Goal: Task Accomplishment & Management: Use online tool/utility

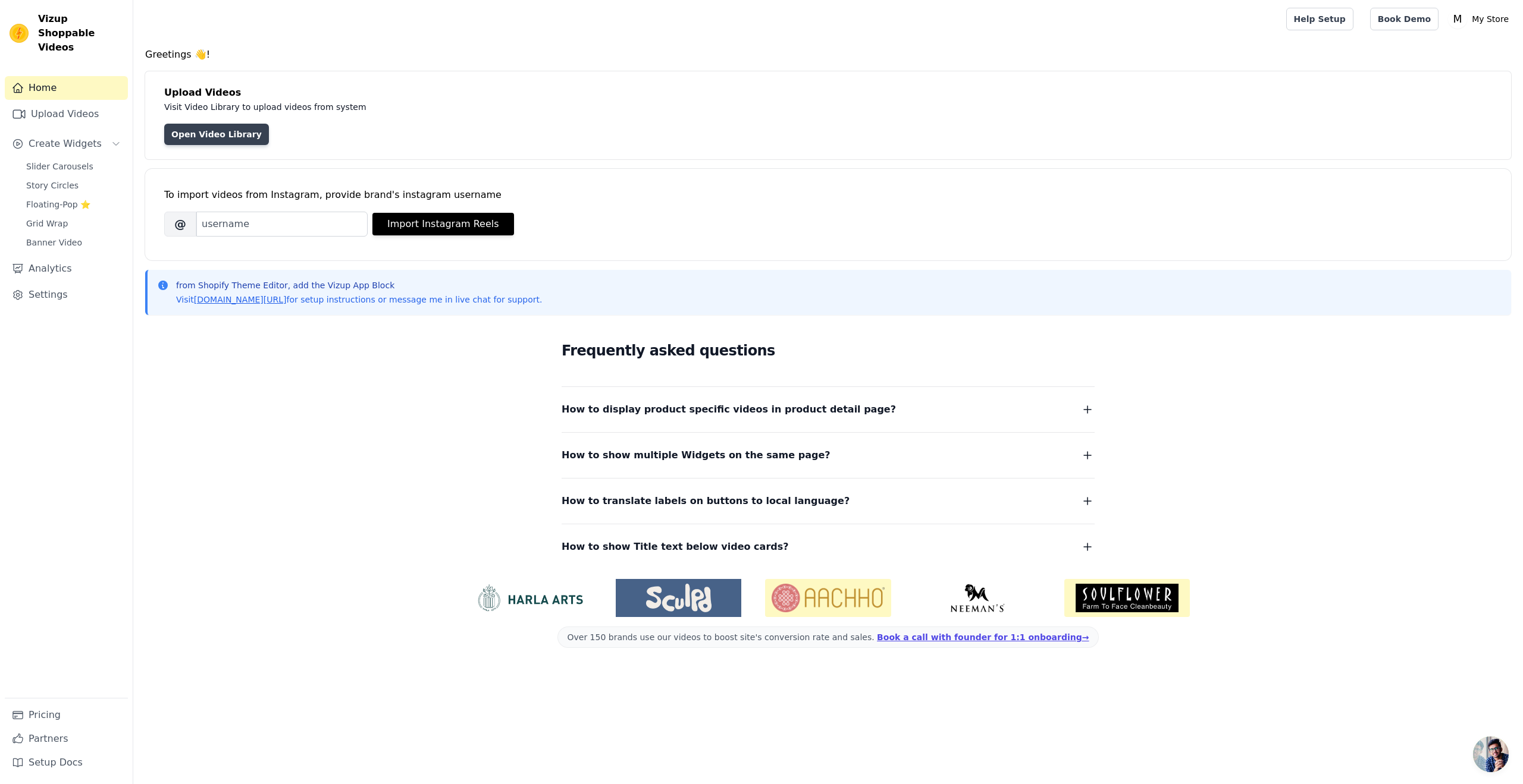
click at [187, 137] on link "Open Video Library" at bounding box center [217, 134] width 105 height 21
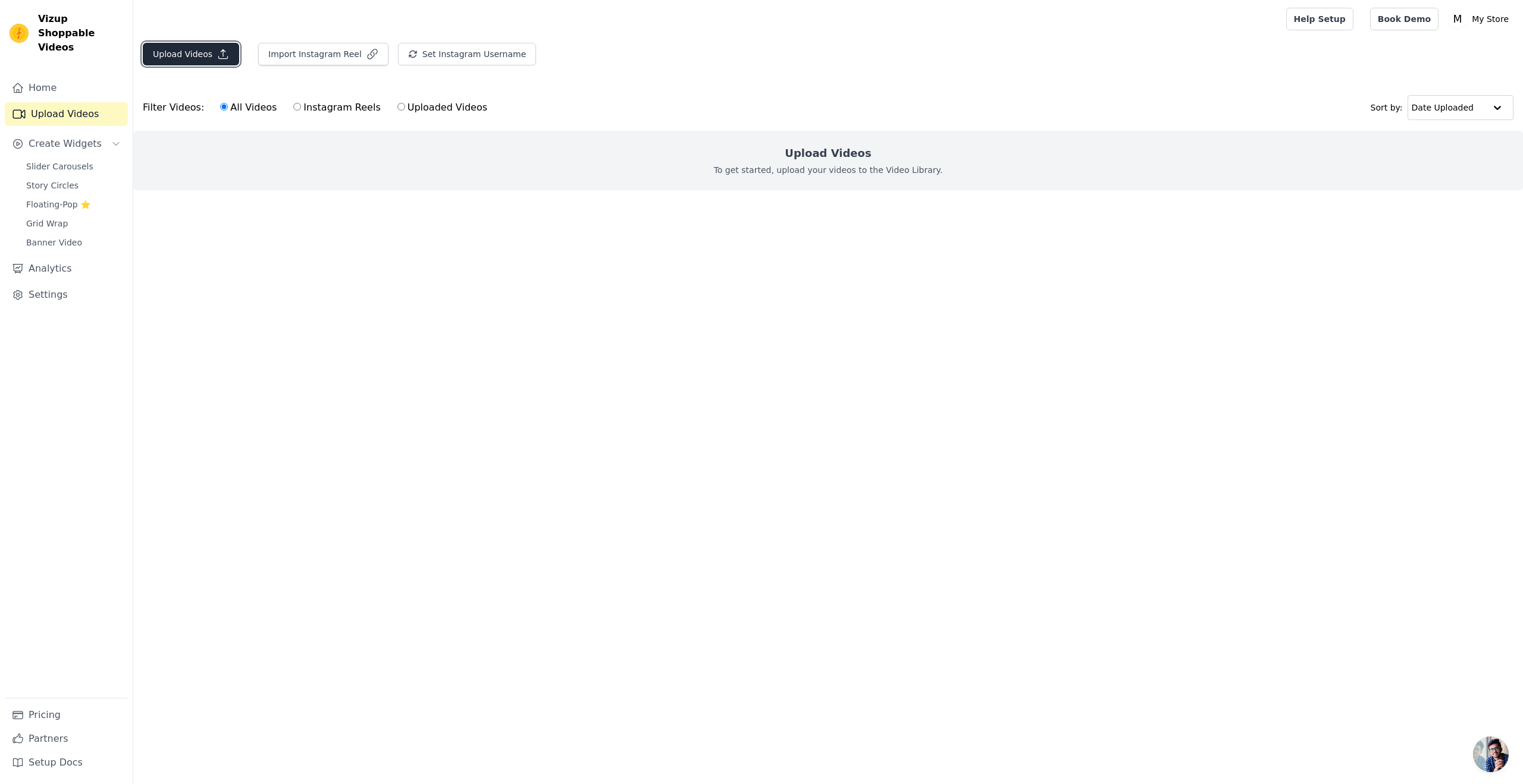
click at [201, 56] on button "Upload Videos" at bounding box center [191, 54] width 96 height 22
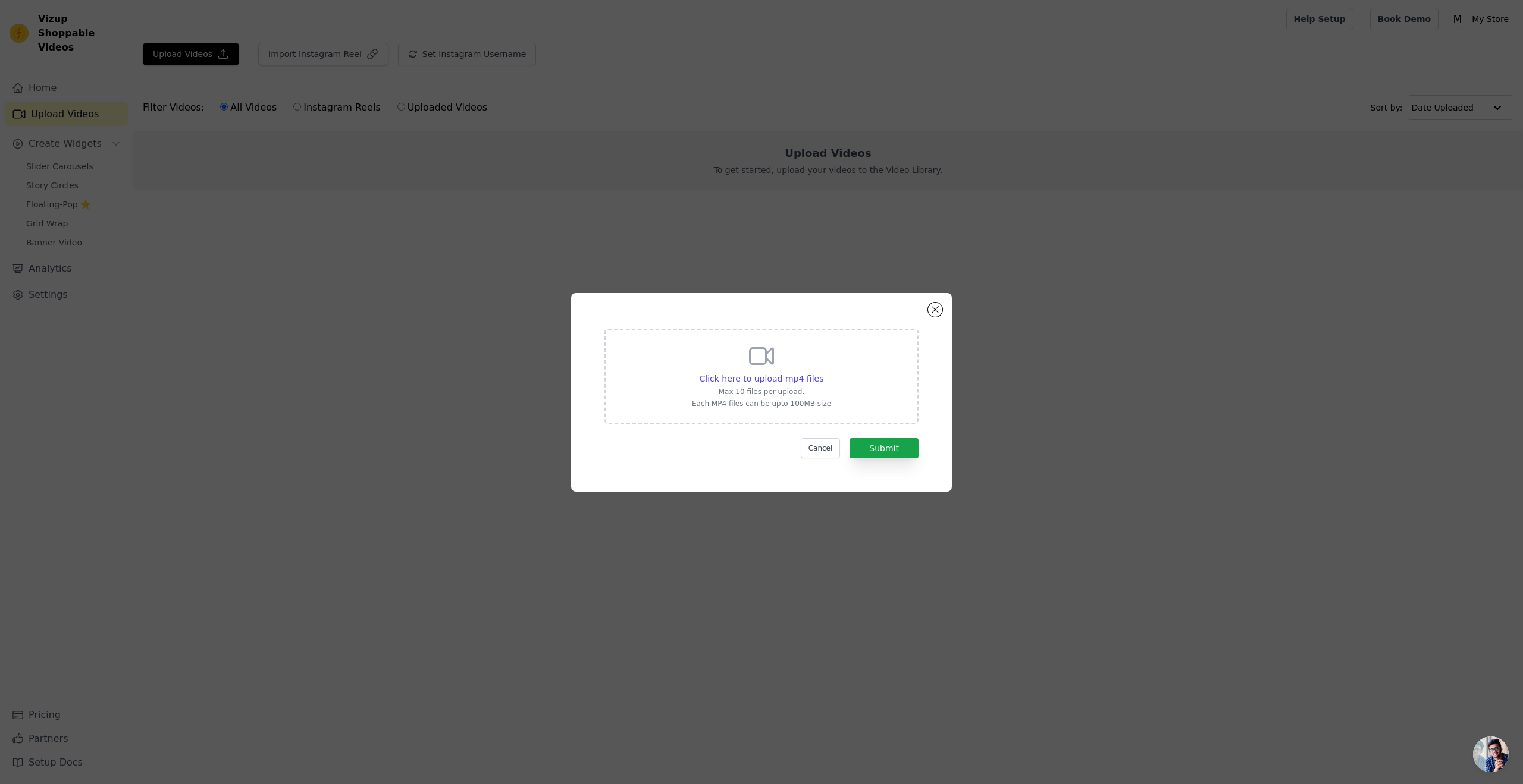
click at [781, 367] on div "Click here to upload mp4 files Max 10 files per upload. Each MP4 files can be u…" at bounding box center [761, 375] width 139 height 66
click at [823, 372] on input "Click here to upload mp4 files Max 10 files per upload. Each MP4 files can be u…" at bounding box center [823, 372] width 1 height 1
type input "C:\fakepath\review 9.mp4"
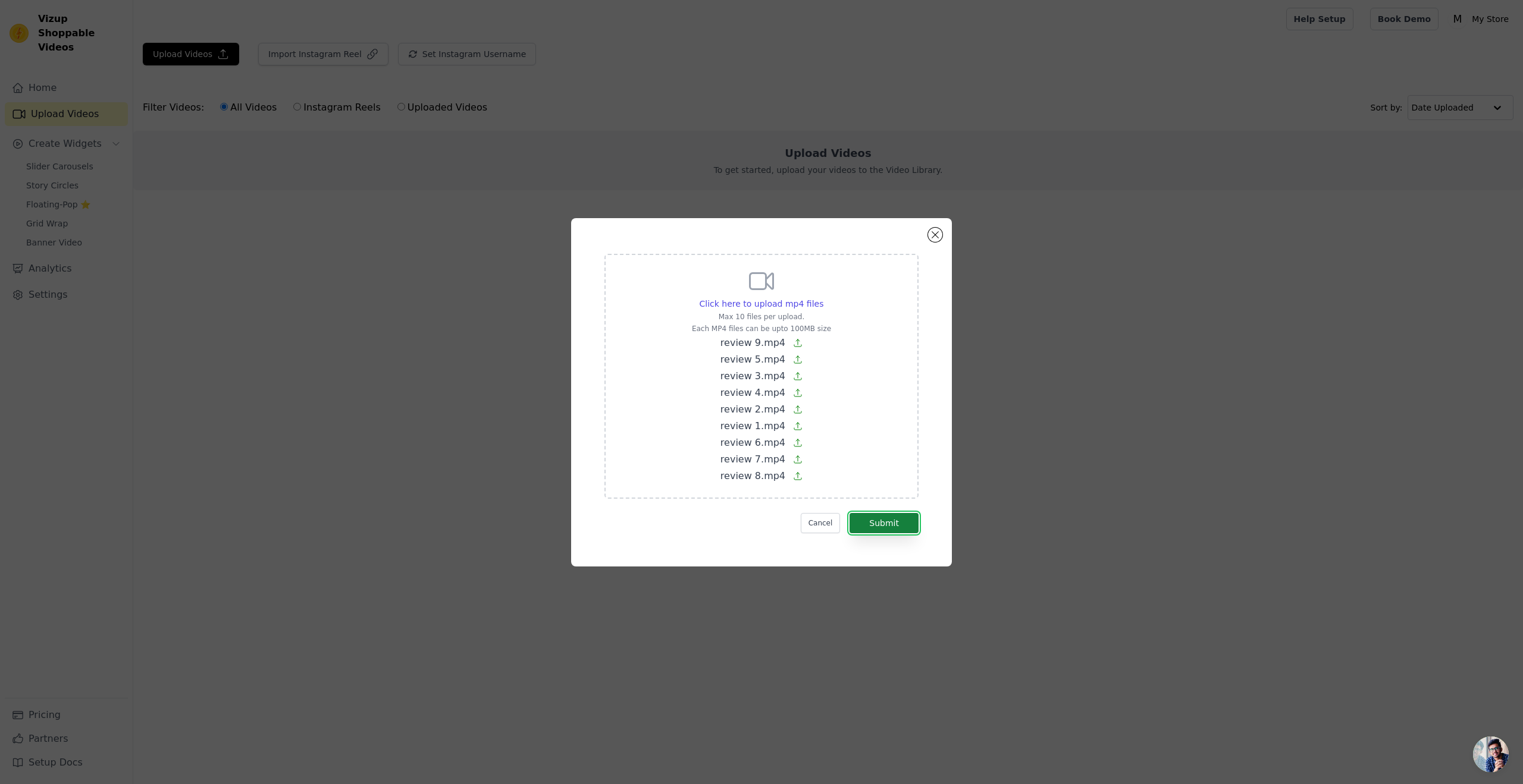
click at [878, 525] on button "Submit" at bounding box center [884, 523] width 69 height 21
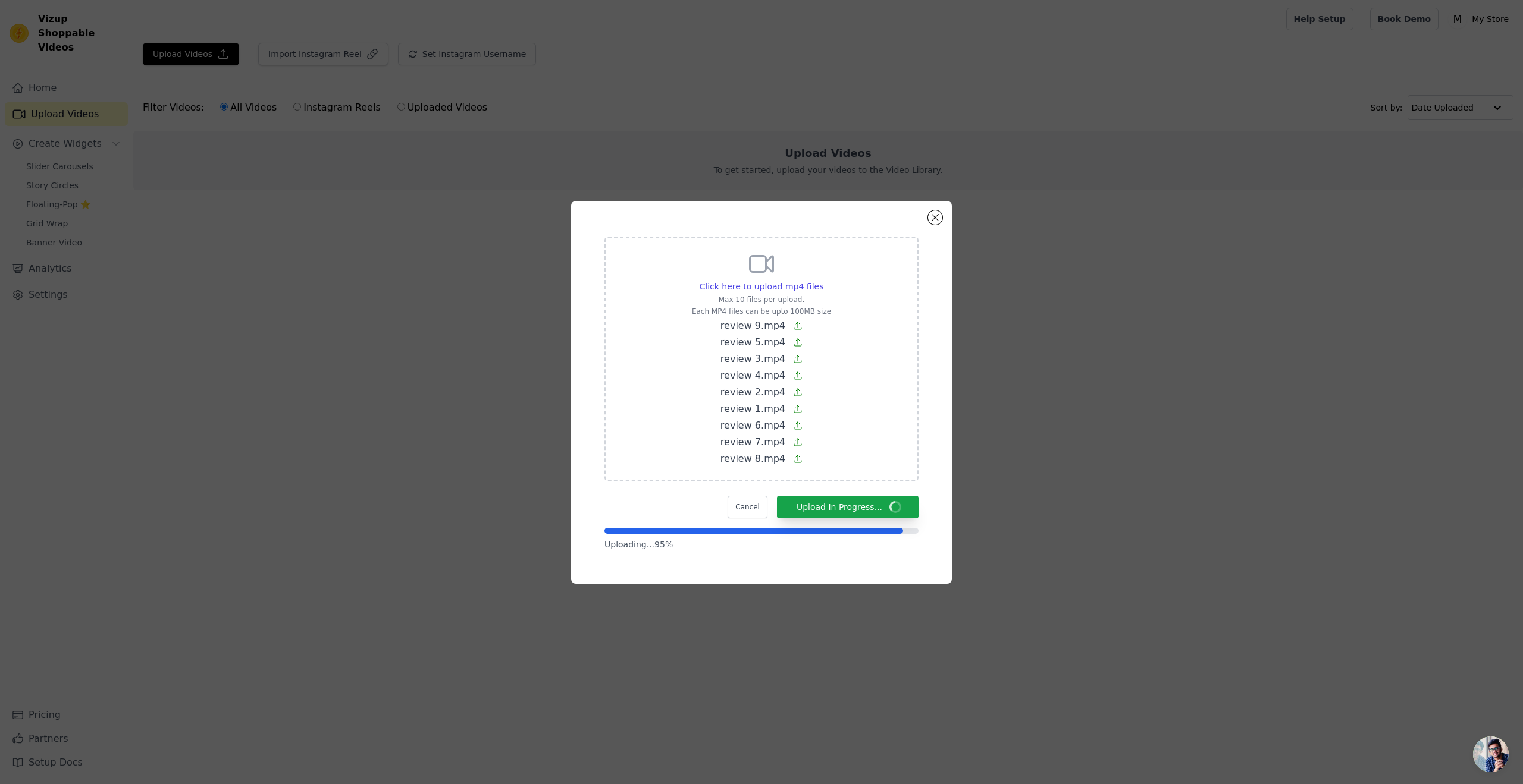
click at [822, 568] on div "Click here to upload mp4 files Max 10 files per upload. Each MP4 files can be u…" at bounding box center [761, 392] width 381 height 383
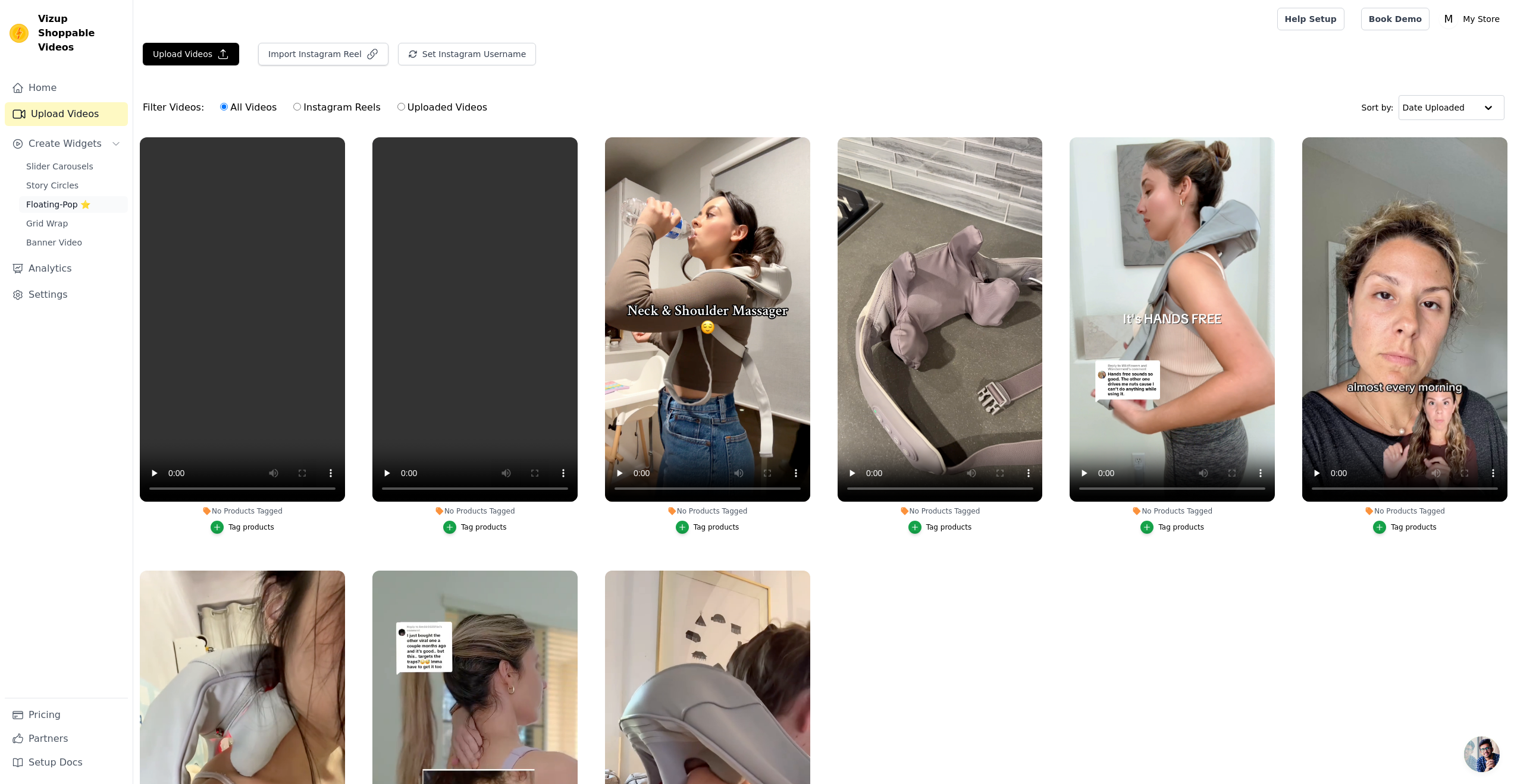
click at [62, 199] on span "Floating-Pop ⭐" at bounding box center [58, 205] width 64 height 12
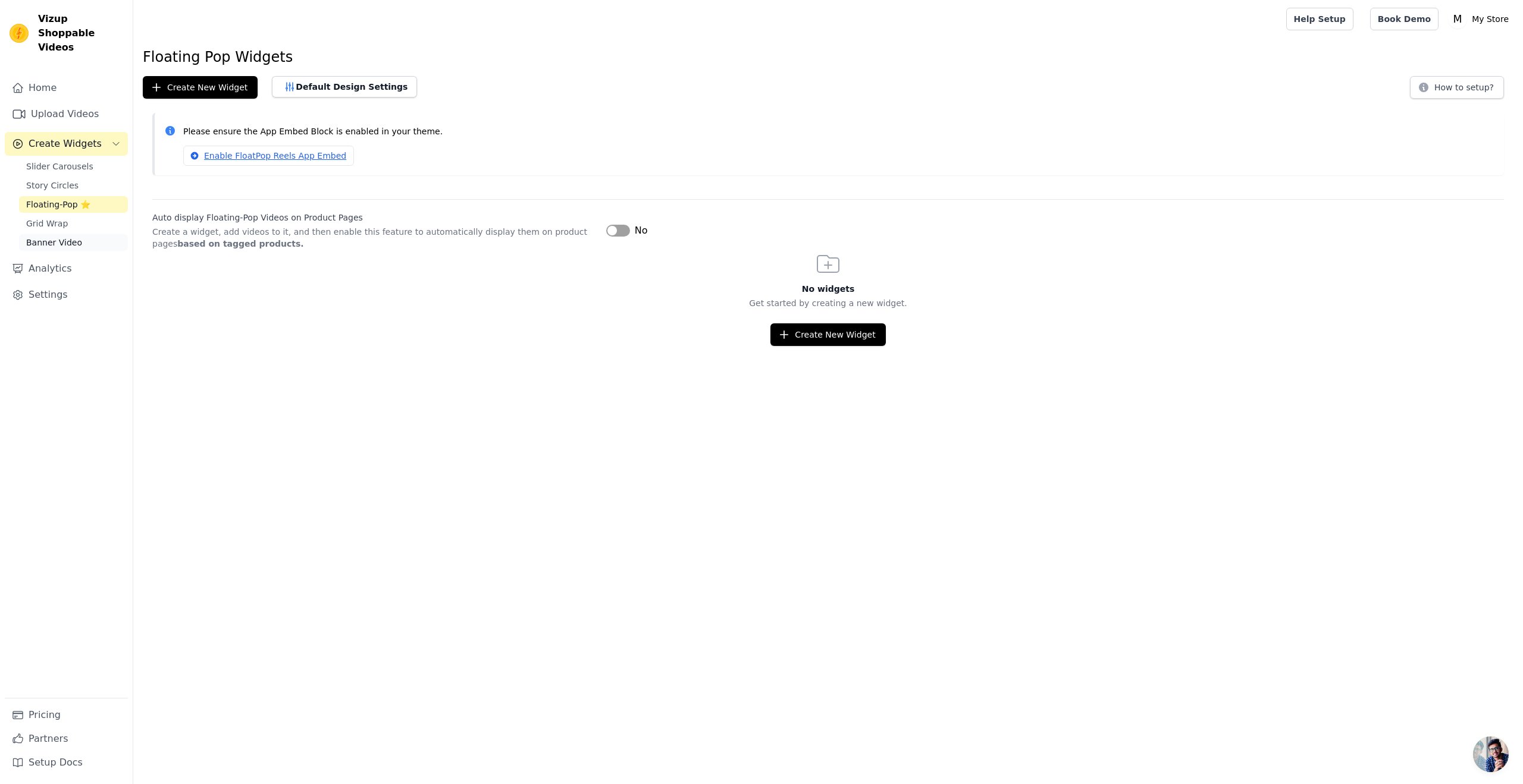
click at [78, 235] on link "Banner Video" at bounding box center [73, 243] width 108 height 17
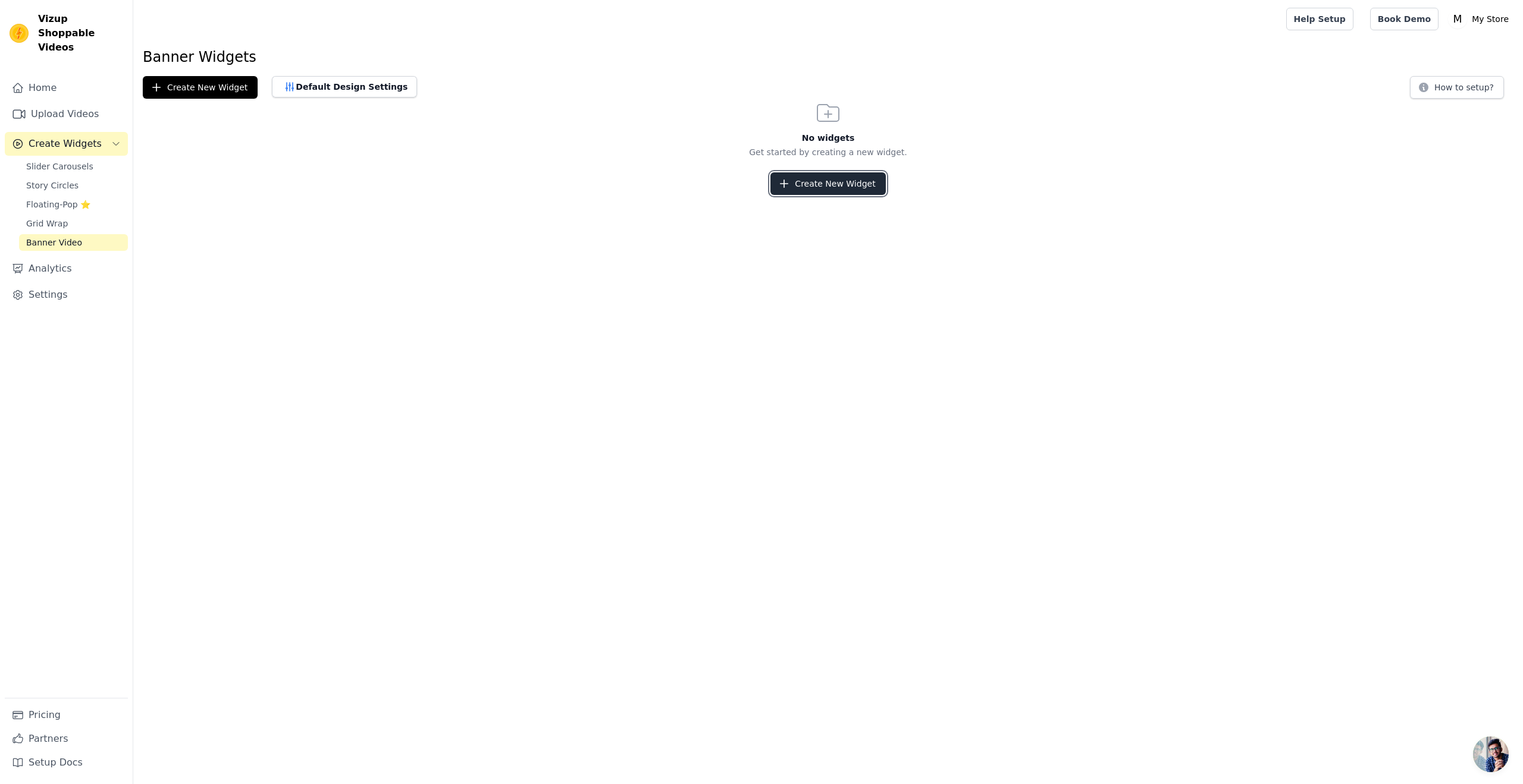
click at [787, 186] on icon "button" at bounding box center [783, 183] width 12 height 12
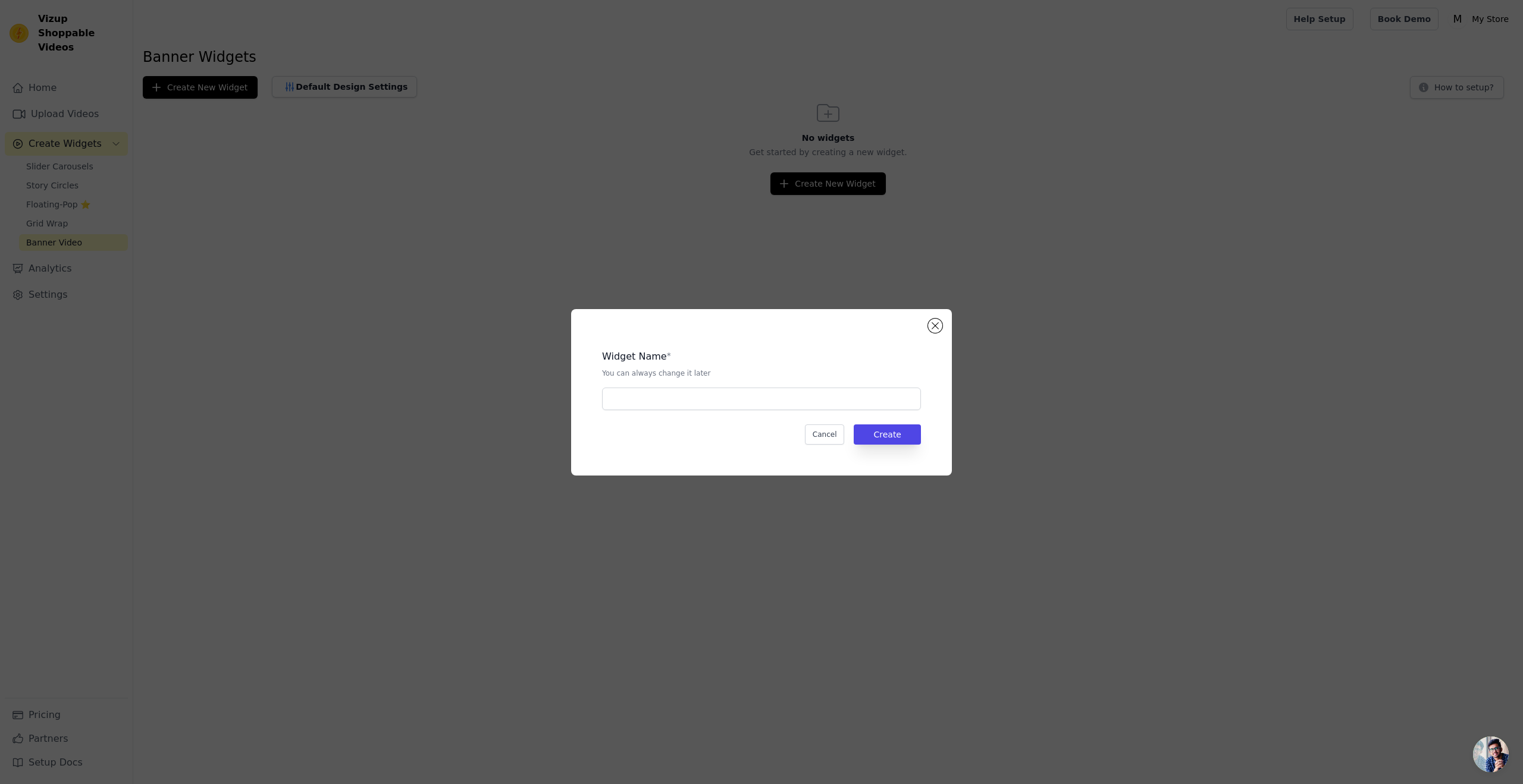
click at [826, 412] on div "Widget Name * You can always change it later Cancel Create" at bounding box center [761, 392] width 343 height 128
click at [817, 409] on input "text" at bounding box center [761, 399] width 319 height 22
click at [817, 408] on input "text" at bounding box center [761, 399] width 319 height 22
type input "try1"
click at [876, 436] on button "Create" at bounding box center [887, 435] width 67 height 21
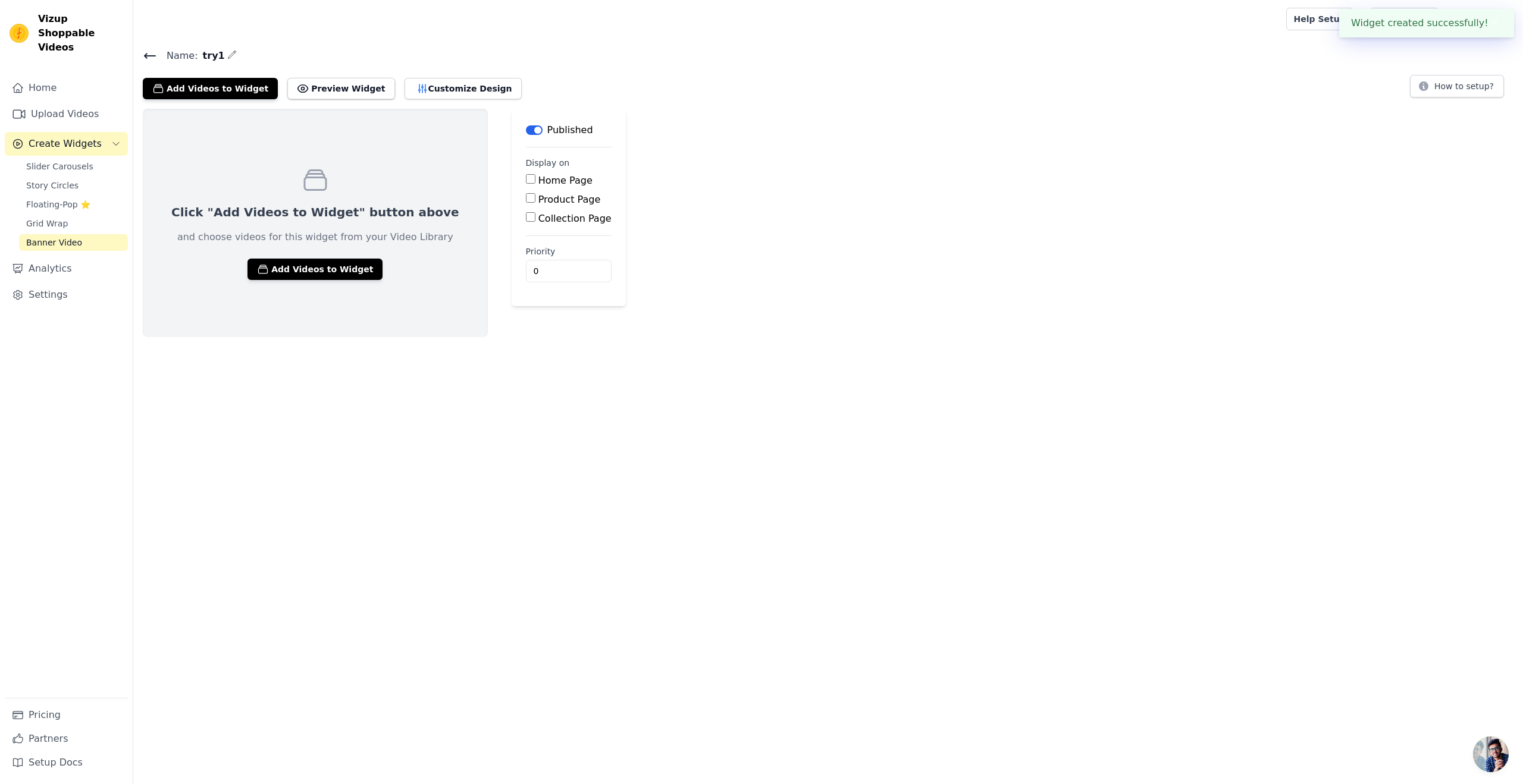
click at [526, 195] on input "Product Page" at bounding box center [531, 198] width 9 height 9
checkbox input "true"
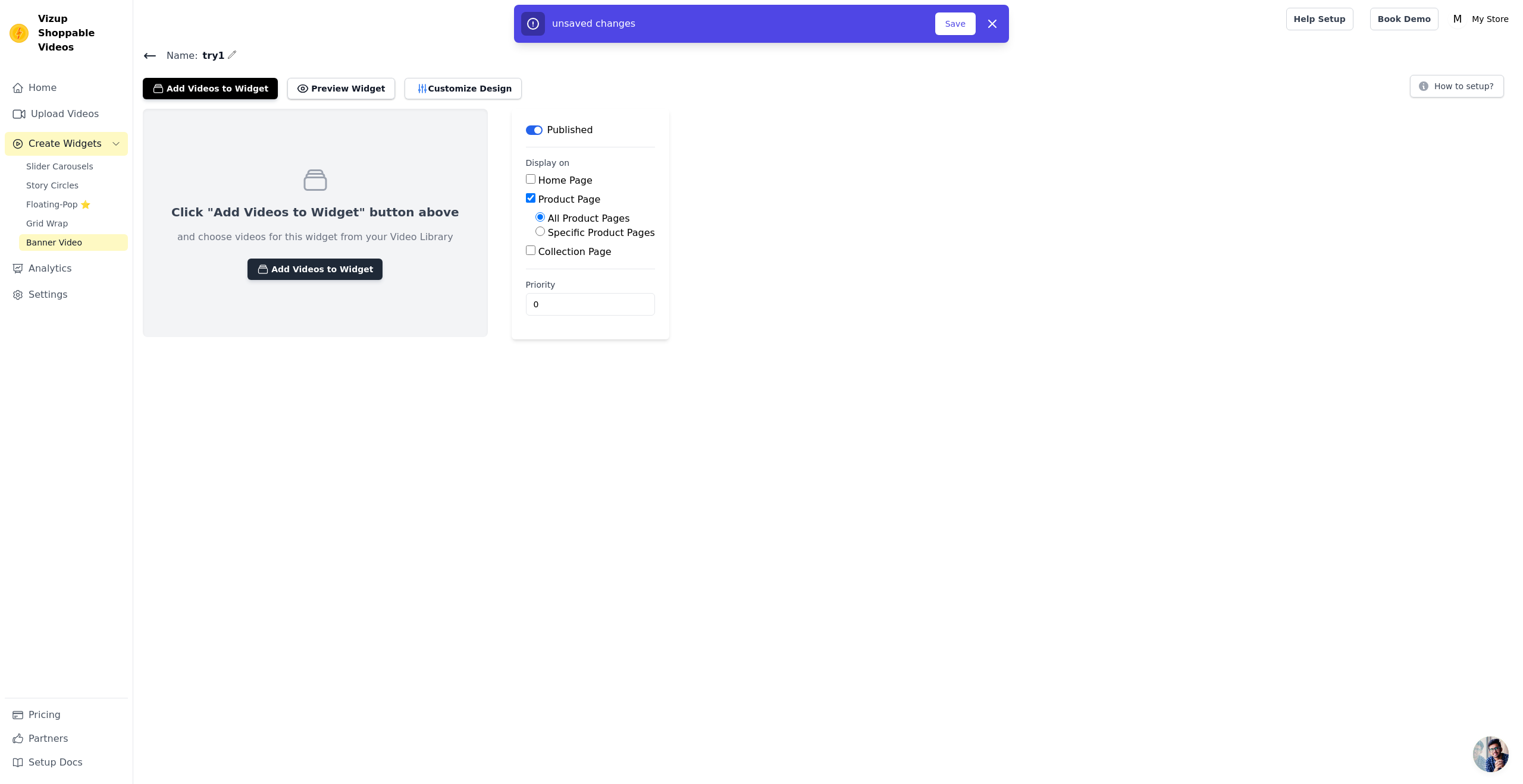
click at [328, 272] on button "Add Videos to Widget" at bounding box center [315, 269] width 135 height 21
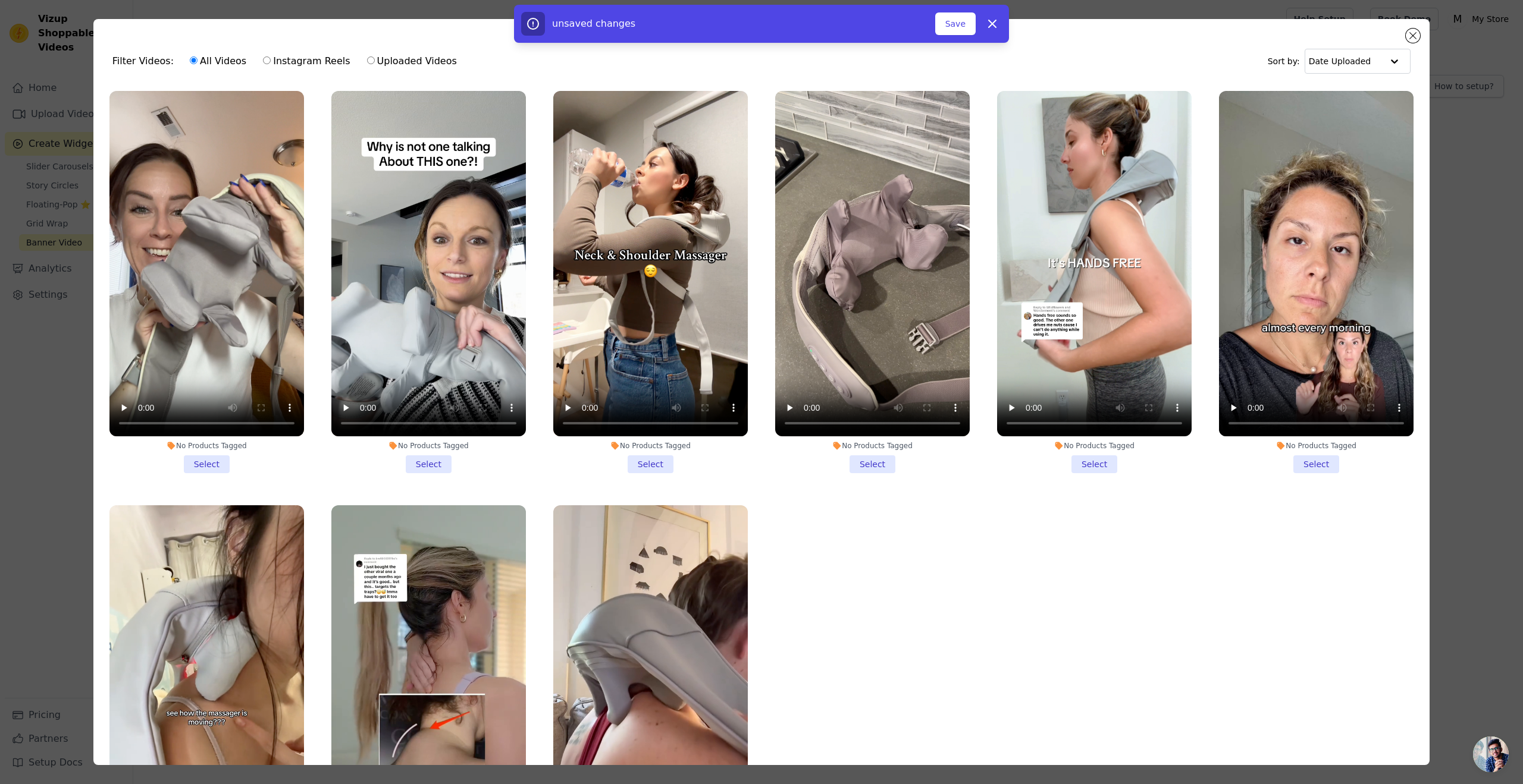
click at [202, 464] on li "No Products Tagged Select" at bounding box center [207, 281] width 194 height 382
click at [0, 0] on input "No Products Tagged Select" at bounding box center [0, 0] width 0 height 0
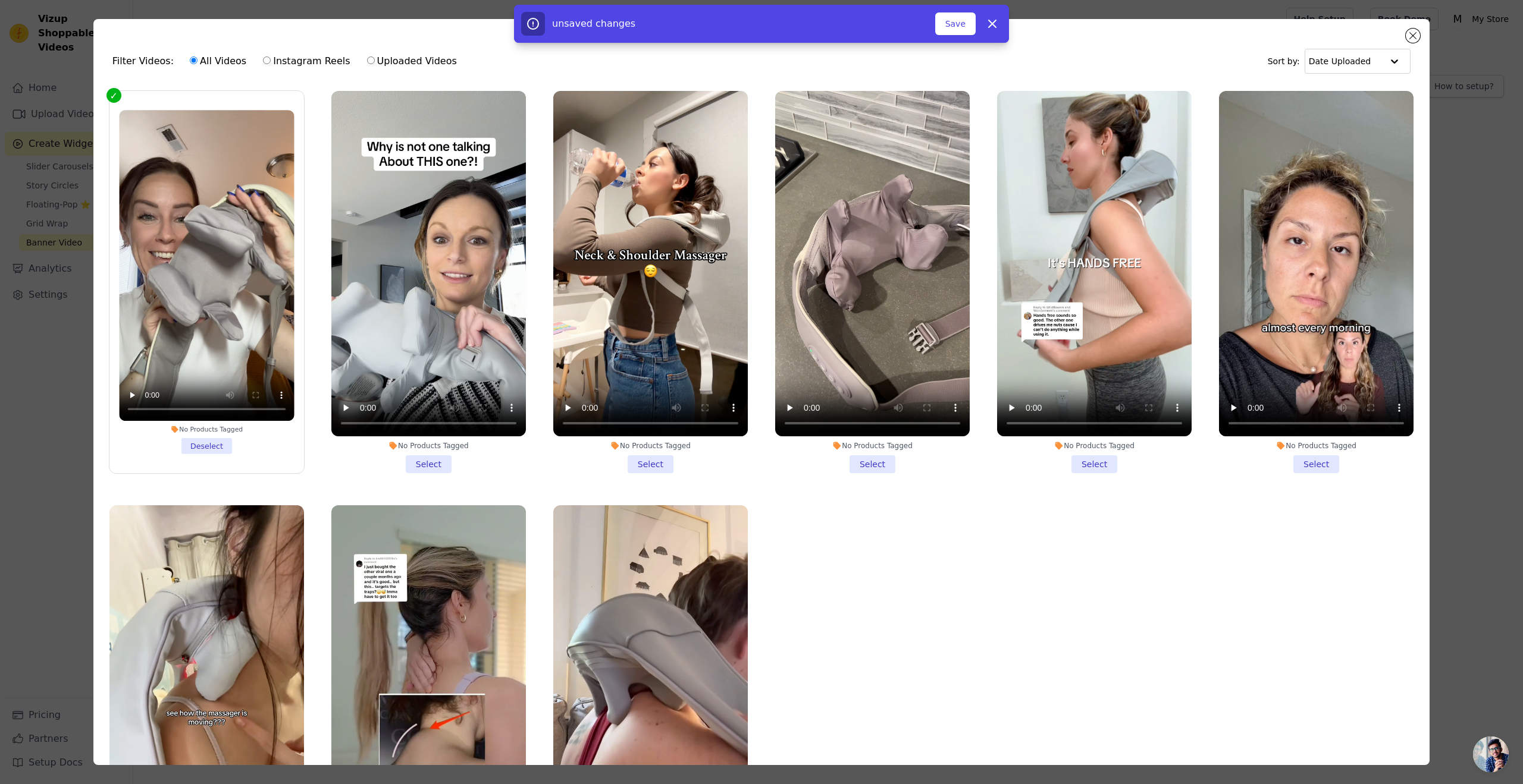
click at [419, 456] on li "No Products Tagged Select" at bounding box center [429, 281] width 194 height 382
click at [0, 0] on input "No Products Tagged Select" at bounding box center [0, 0] width 0 height 0
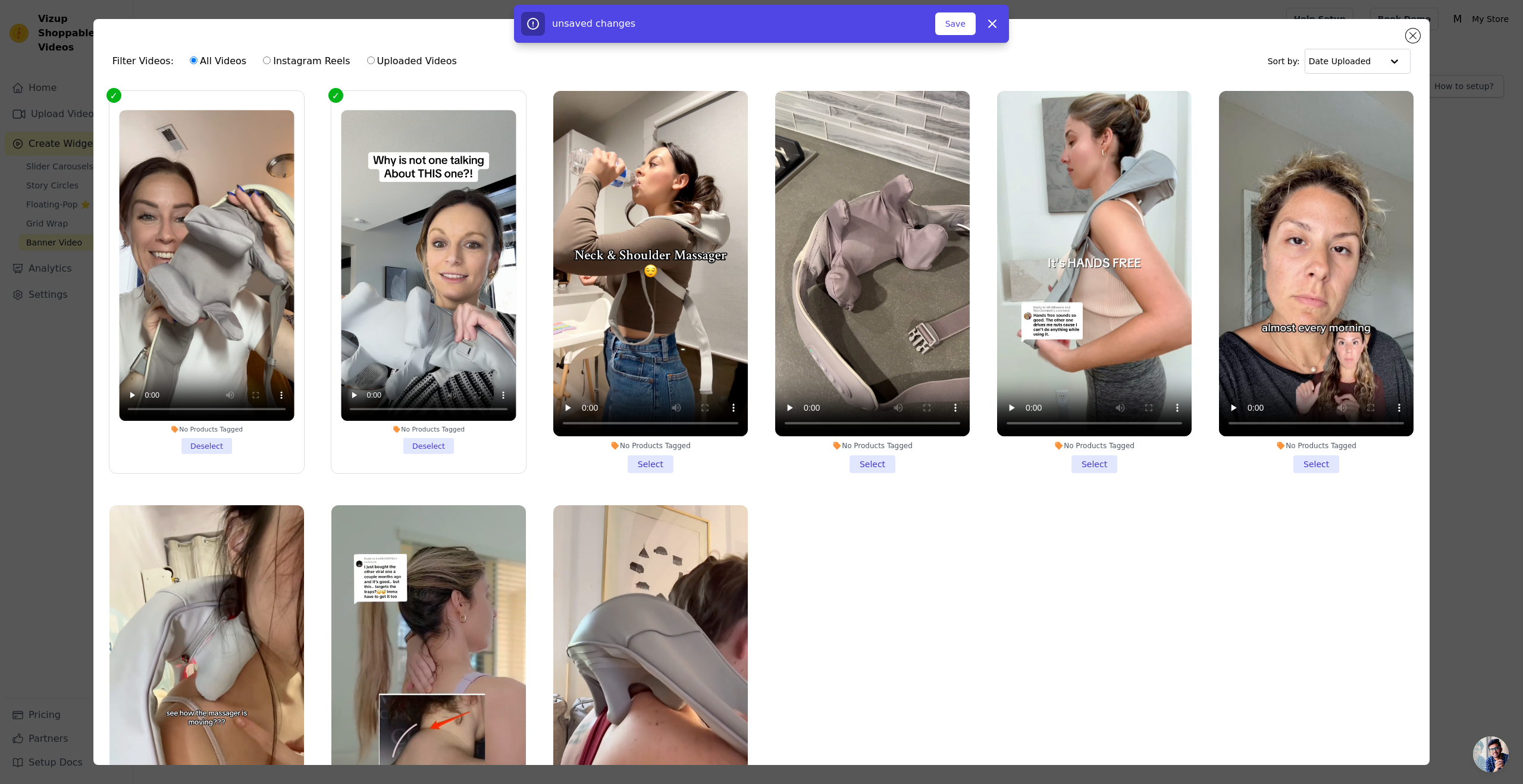
scroll to position [80, 0]
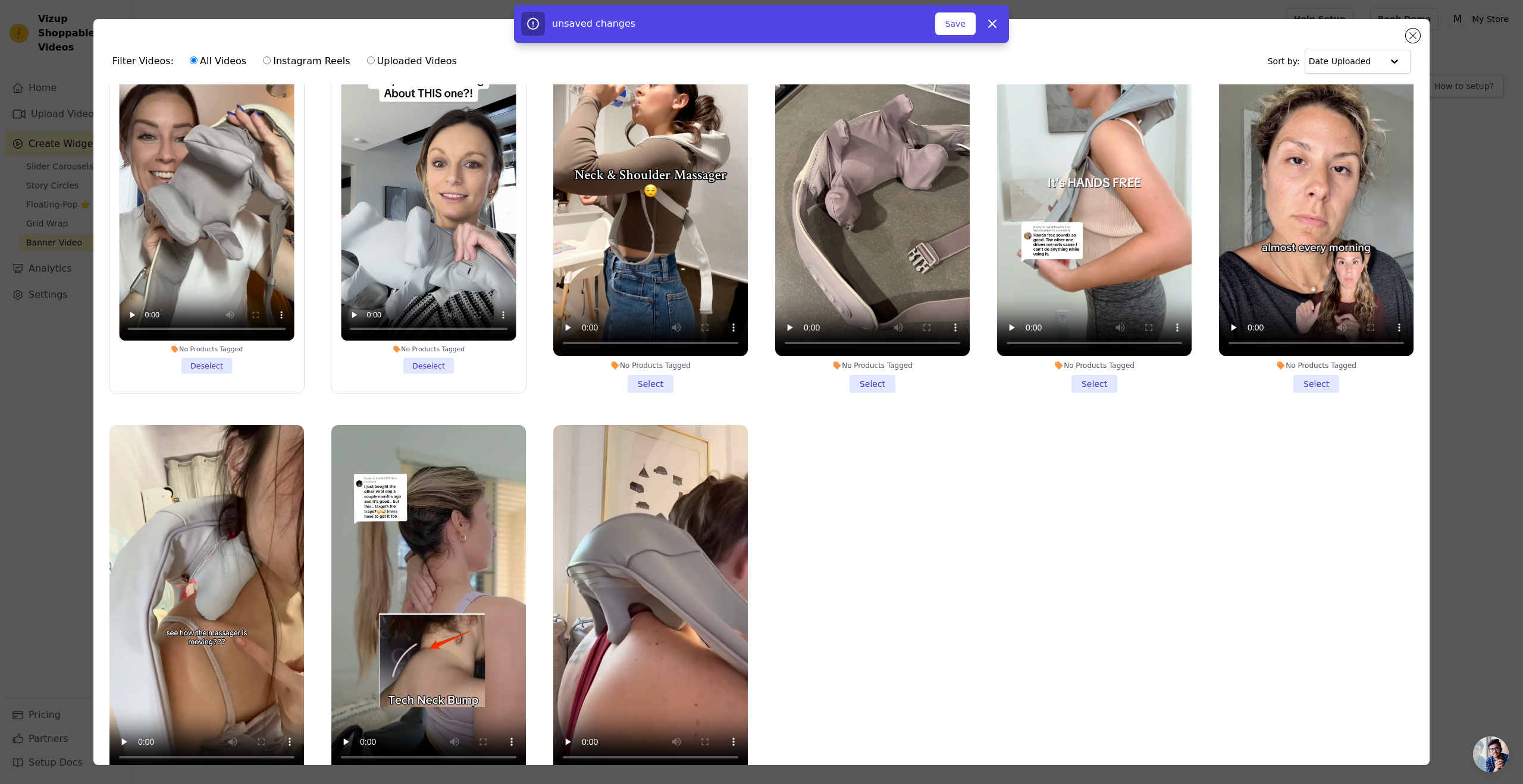
click at [641, 373] on li "No Products Tagged Select" at bounding box center [651, 201] width 194 height 382
click at [0, 0] on input "No Products Tagged Select" at bounding box center [0, 0] width 0 height 0
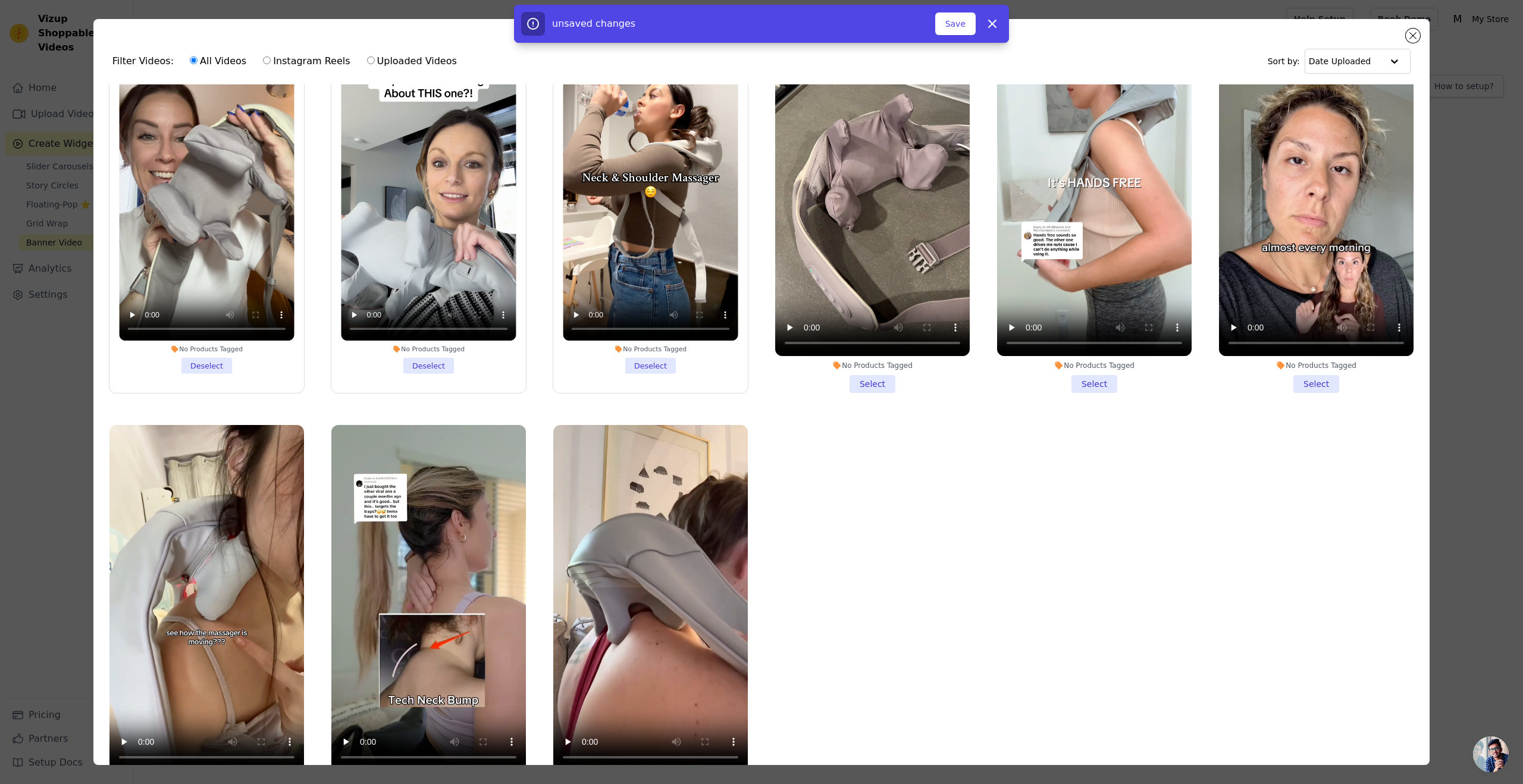
drag, startPoint x: 852, startPoint y: 373, endPoint x: 867, endPoint y: 375, distance: 15.1
click at [852, 373] on li "No Products Tagged Select" at bounding box center [872, 201] width 194 height 382
click at [0, 0] on input "No Products Tagged Select" at bounding box center [0, 0] width 0 height 0
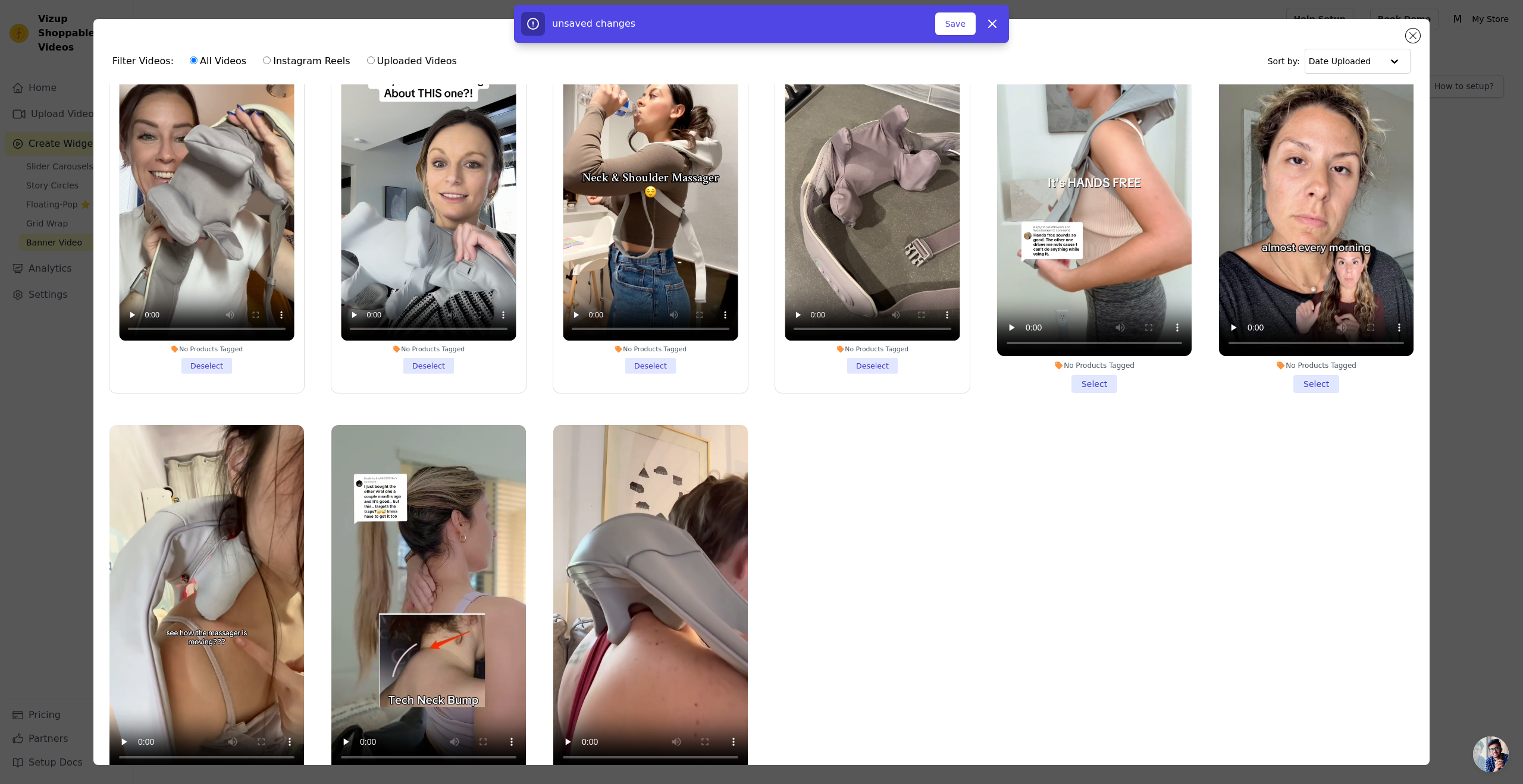
click at [1073, 378] on li "No Products Tagged Select" at bounding box center [1095, 201] width 194 height 382
click at [0, 0] on input "No Products Tagged Select" at bounding box center [0, 0] width 0 height 0
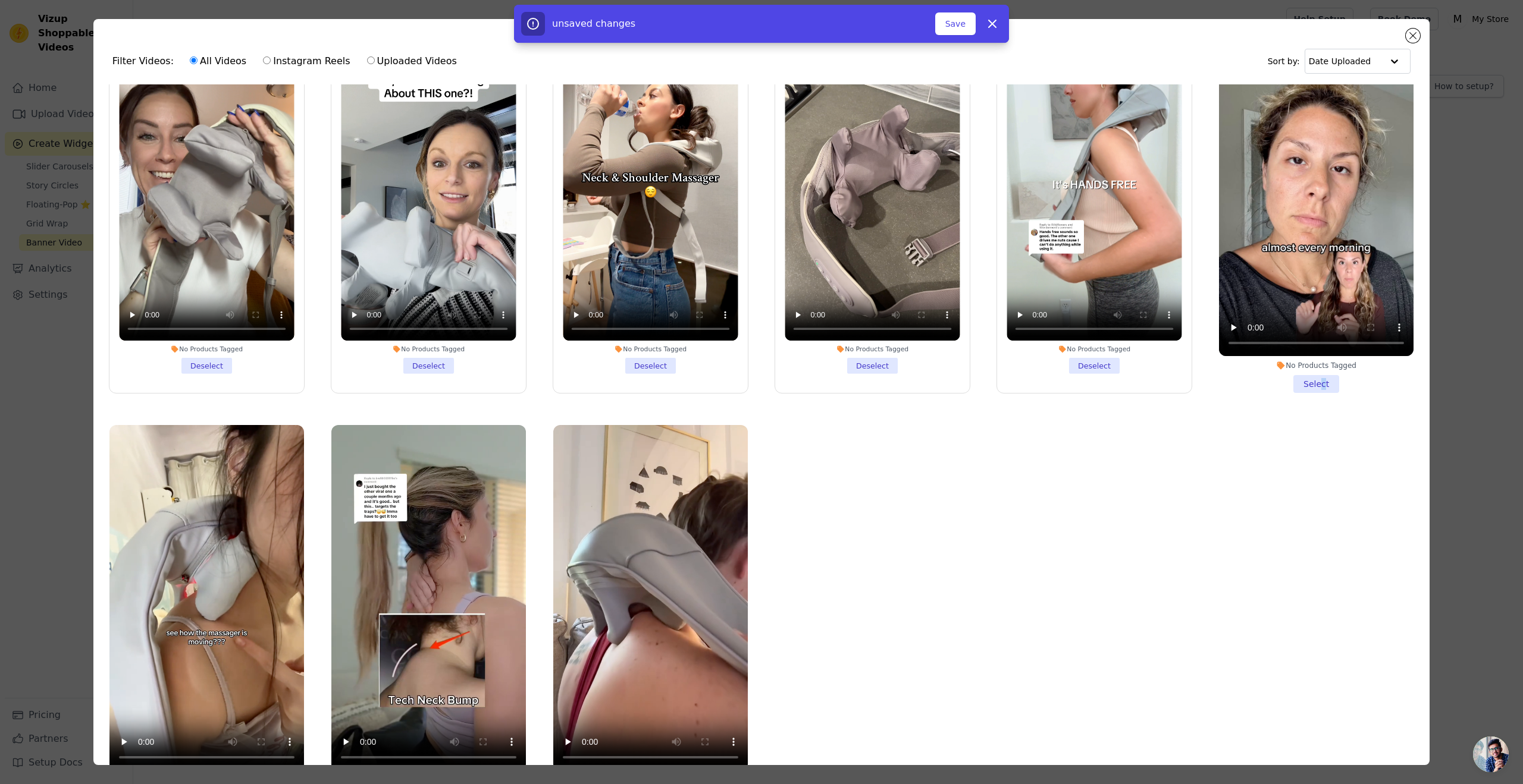
drag, startPoint x: 1310, startPoint y: 380, endPoint x: 1294, endPoint y: 382, distance: 16.1
click at [1309, 380] on li "No Products Tagged Select" at bounding box center [1316, 201] width 194 height 382
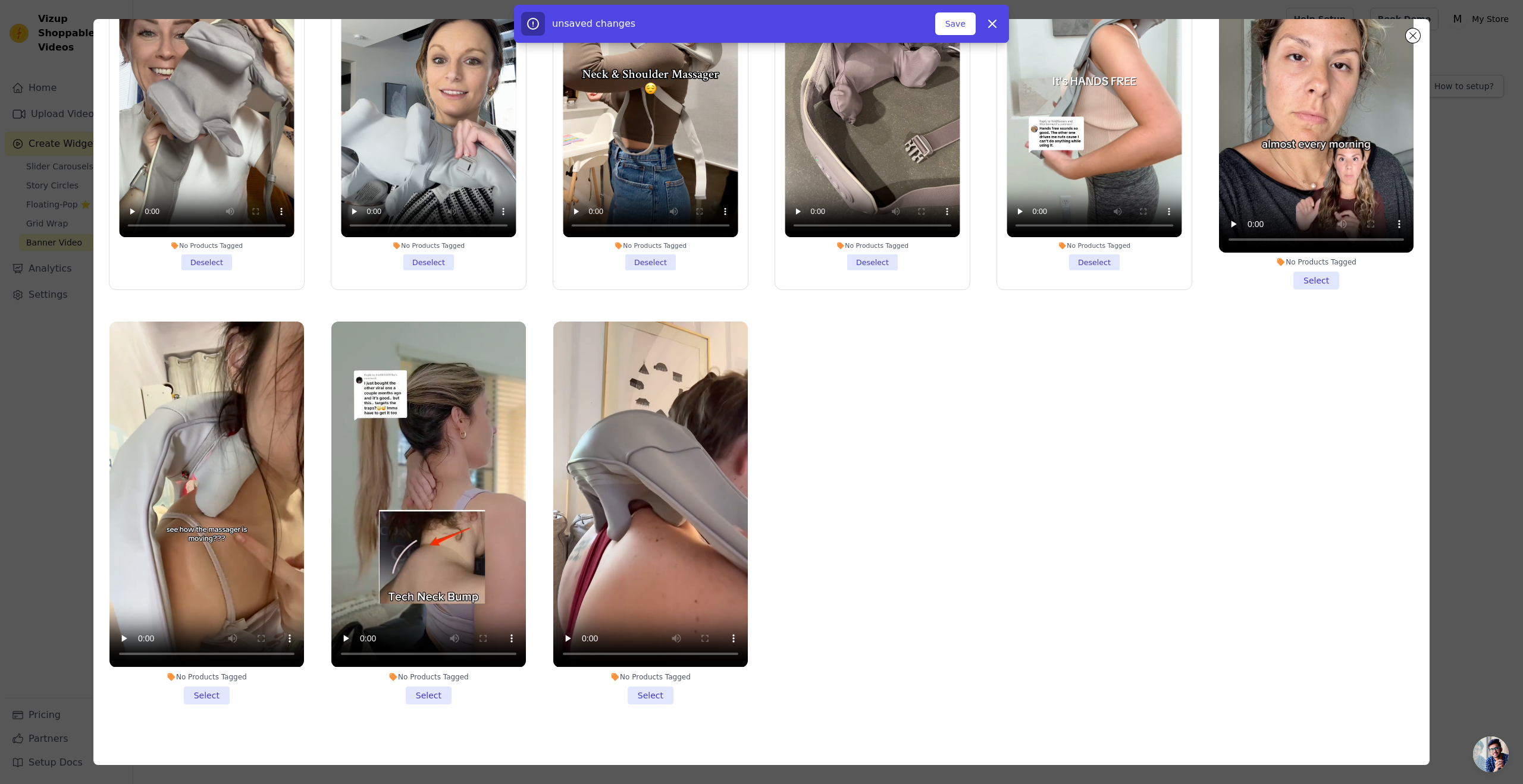
click at [1299, 280] on li "No Products Tagged Select" at bounding box center [1316, 98] width 194 height 382
click at [0, 0] on input "No Products Tagged Select" at bounding box center [0, 0] width 0 height 0
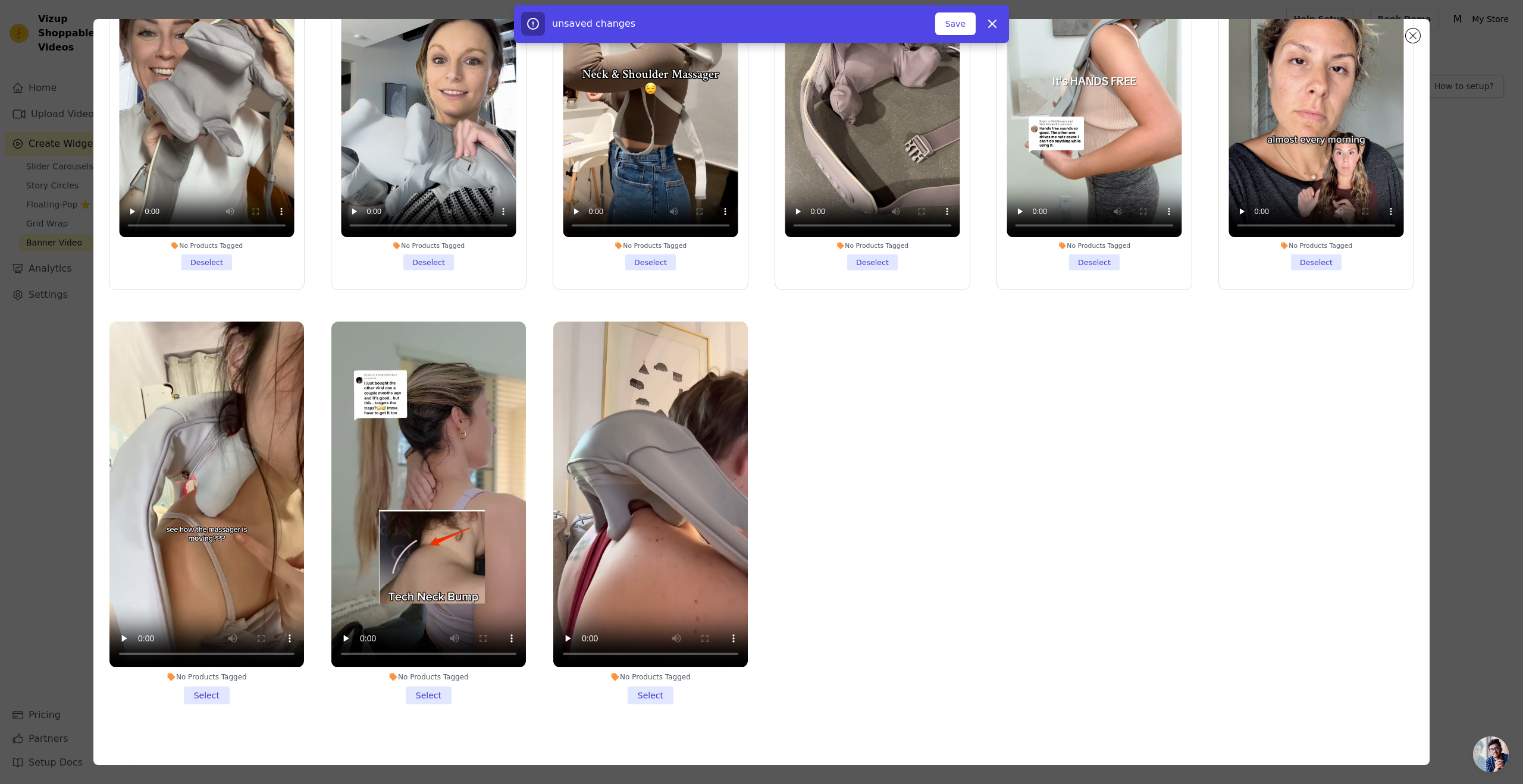
click at [655, 686] on li "No Products Tagged Select" at bounding box center [651, 512] width 194 height 382
click at [0, 0] on input "No Products Tagged Select" at bounding box center [0, 0] width 0 height 0
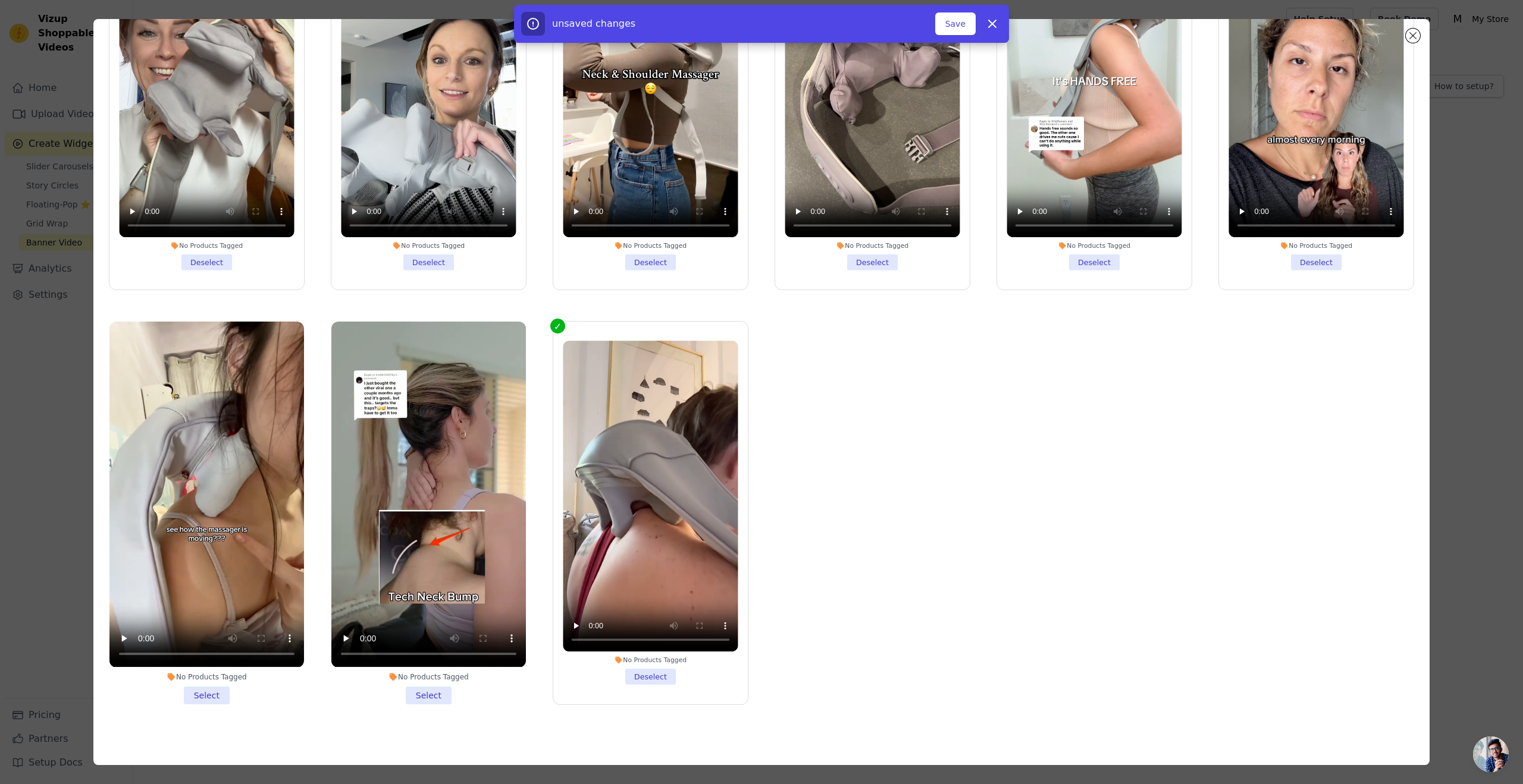
click at [444, 686] on li "No Products Tagged Select" at bounding box center [429, 512] width 194 height 382
click at [0, 0] on input "No Products Tagged Select" at bounding box center [0, 0] width 0 height 0
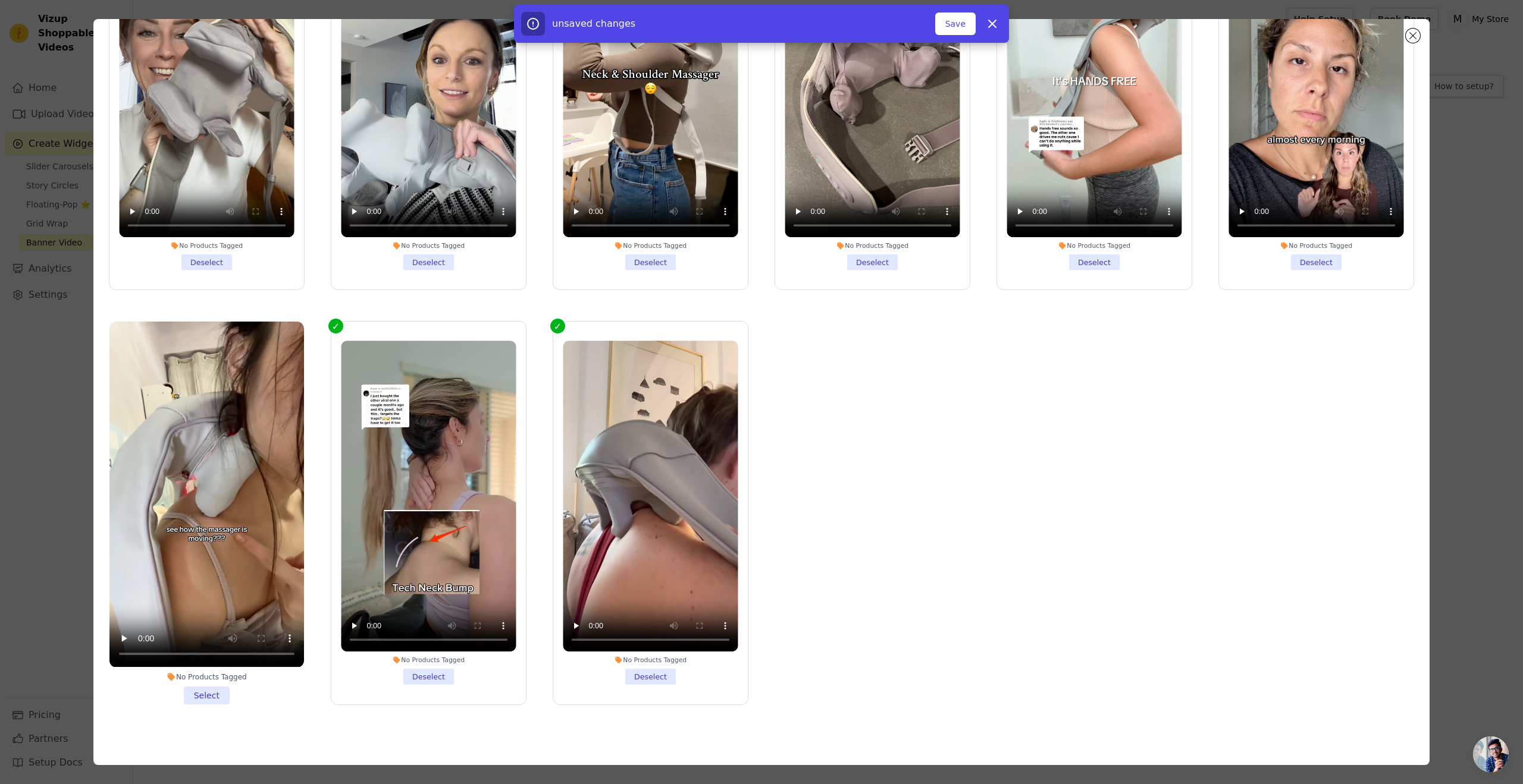
click at [212, 694] on li "No Products Tagged Select" at bounding box center [207, 512] width 194 height 382
click at [0, 0] on input "No Products Tagged Select" at bounding box center [0, 0] width 0 height 0
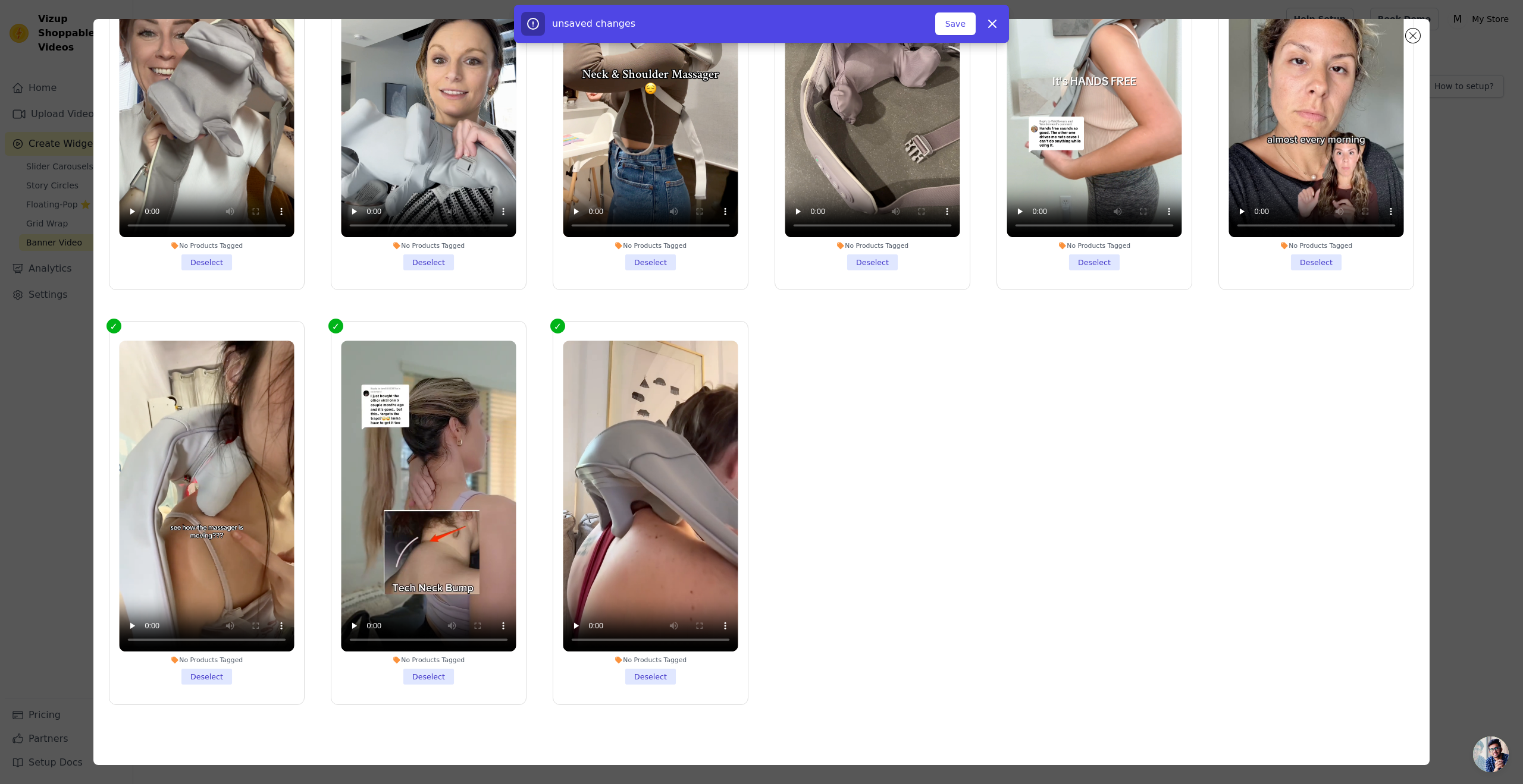
scroll to position [0, 0]
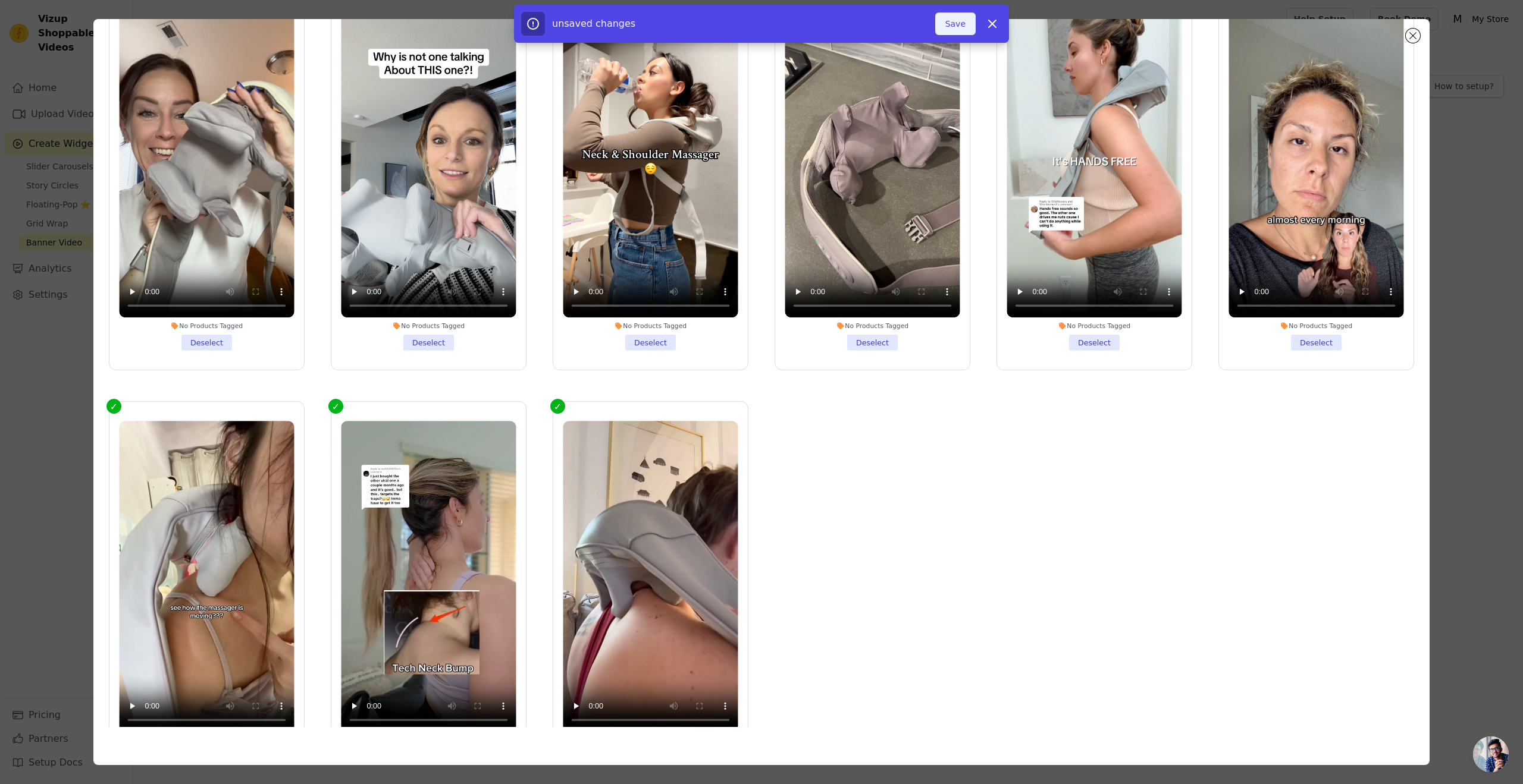
click at [955, 30] on button "Save" at bounding box center [955, 23] width 40 height 22
click at [952, 22] on button "Save" at bounding box center [955, 23] width 40 height 22
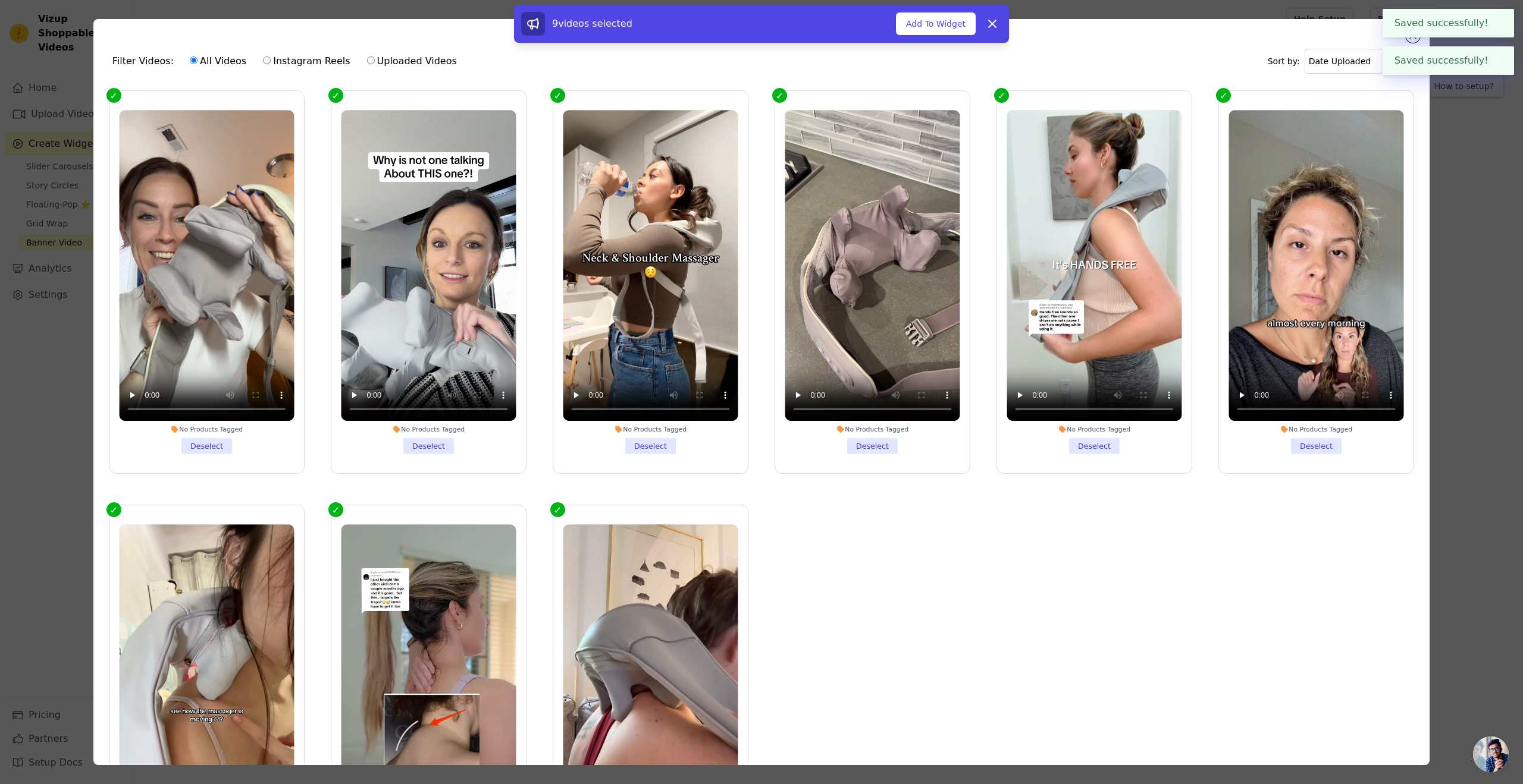
click at [1495, 24] on button "✖" at bounding box center [1495, 22] width 14 height 14
click at [1494, 23] on button "✖" at bounding box center [1495, 22] width 14 height 14
click at [1414, 36] on div "9 videos selected Add To Widget Dismiss" at bounding box center [761, 26] width 1523 height 43
click at [1415, 38] on div "9 videos selected Add To Widget Dismiss" at bounding box center [761, 26] width 1523 height 43
click at [1412, 30] on div "9 videos selected Add To Widget Dismiss" at bounding box center [761, 26] width 1523 height 43
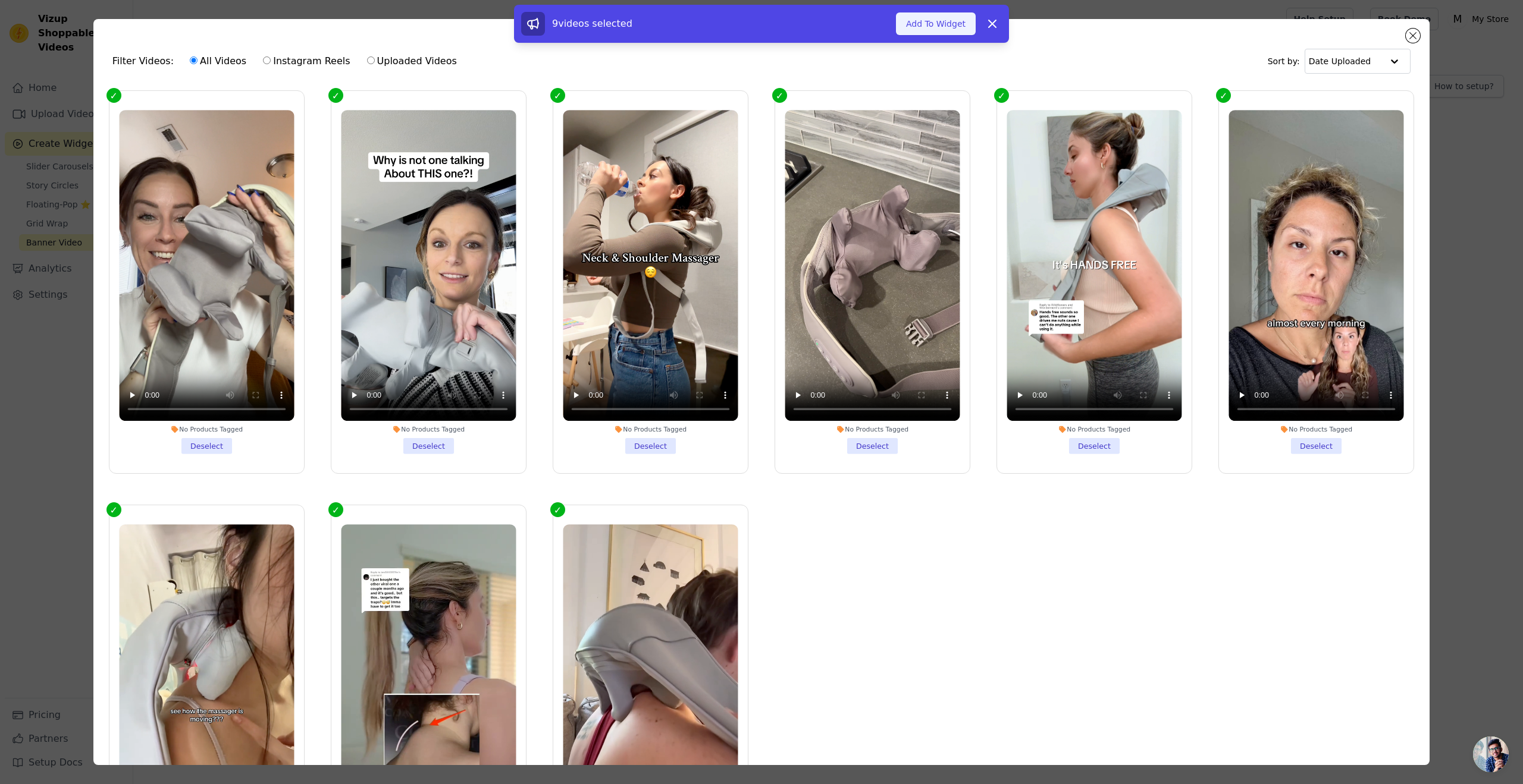
click at [945, 26] on button "Add To Widget" at bounding box center [936, 23] width 79 height 22
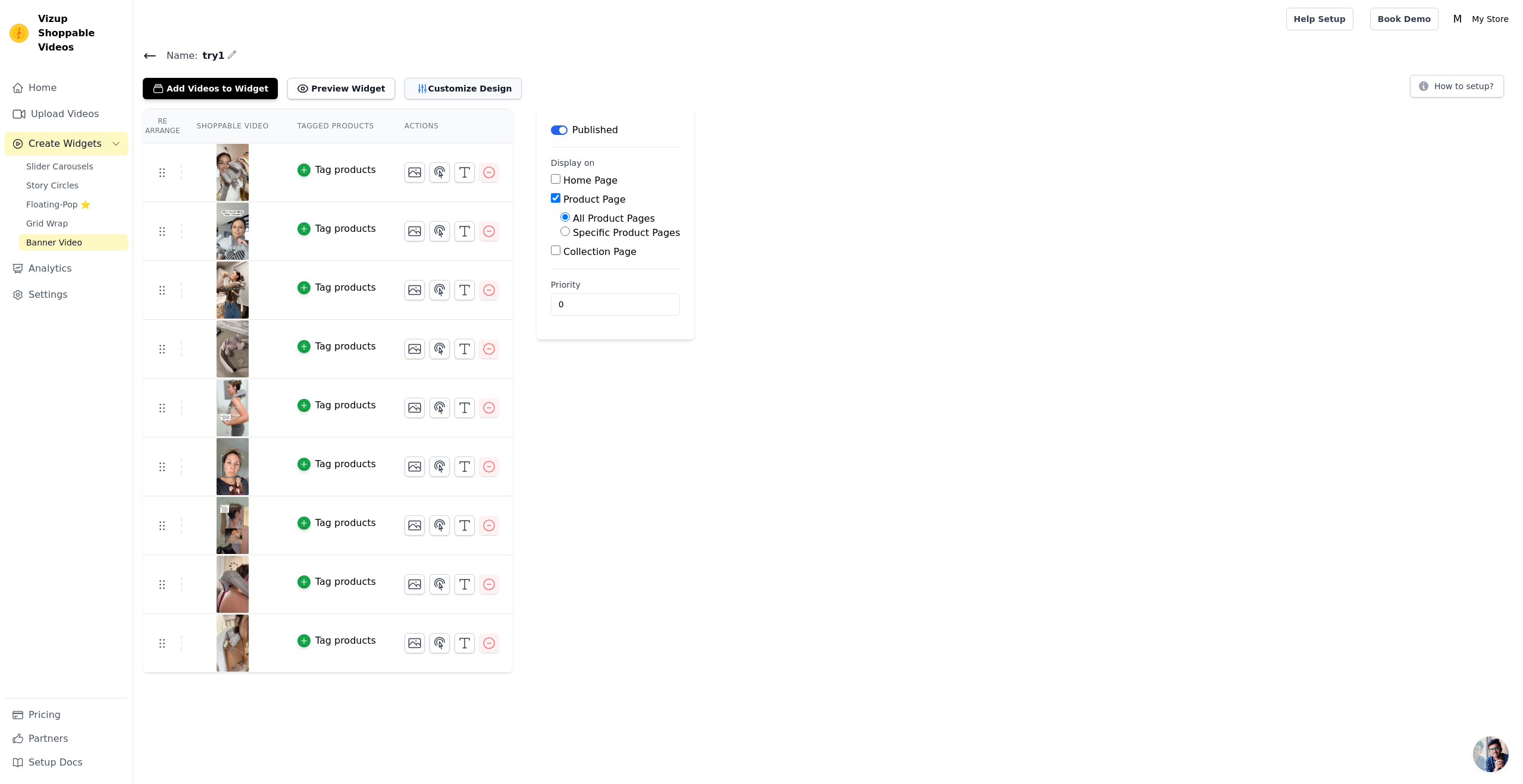
click at [428, 95] on button "Customize Design" at bounding box center [463, 88] width 117 height 21
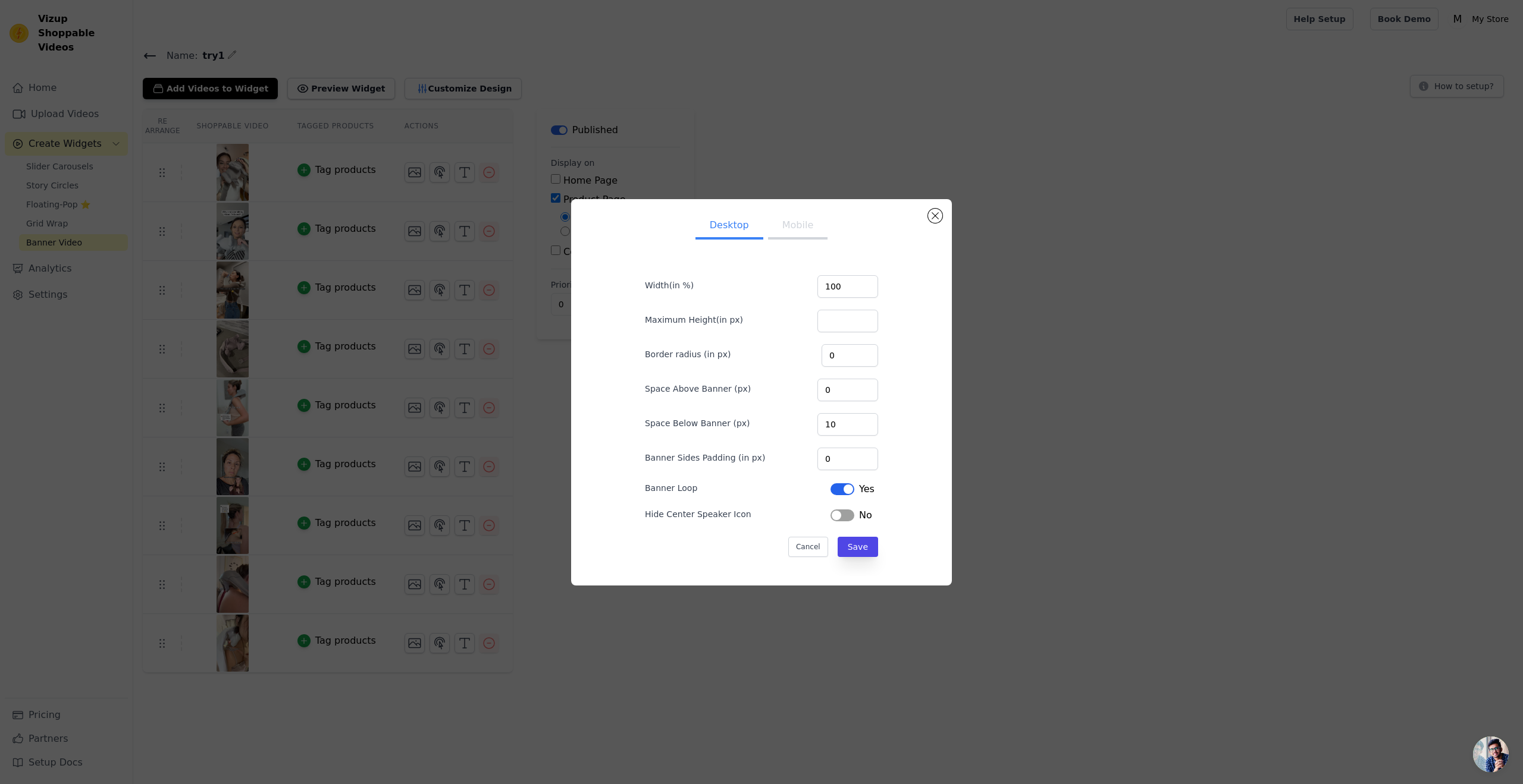
click at [790, 227] on button "Mobile" at bounding box center [798, 226] width 60 height 26
click at [710, 225] on button "Desktop" at bounding box center [729, 226] width 68 height 26
click at [859, 161] on div "Desktop Mobile Width(in %) 100 Maximum Height(in px) Border radius (in px) 0 Sp…" at bounding box center [761, 392] width 1523 height 784
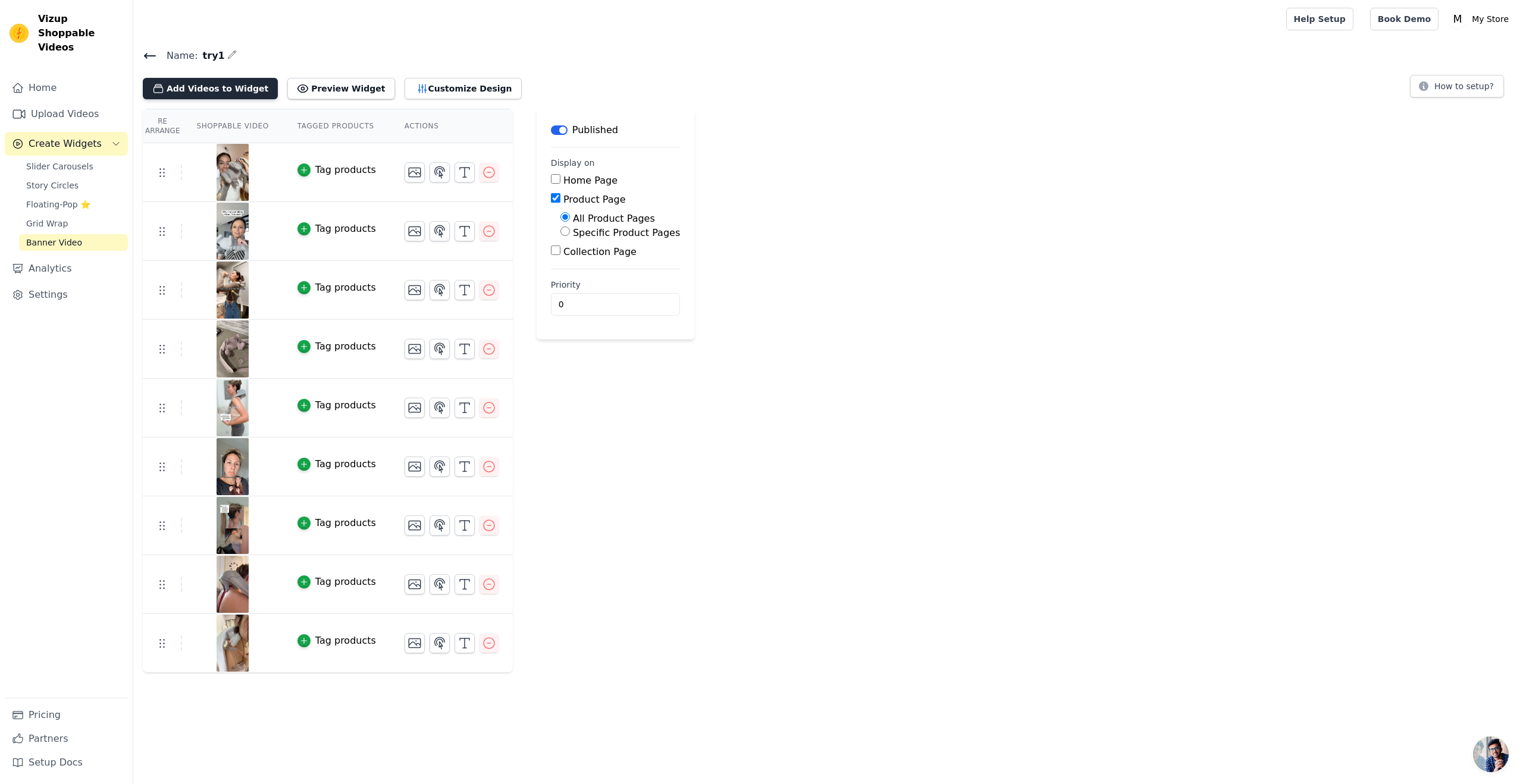
click at [237, 88] on button "Add Videos to Widget" at bounding box center [210, 88] width 135 height 21
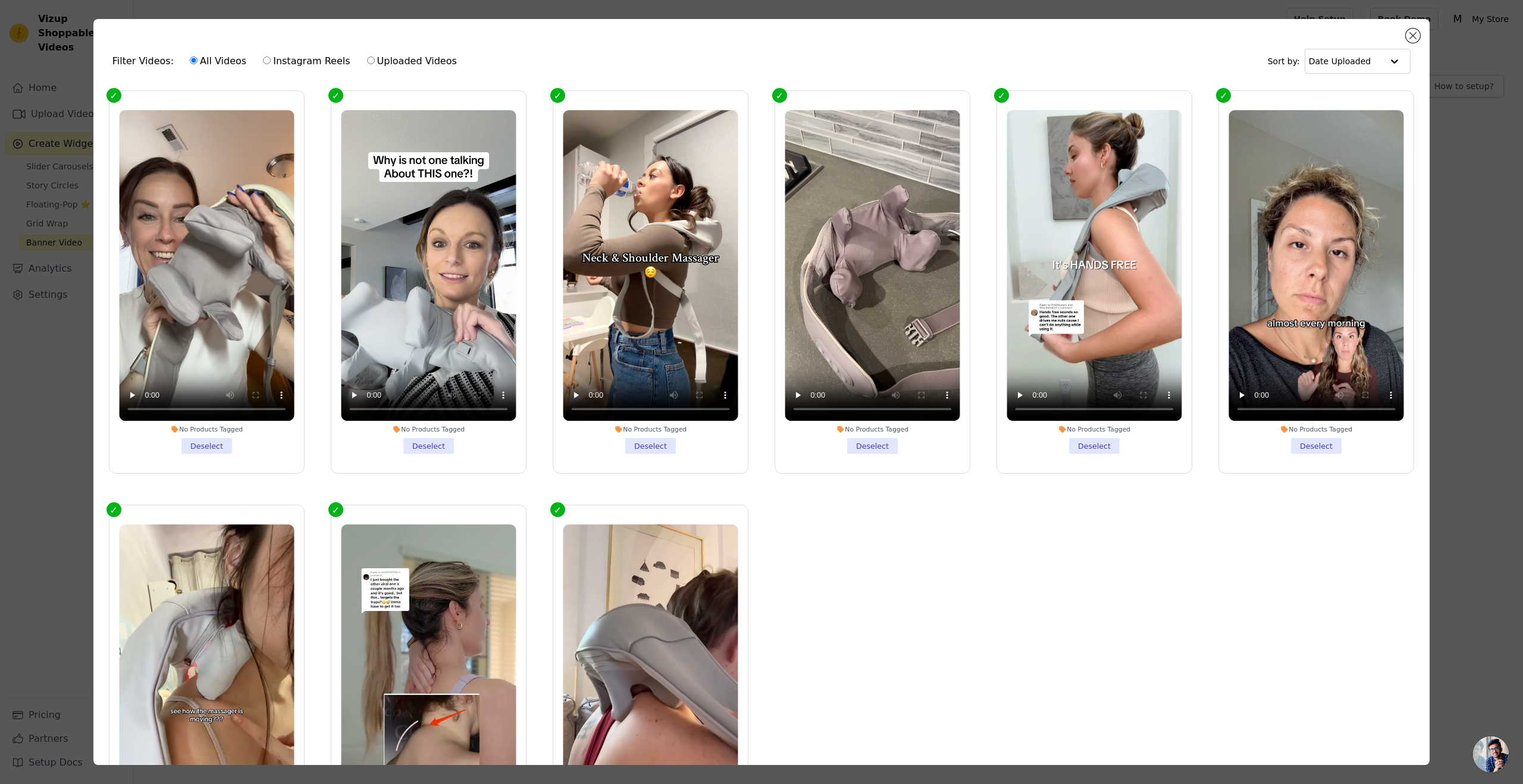
click at [75, 185] on div "Filter Videos: All Videos Instagram Reels Uploaded Videos Sort by: Date Uploade…" at bounding box center [761, 392] width 1486 height 784
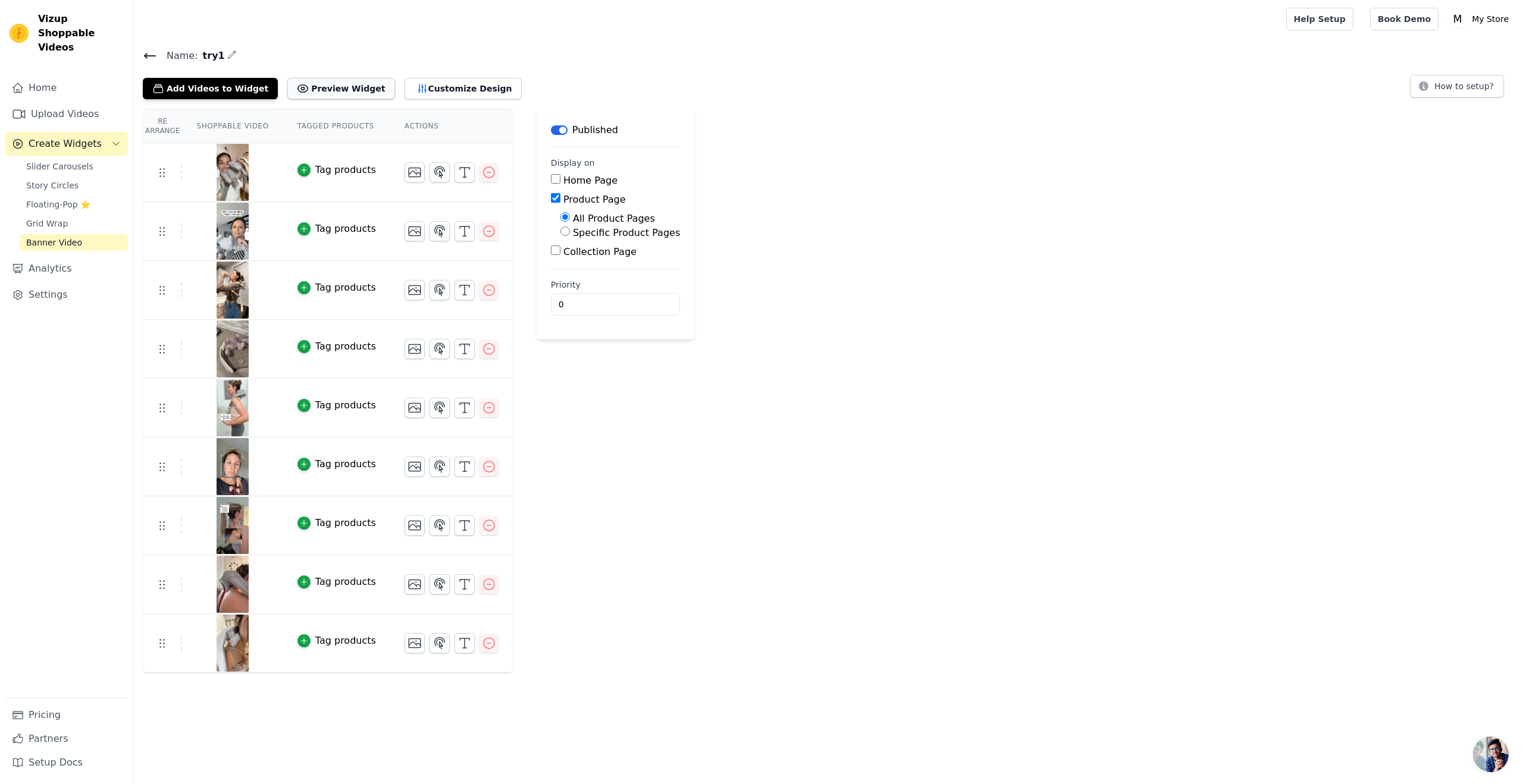
click at [292, 90] on button "Preview Widget" at bounding box center [340, 88] width 108 height 21
click at [426, 84] on button "Customize Design" at bounding box center [463, 88] width 117 height 21
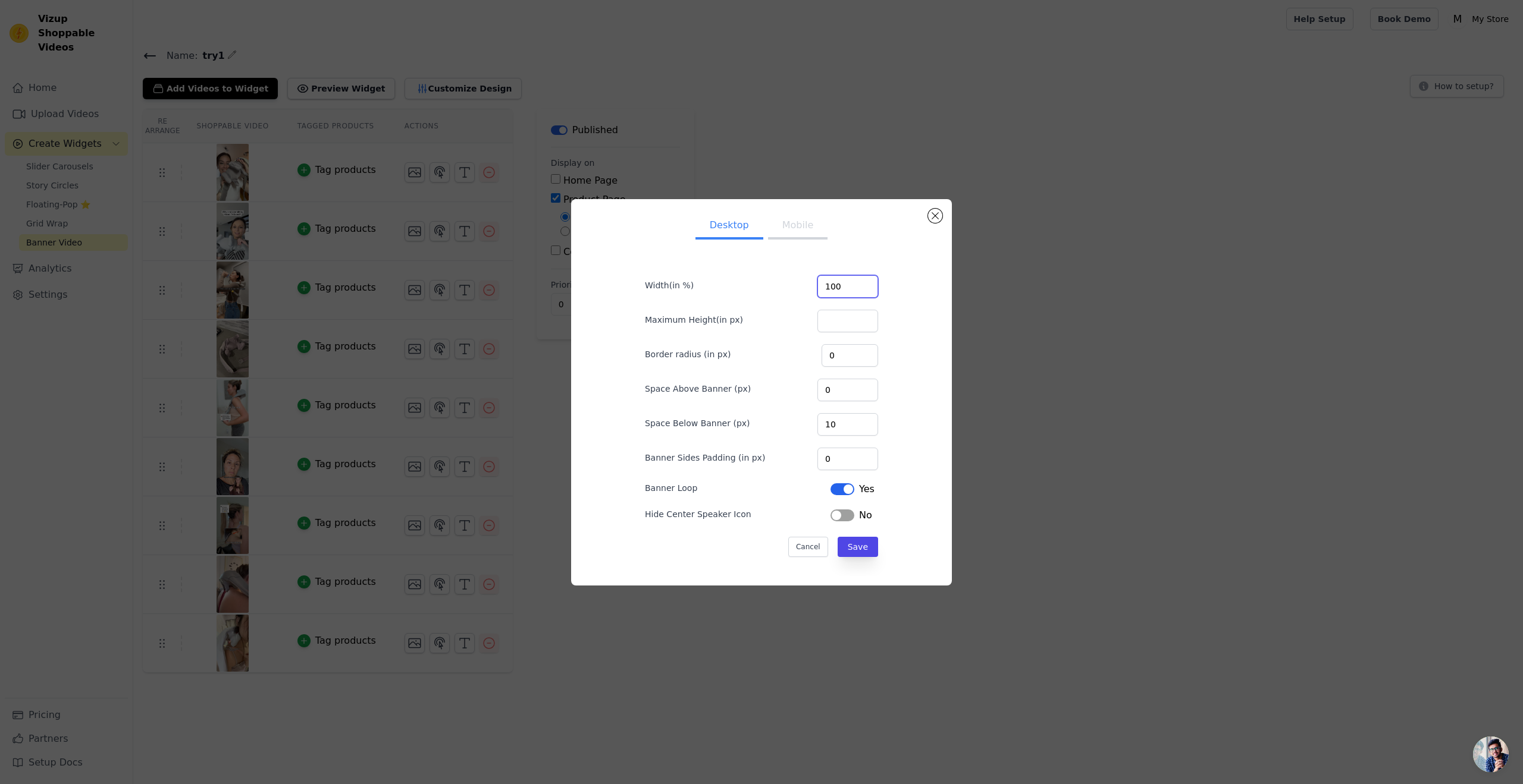
click at [843, 287] on input "100" at bounding box center [847, 287] width 61 height 22
click at [859, 290] on input "100" at bounding box center [847, 287] width 61 height 22
click at [932, 299] on div "Desktop Mobile Width(in %) 100 Maximum Height(in px) Border radius (in px) 0 Sp…" at bounding box center [761, 392] width 362 height 367
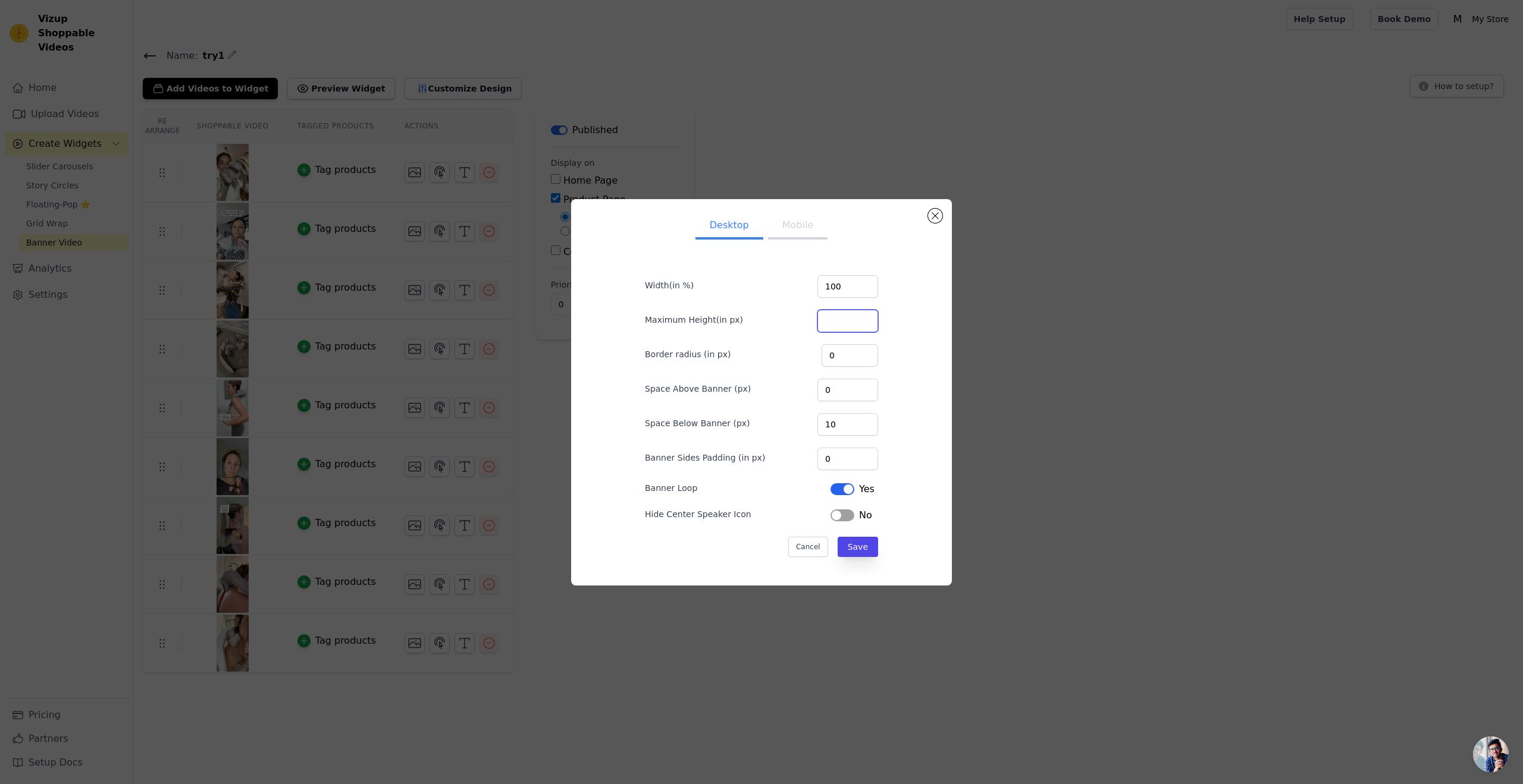
click at [849, 316] on input "Maximum Height(in px)" at bounding box center [847, 321] width 61 height 22
type input "100"
click at [854, 550] on button "Save" at bounding box center [857, 548] width 40 height 21
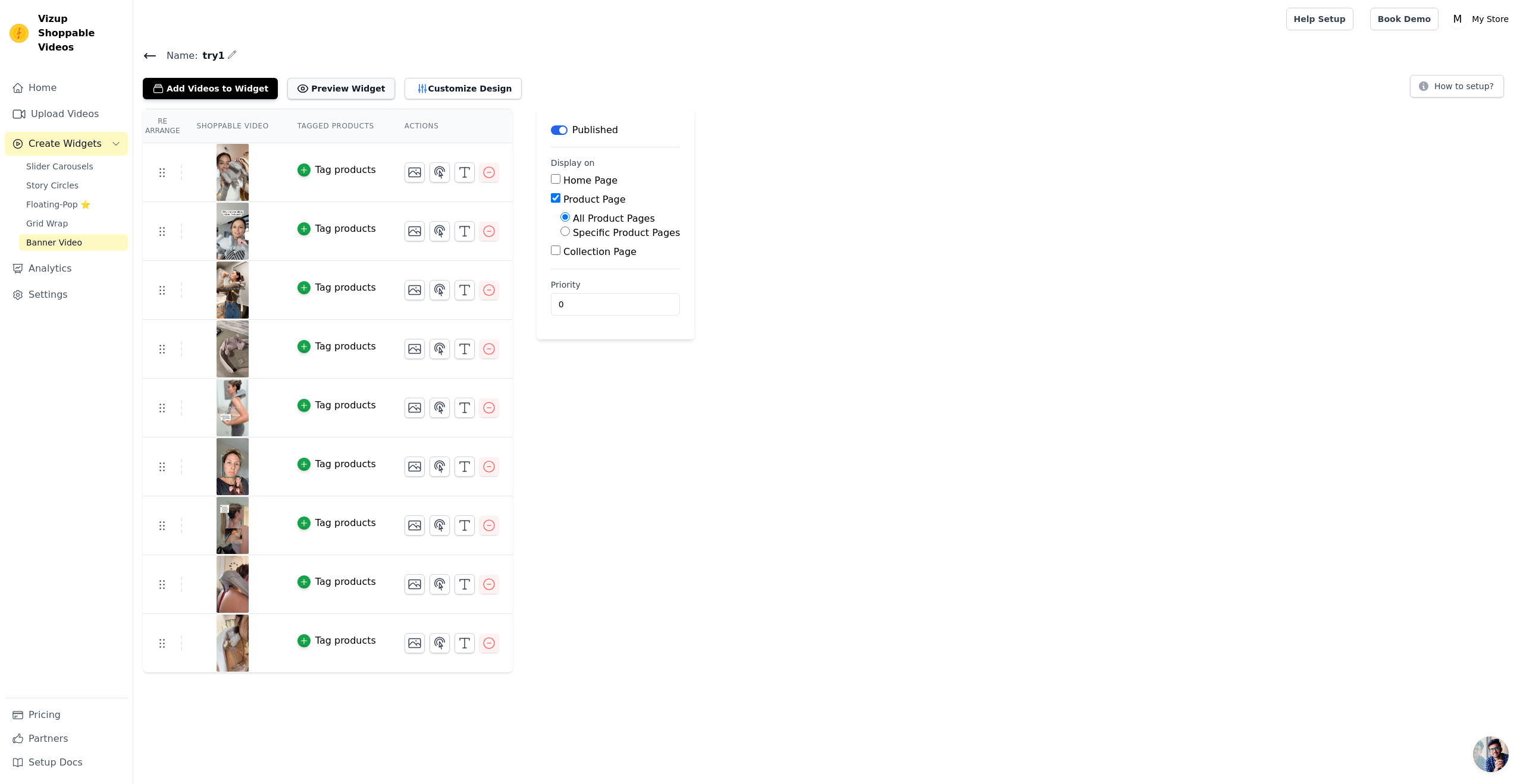
click at [340, 94] on button "Preview Widget" at bounding box center [340, 88] width 108 height 21
click at [405, 83] on button "Customize Design" at bounding box center [463, 88] width 117 height 21
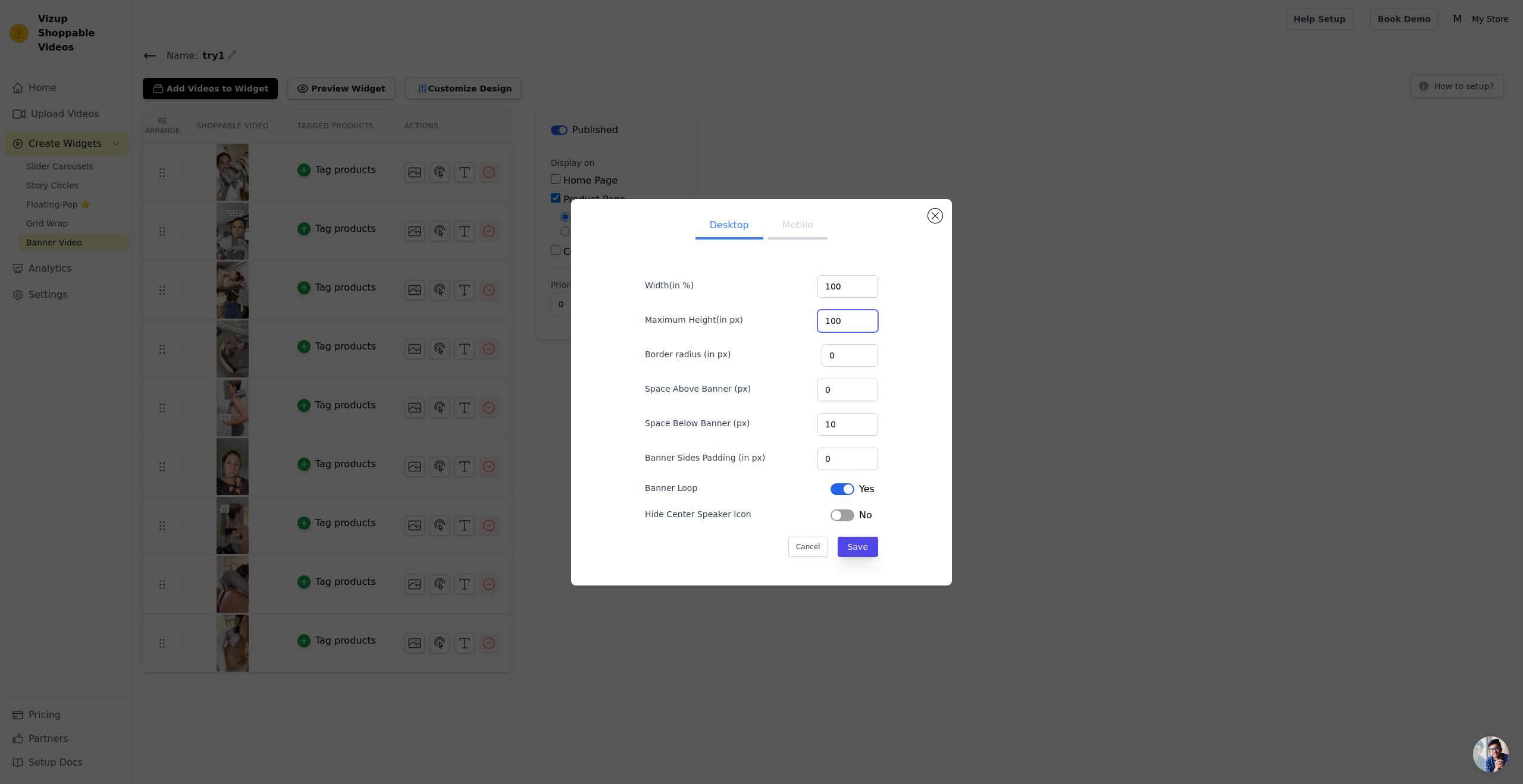
drag, startPoint x: 842, startPoint y: 325, endPoint x: 762, endPoint y: 321, distance: 80.1
click at [762, 321] on div "Maximum Height(in px) 100" at bounding box center [761, 320] width 233 height 25
type input "500"
click at [855, 546] on button "Save" at bounding box center [857, 548] width 40 height 21
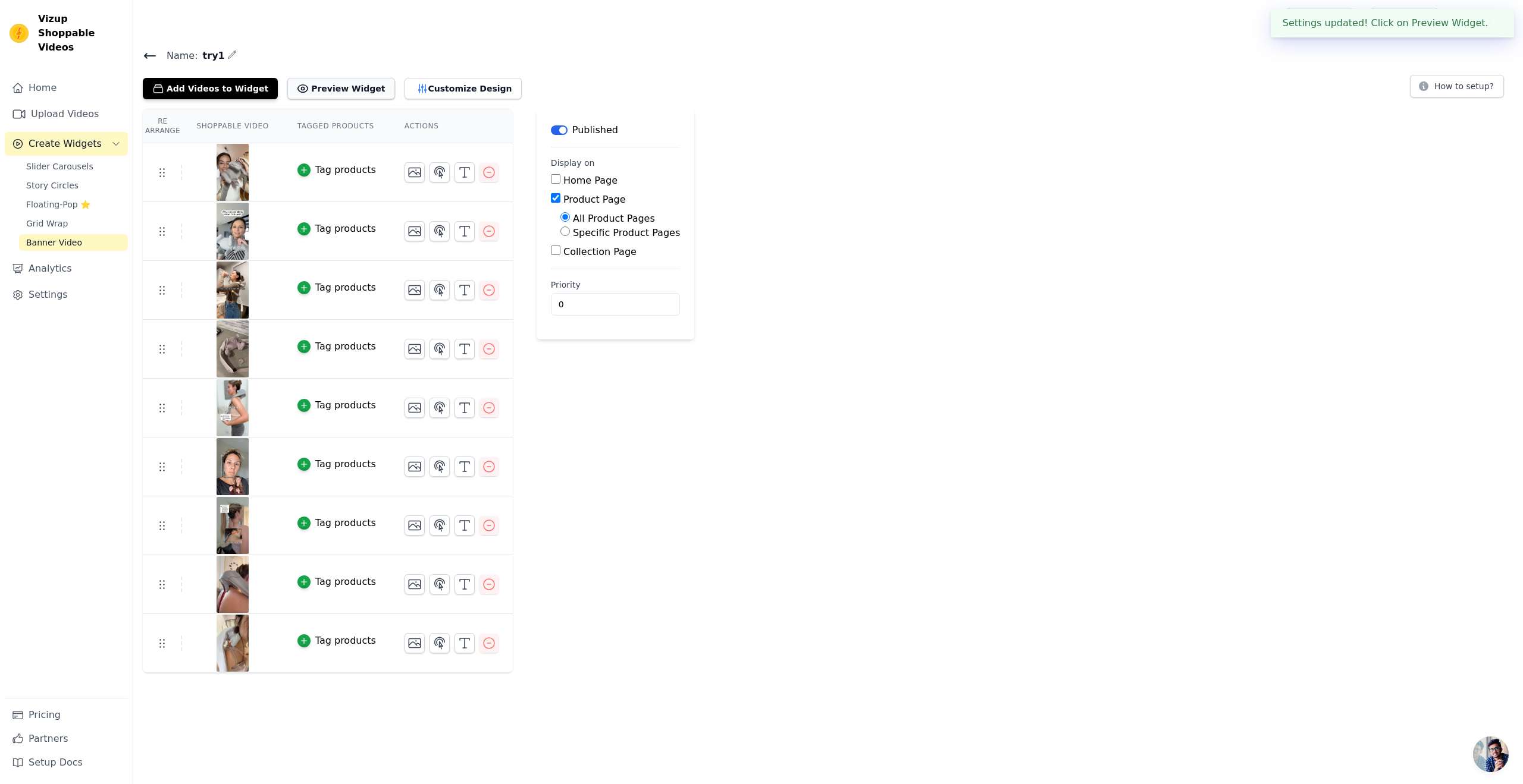
click at [337, 83] on button "Preview Widget" at bounding box center [340, 88] width 108 height 21
click at [438, 84] on button "Customize Design" at bounding box center [463, 88] width 117 height 21
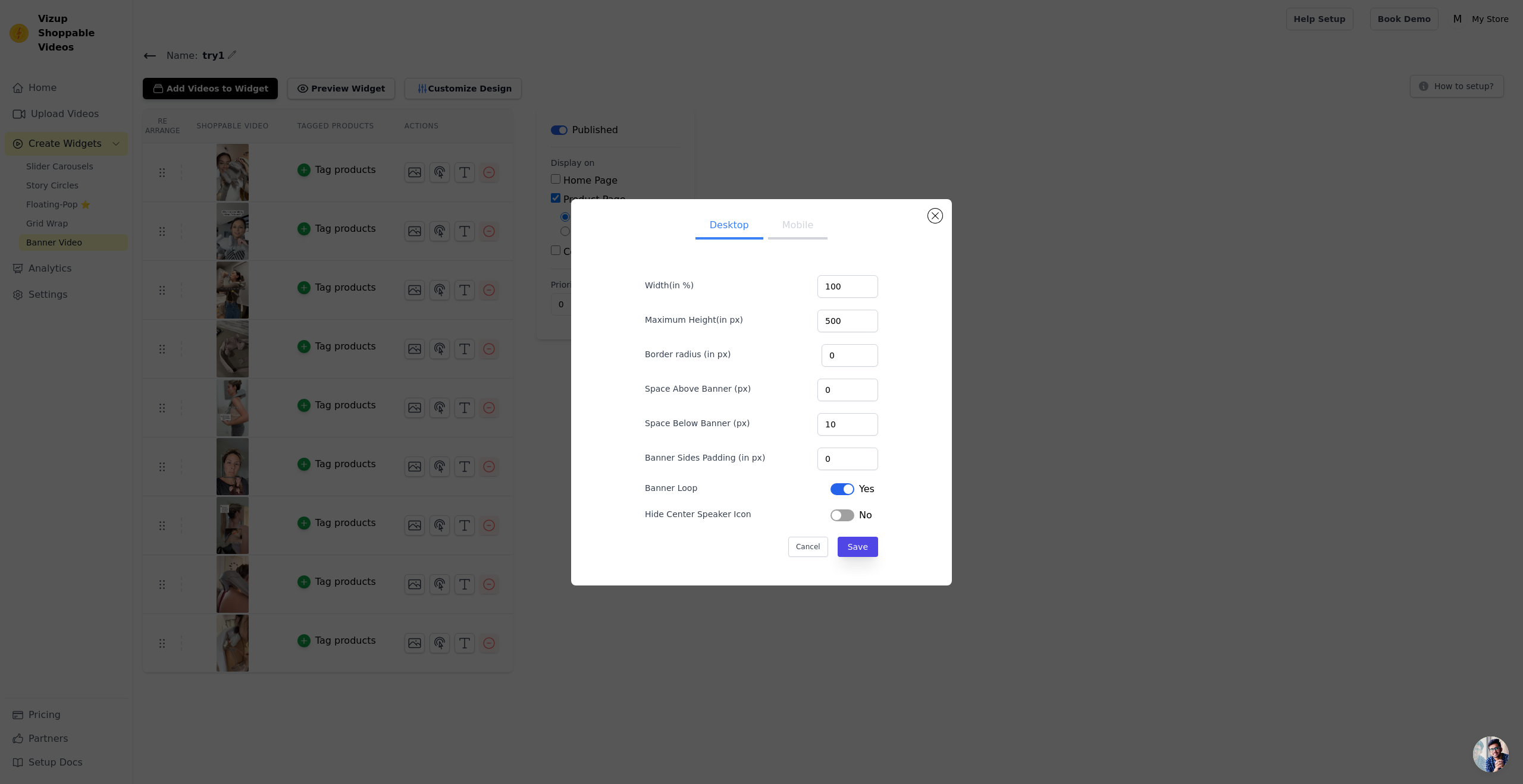
click at [522, 178] on div "Desktop Mobile Width(in %) 100 Maximum Height(in px) 500 Border radius (in px) …" at bounding box center [761, 392] width 1523 height 784
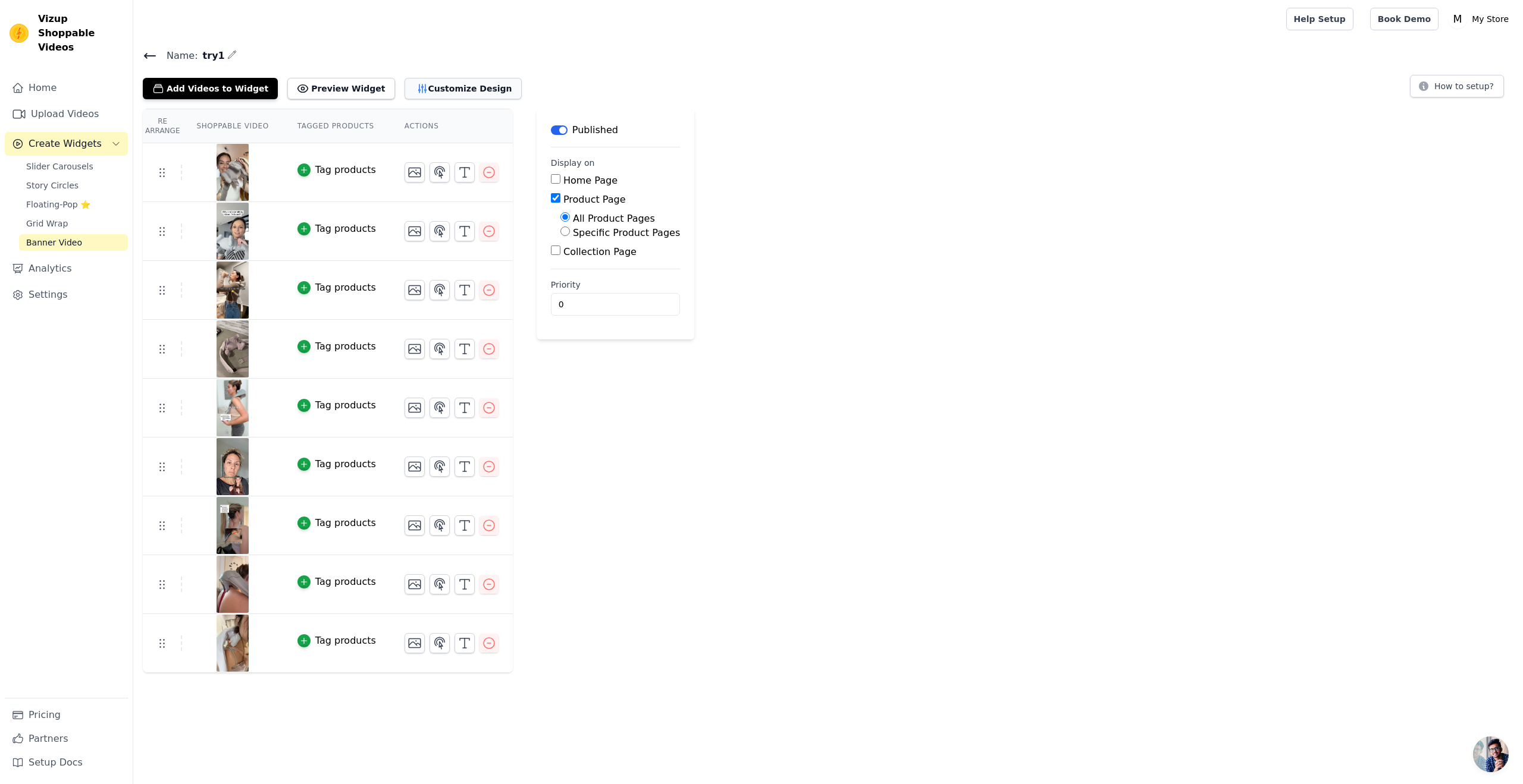
click at [441, 87] on button "Customize Design" at bounding box center [463, 88] width 117 height 21
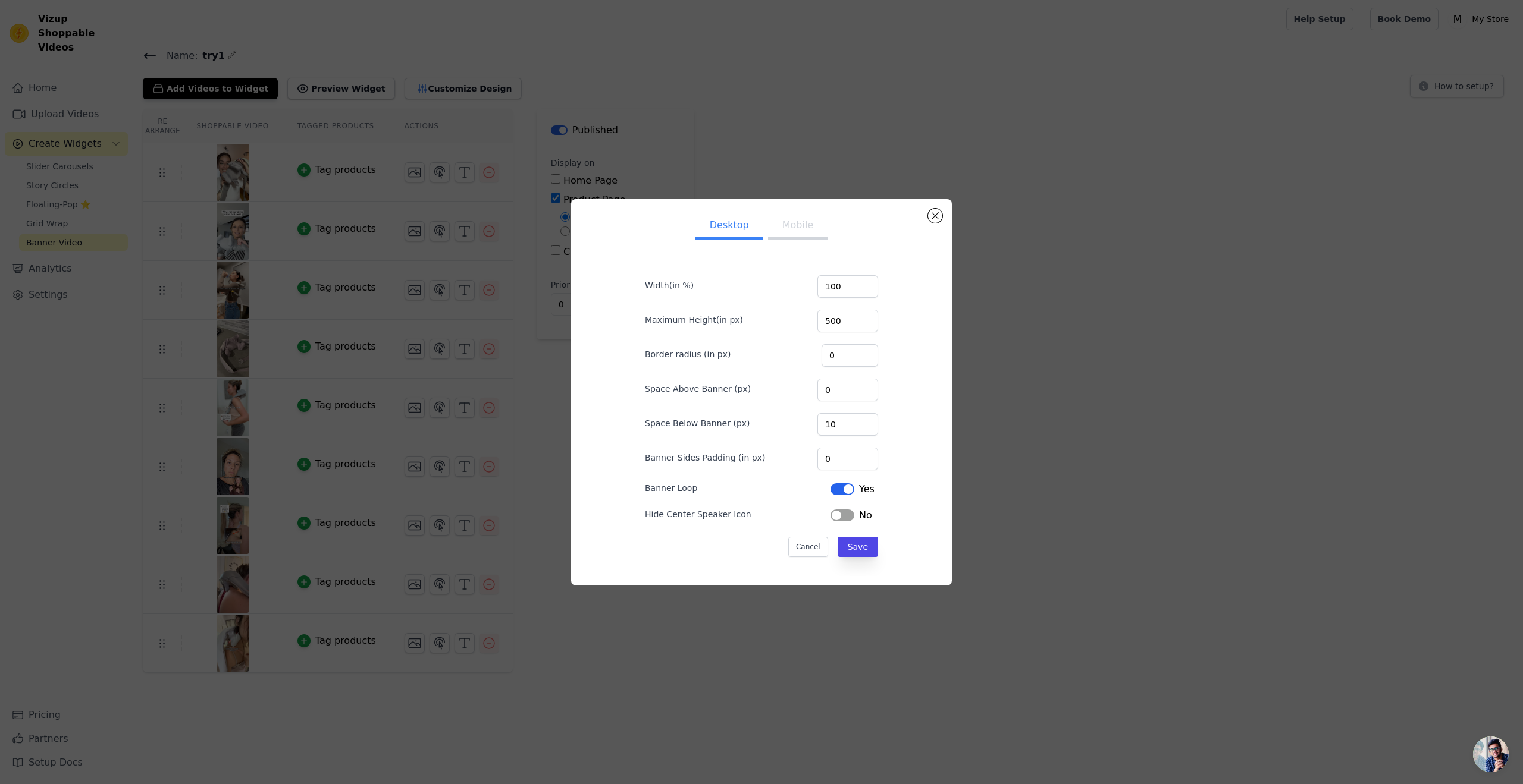
click at [834, 492] on button "Label" at bounding box center [841, 489] width 23 height 12
click at [834, 495] on button "Label" at bounding box center [841, 489] width 23 height 12
click at [797, 233] on button "Mobile" at bounding box center [798, 226] width 60 height 26
click at [521, 455] on div "Desktop Mobile Width(in %) 100 Maximum Height(in px) 500 Border radius (in px) …" at bounding box center [761, 392] width 1486 height 424
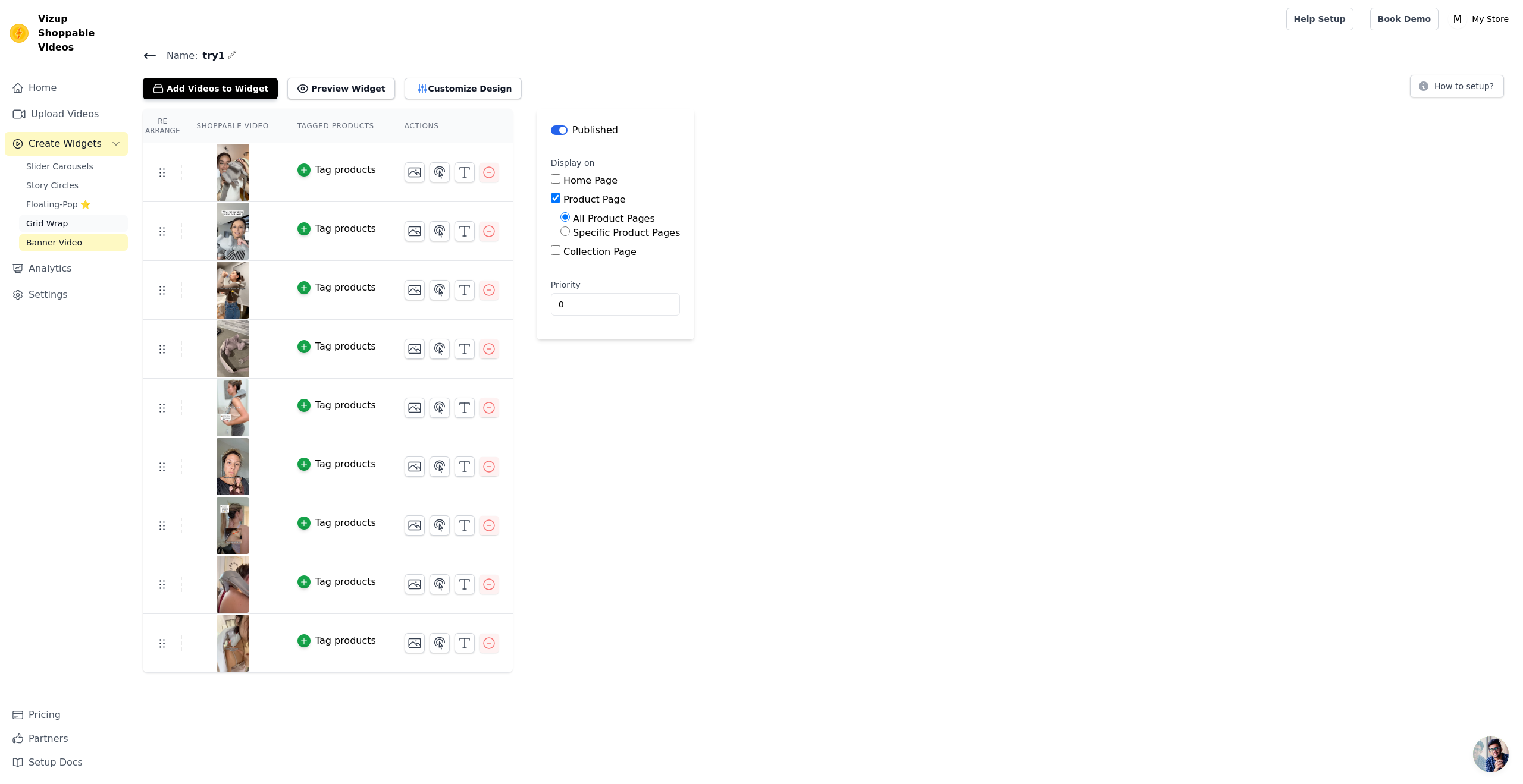
click at [86, 215] on link "Grid Wrap" at bounding box center [73, 223] width 108 height 17
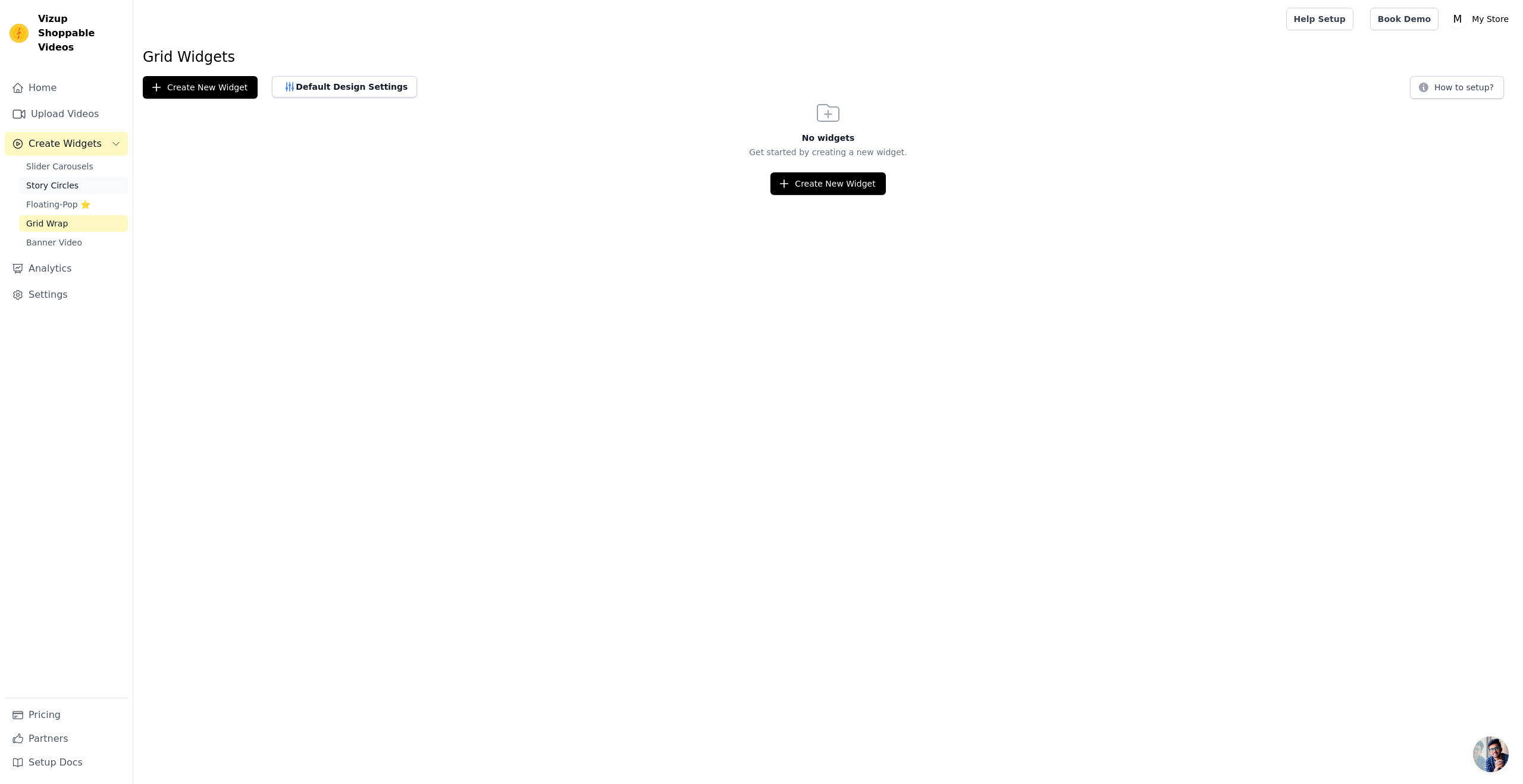
click at [70, 179] on span "Story Circles" at bounding box center [52, 185] width 52 height 12
click at [65, 161] on span "Slider Carousels" at bounding box center [60, 166] width 67 height 12
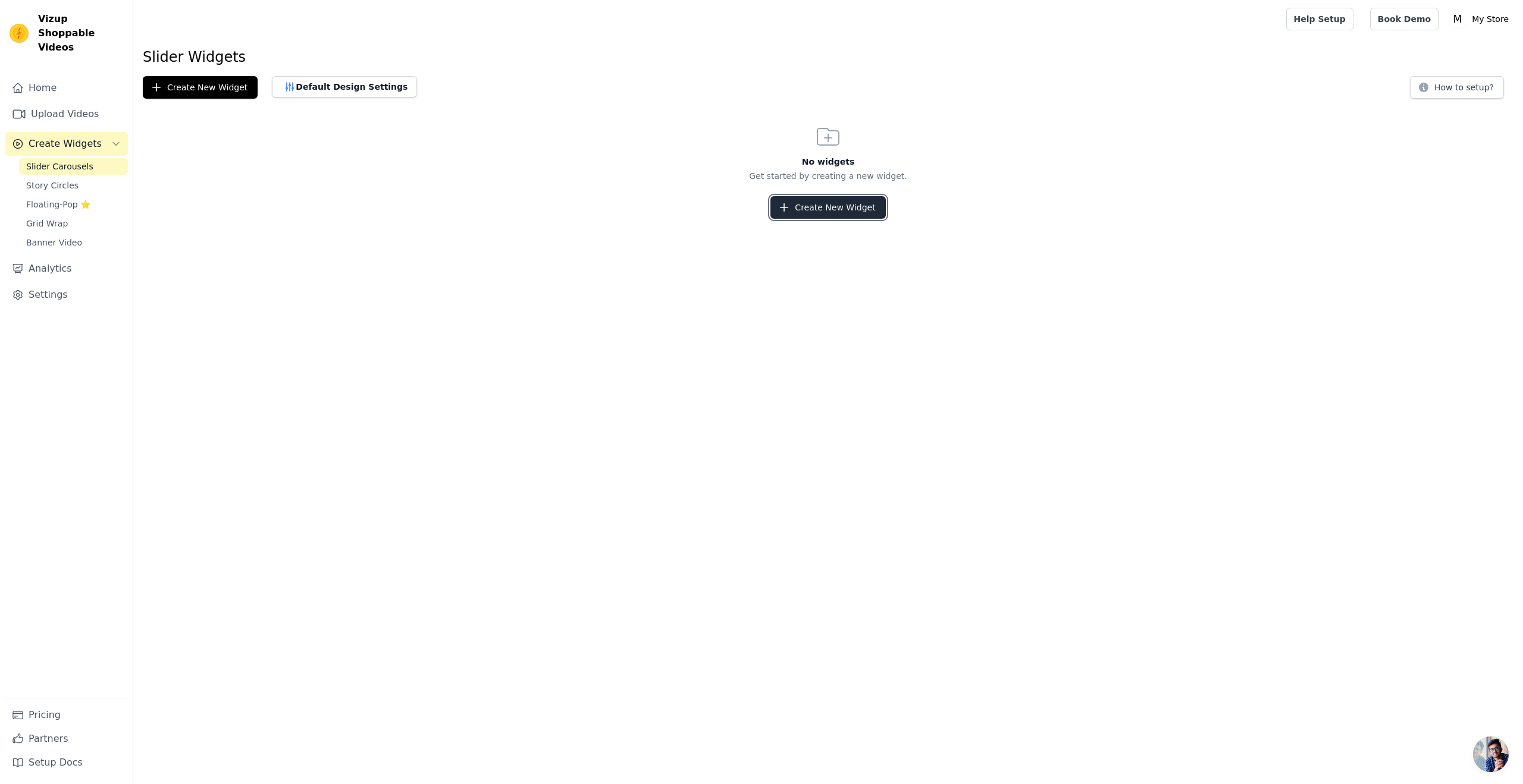
click at [780, 200] on button "Create New Widget" at bounding box center [827, 207] width 115 height 22
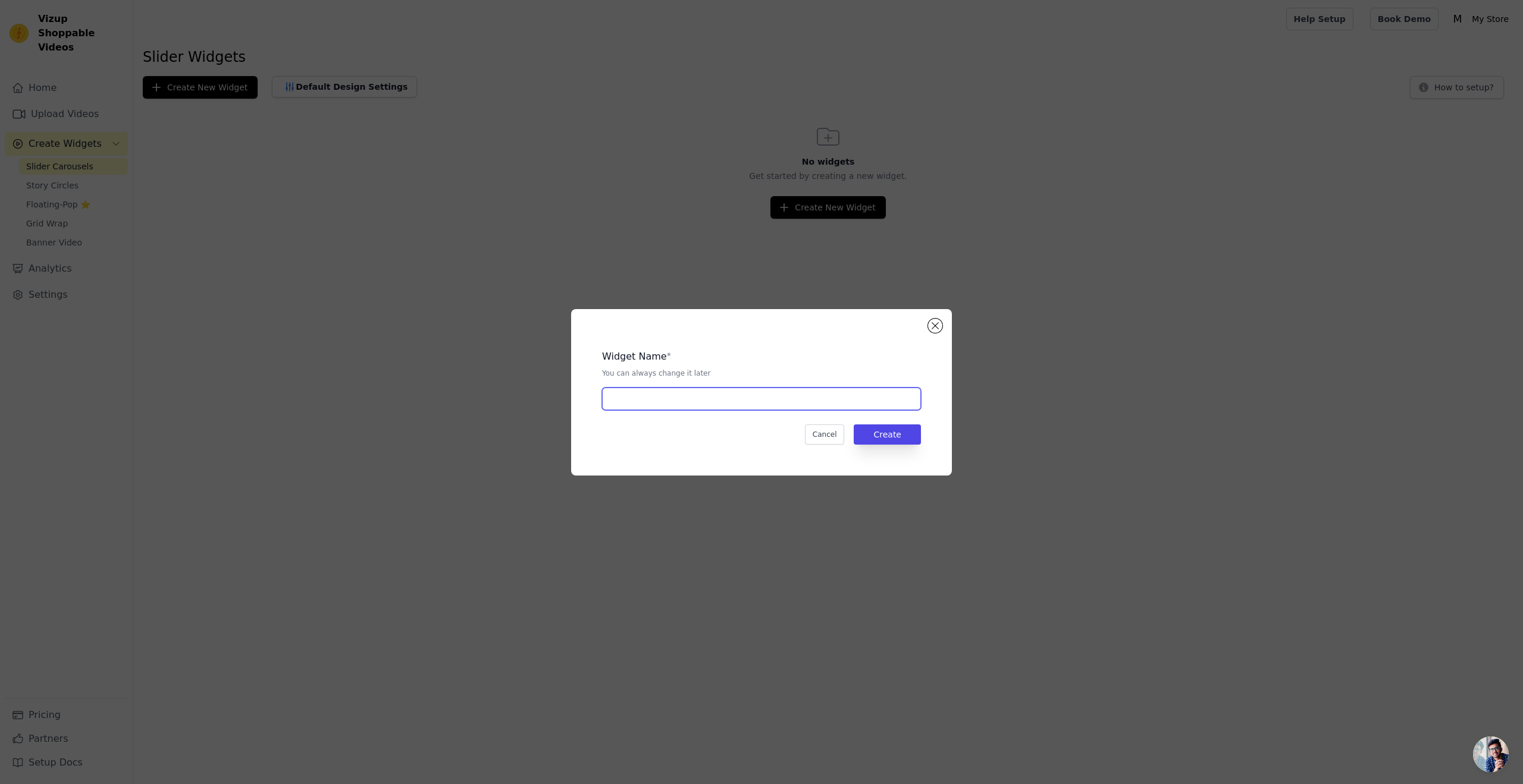
click at [838, 405] on input "text" at bounding box center [761, 399] width 319 height 22
type input "try1"
click at [899, 430] on button "Create" at bounding box center [887, 435] width 67 height 21
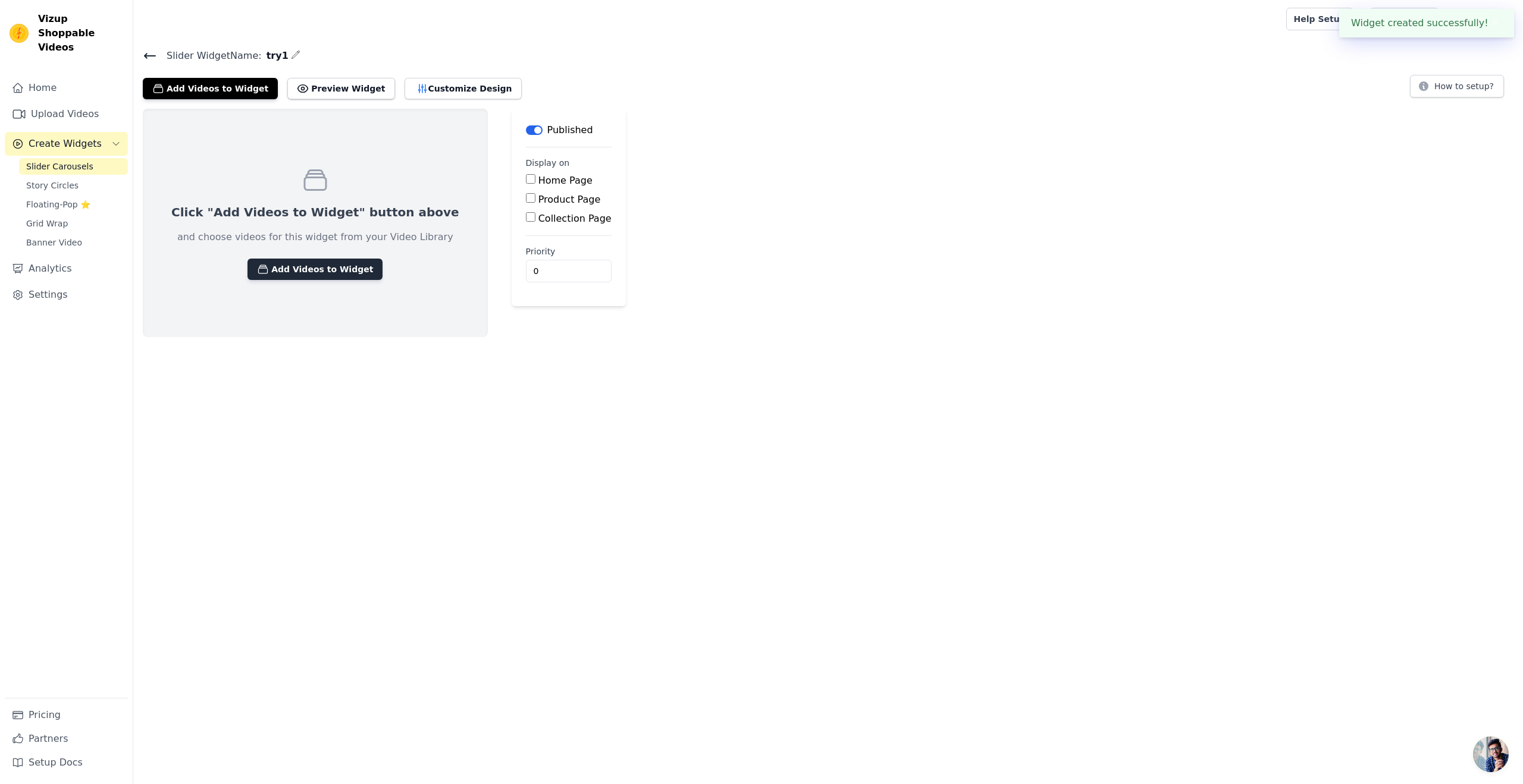
click at [320, 271] on button "Add Videos to Widget" at bounding box center [315, 269] width 135 height 21
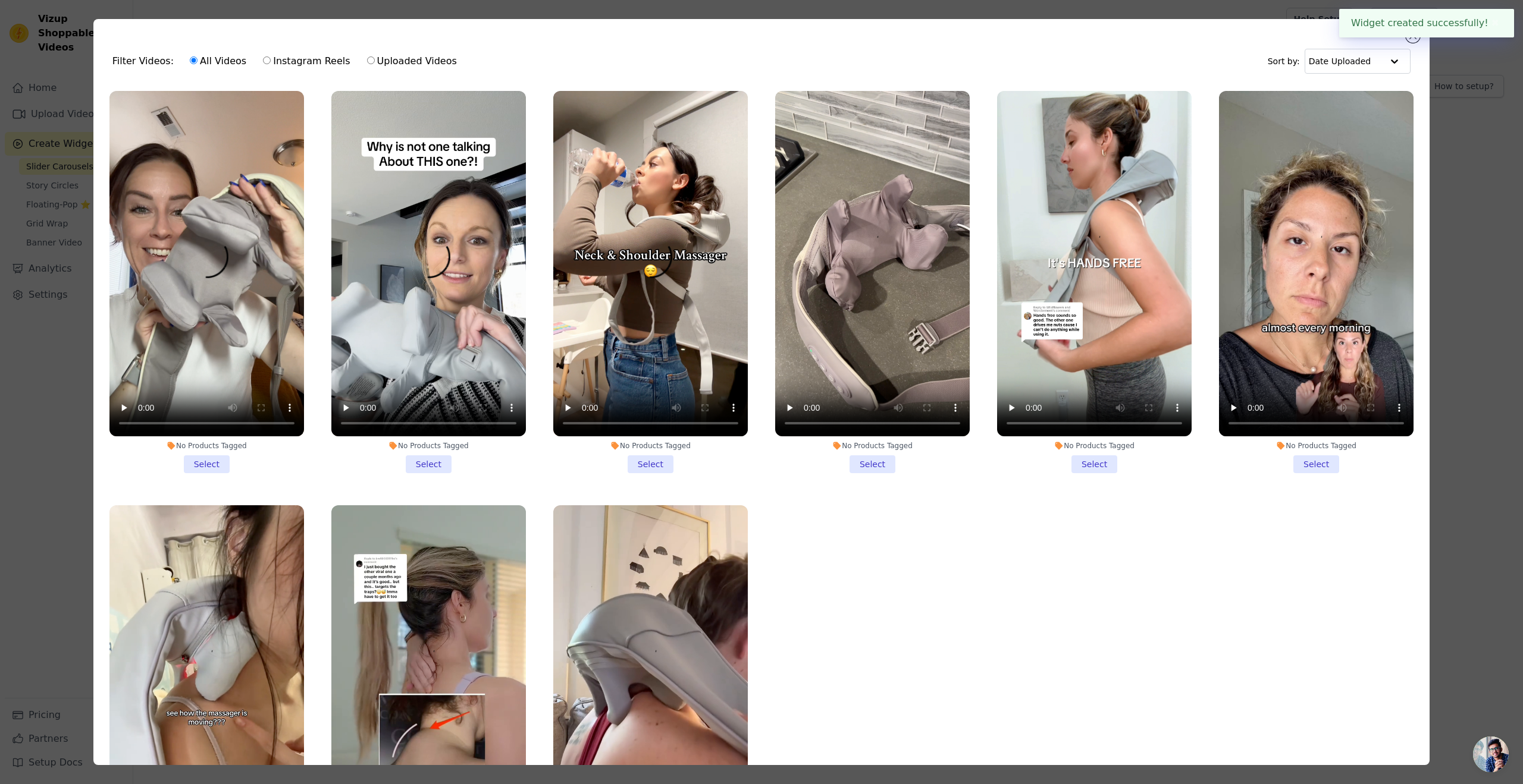
click at [199, 456] on li "No Products Tagged Select" at bounding box center [207, 281] width 194 height 382
click at [0, 0] on input "No Products Tagged Select" at bounding box center [0, 0] width 0 height 0
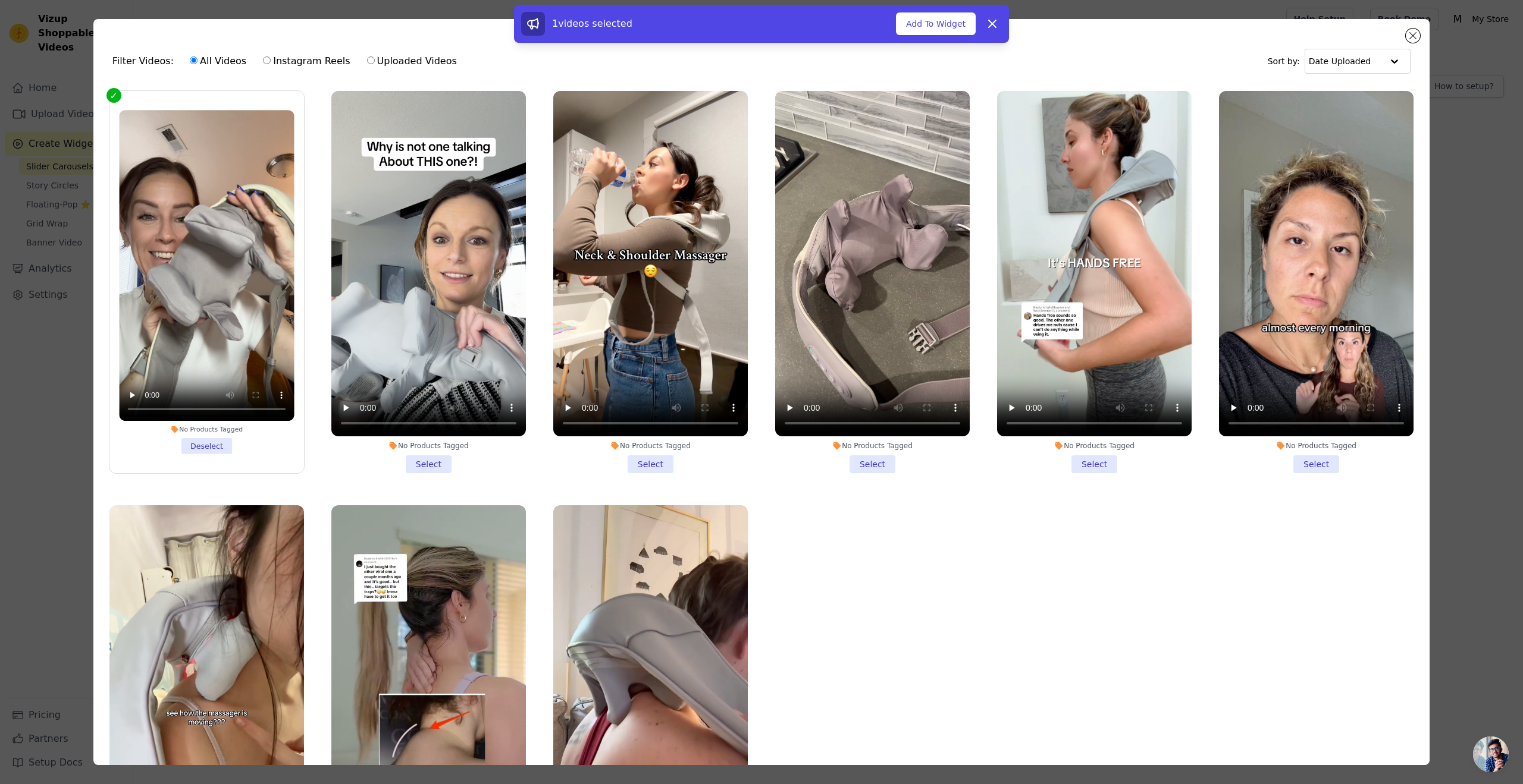
click at [407, 463] on li "No Products Tagged Select" at bounding box center [429, 281] width 194 height 382
click at [0, 0] on input "No Products Tagged Select" at bounding box center [0, 0] width 0 height 0
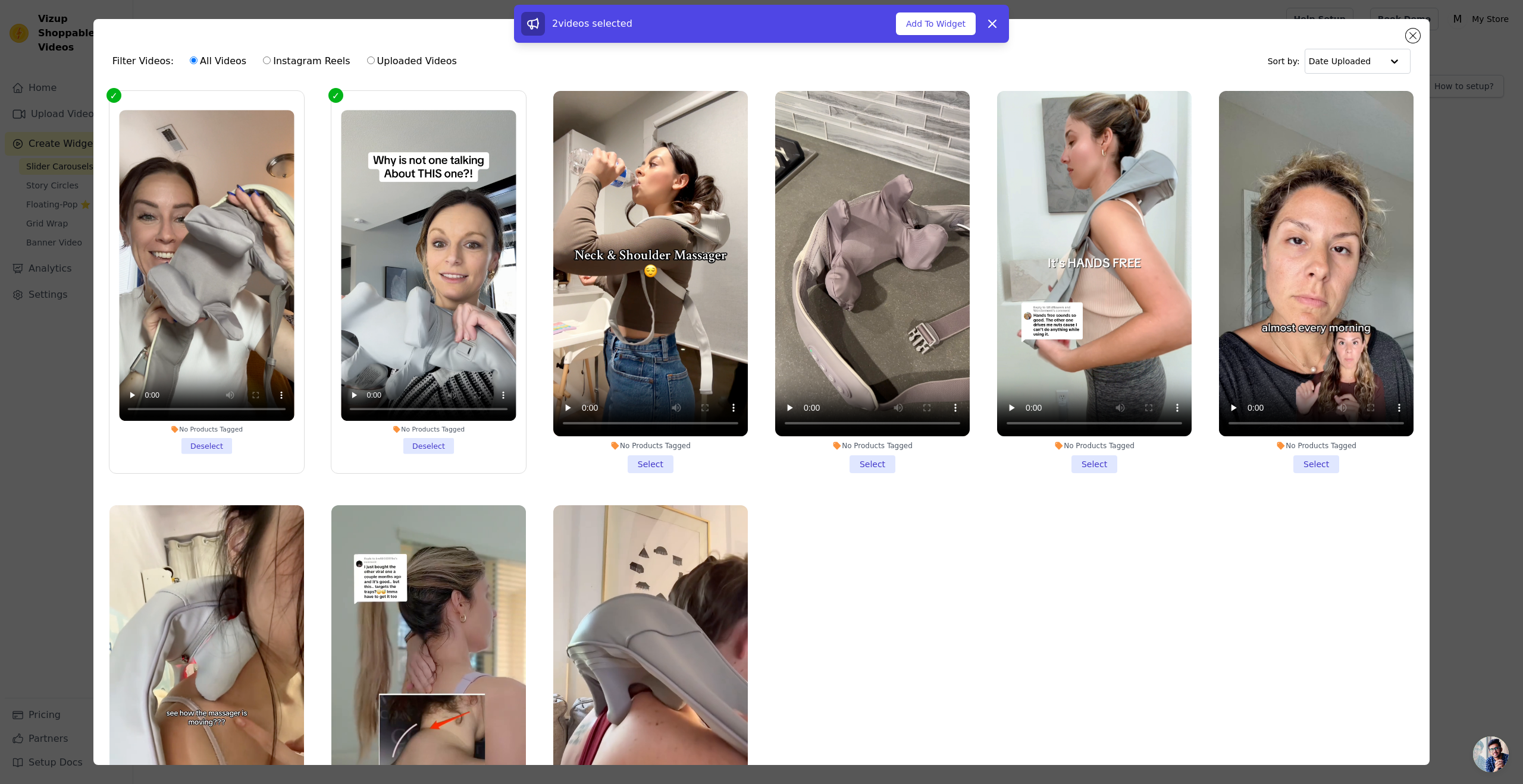
scroll to position [80, 0]
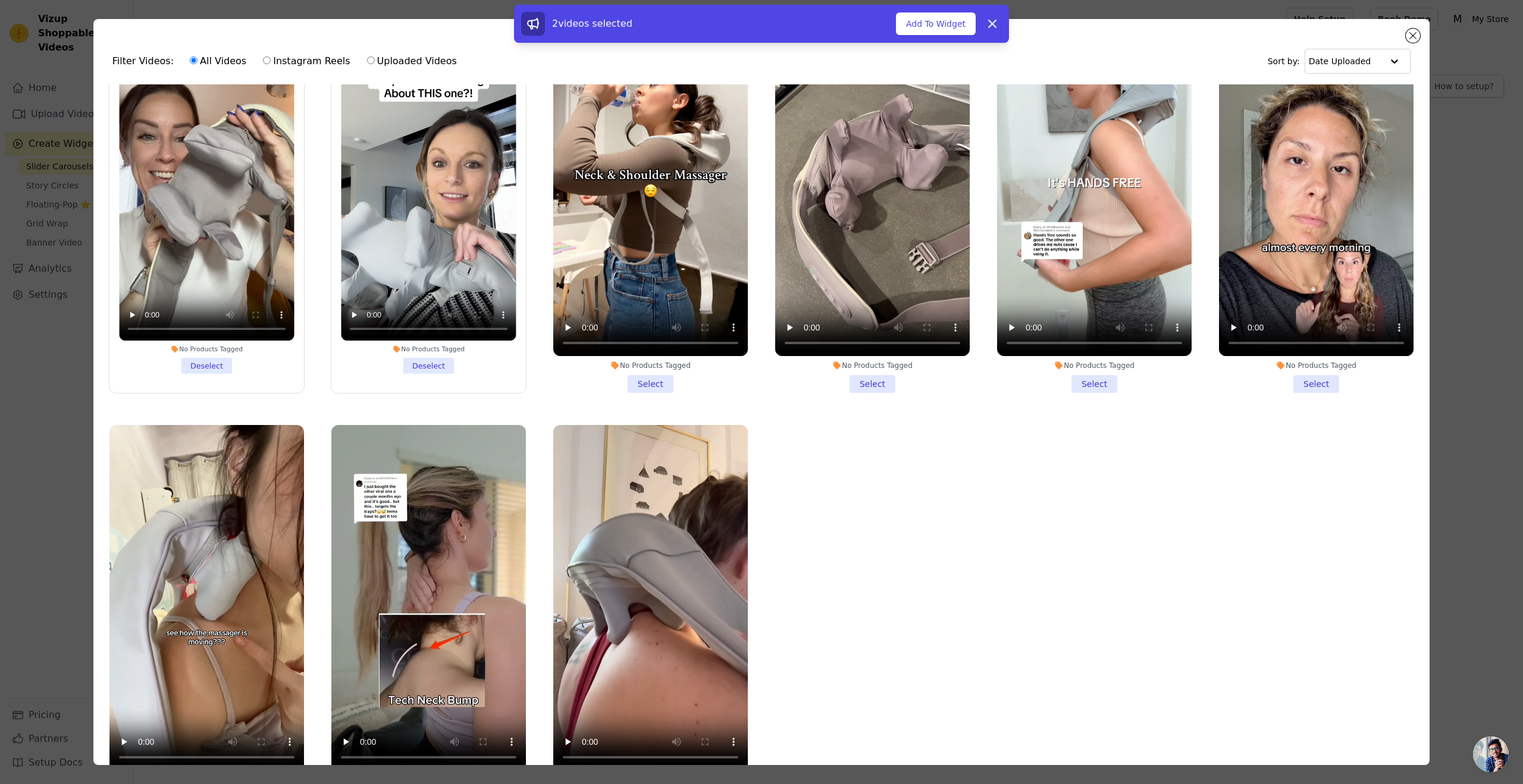
click at [638, 378] on li "No Products Tagged Select" at bounding box center [651, 201] width 194 height 382
click at [0, 0] on input "No Products Tagged Select" at bounding box center [0, 0] width 0 height 0
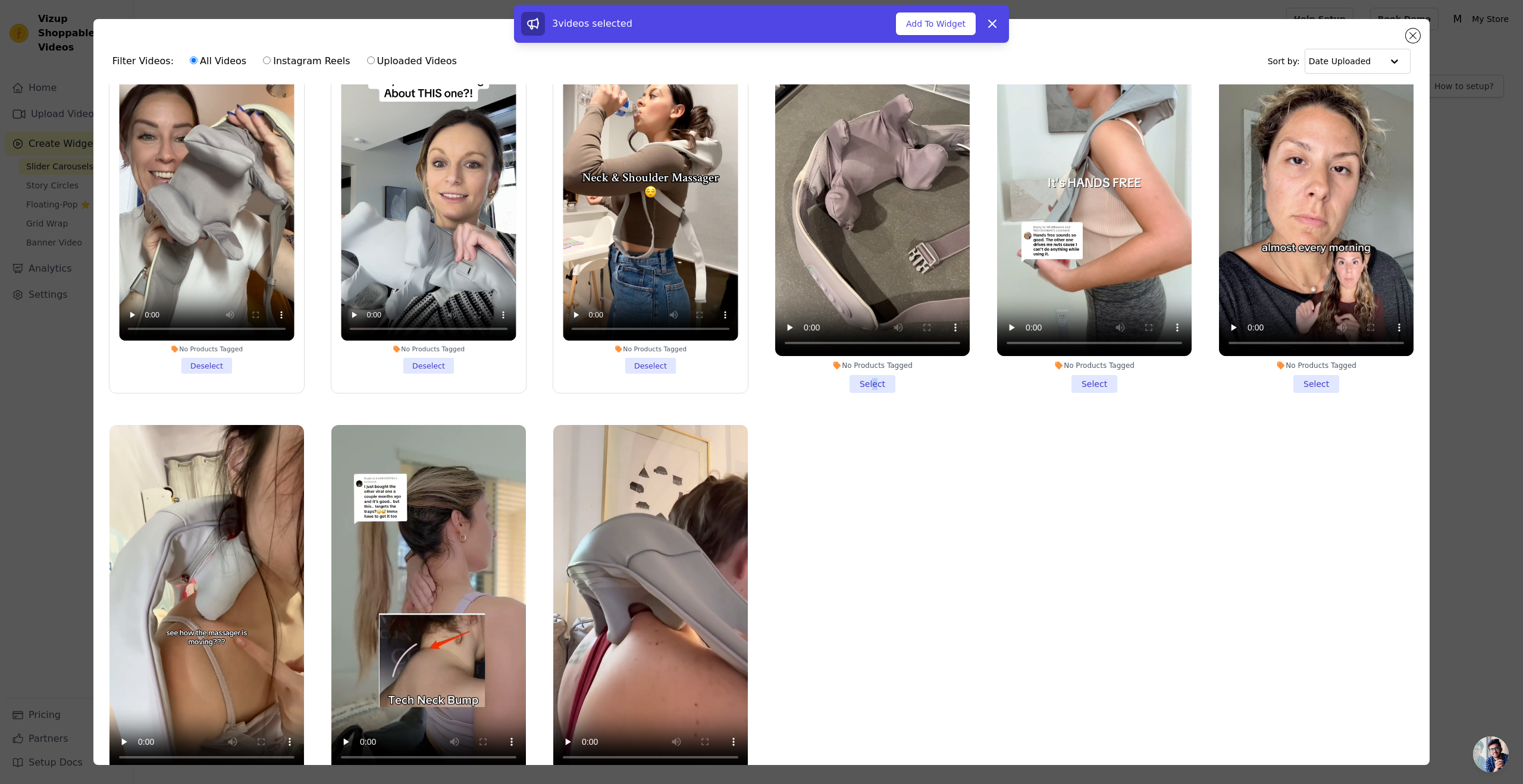
drag, startPoint x: 868, startPoint y: 383, endPoint x: 862, endPoint y: 376, distance: 9.2
click at [862, 379] on li "No Products Tagged Select" at bounding box center [872, 201] width 194 height 382
click at [854, 384] on li "No Products Tagged Select" at bounding box center [872, 201] width 194 height 382
click at [0, 0] on input "No Products Tagged Select" at bounding box center [0, 0] width 0 height 0
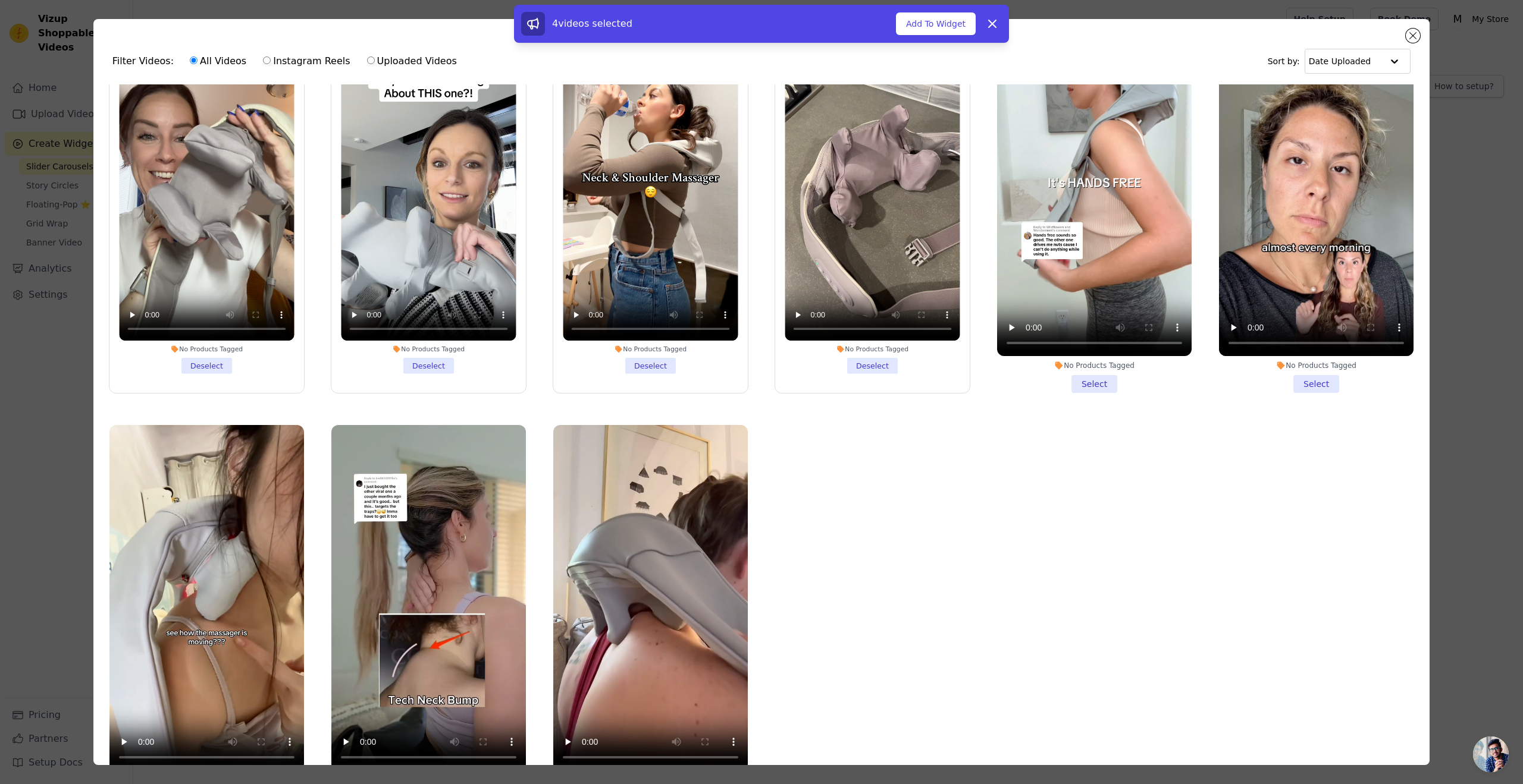
click at [1085, 378] on li "No Products Tagged Select" at bounding box center [1095, 201] width 194 height 382
click at [0, 0] on input "No Products Tagged Select" at bounding box center [0, 0] width 0 height 0
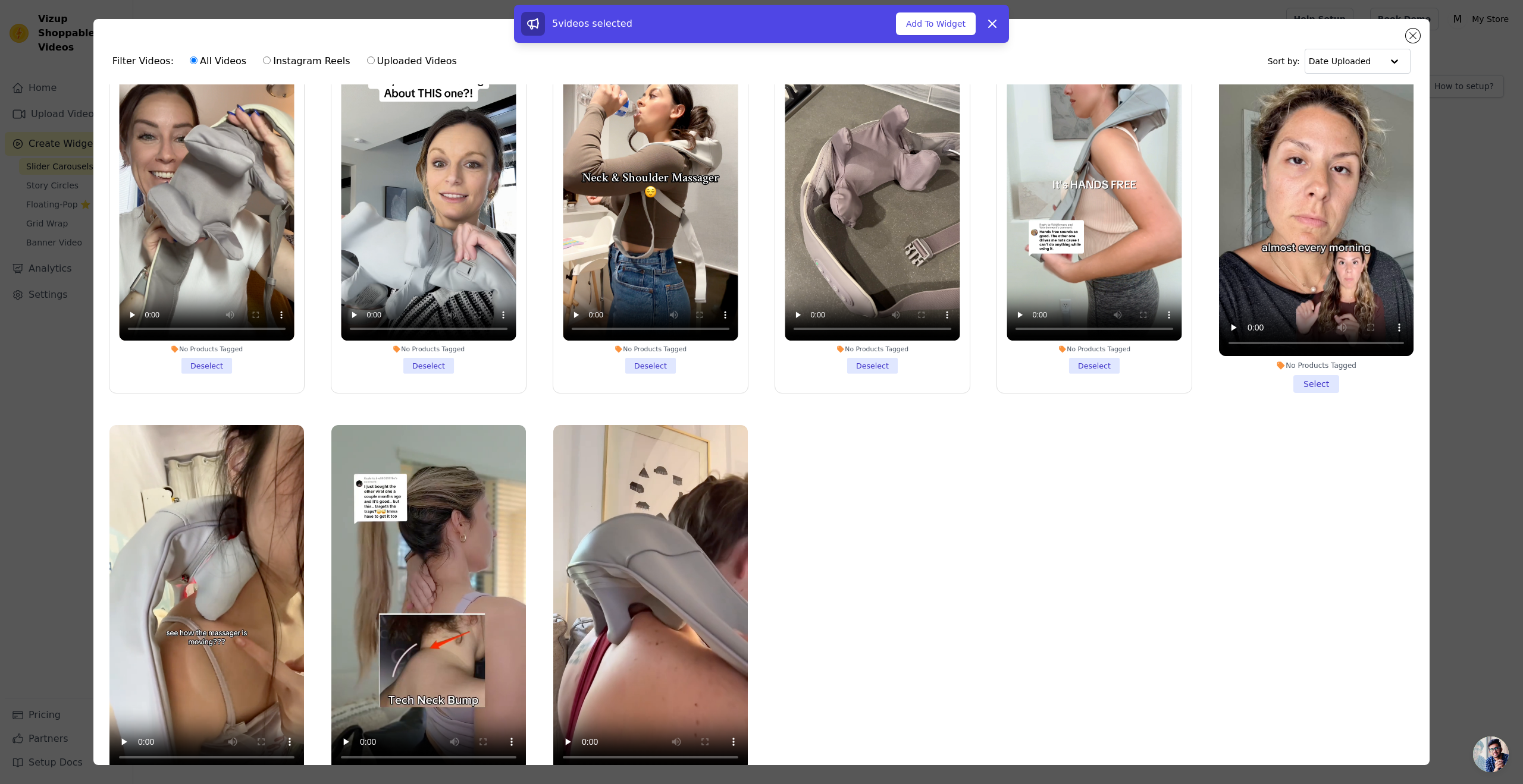
click at [1309, 384] on li "No Products Tagged Select" at bounding box center [1316, 201] width 194 height 382
click at [0, 0] on input "No Products Tagged Select" at bounding box center [0, 0] width 0 height 0
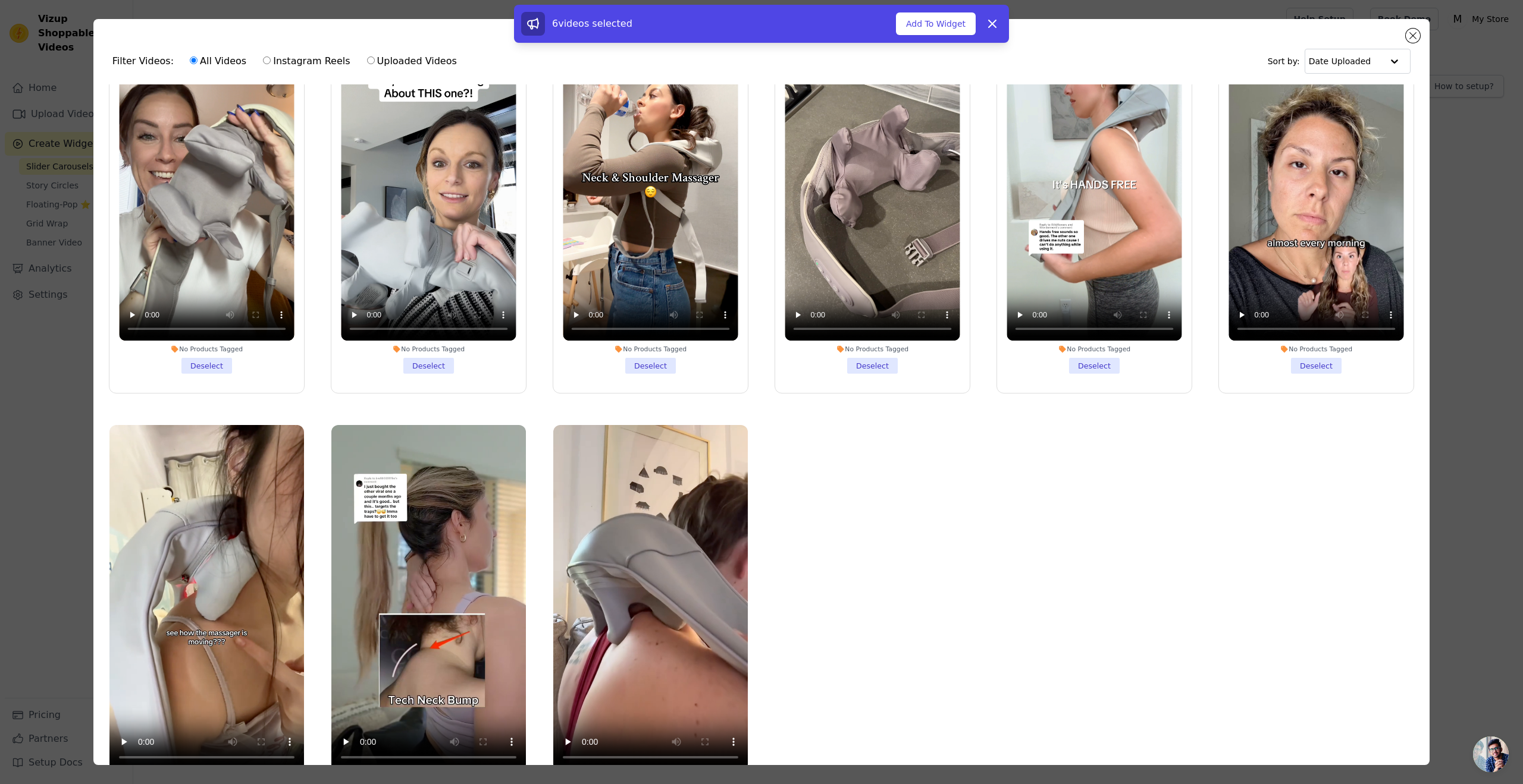
scroll to position [104, 0]
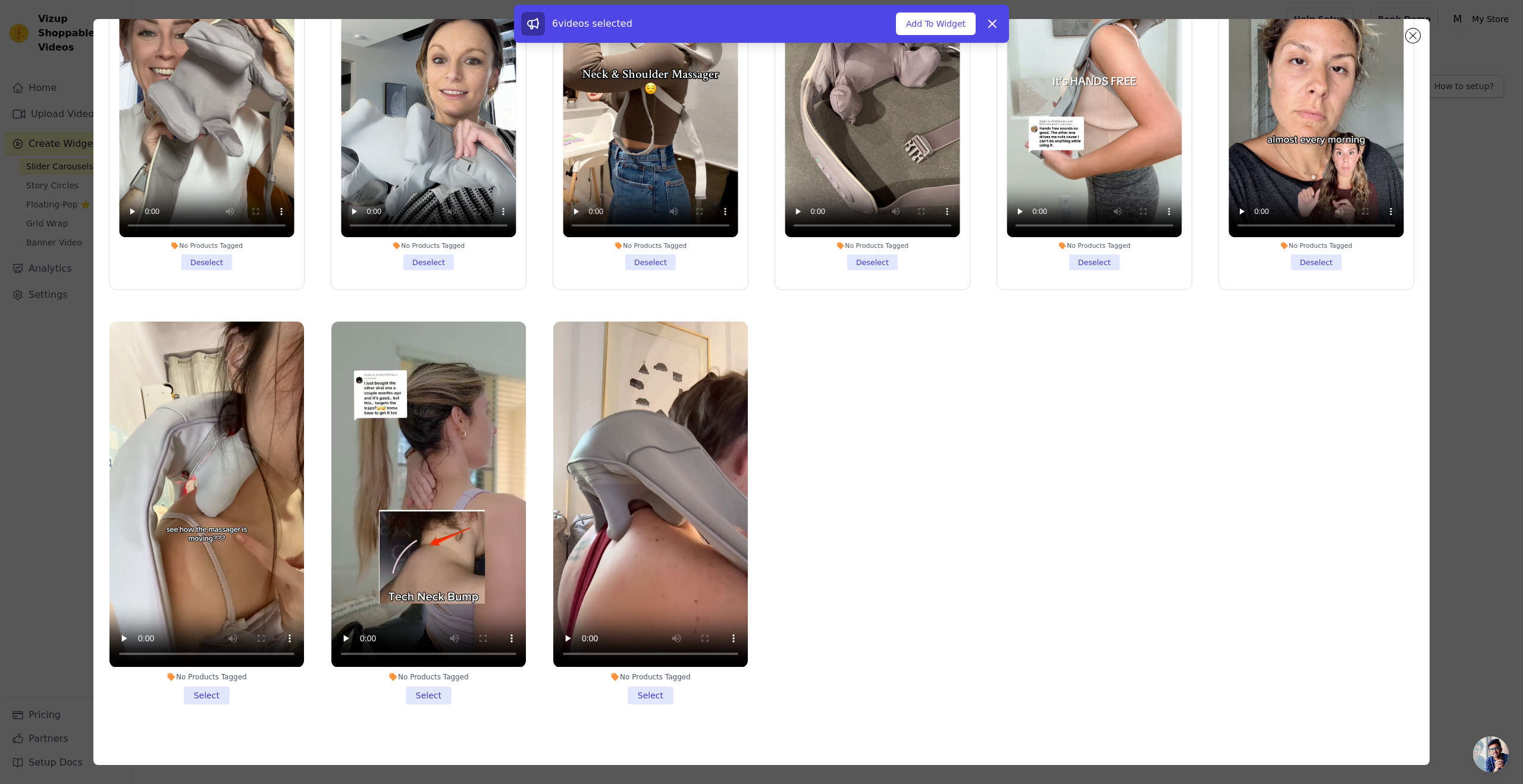
click at [636, 684] on li "No Products Tagged Select" at bounding box center [651, 512] width 194 height 382
click at [0, 0] on input "No Products Tagged Select" at bounding box center [0, 0] width 0 height 0
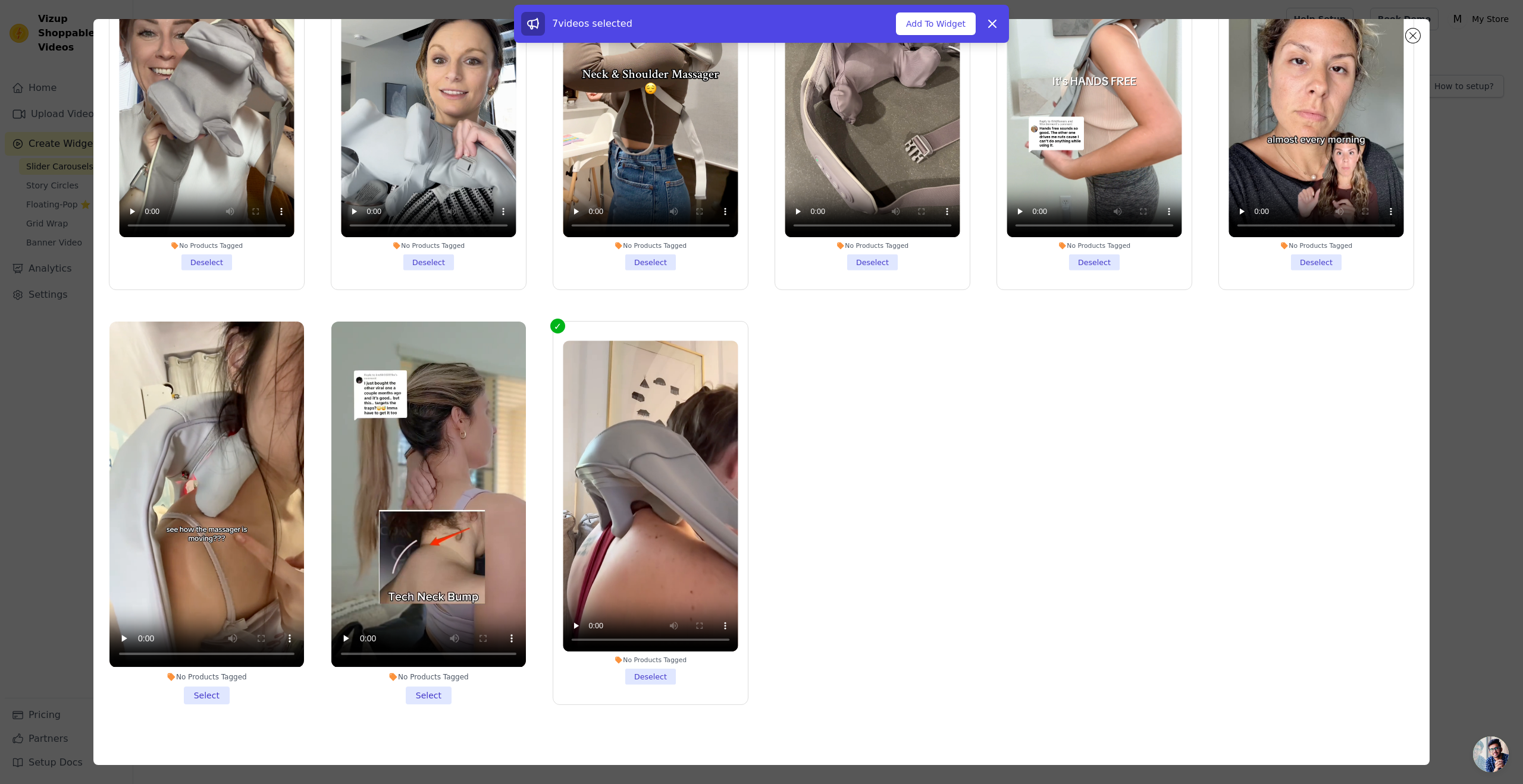
click at [428, 688] on li "No Products Tagged Select" at bounding box center [429, 512] width 194 height 382
click at [0, 0] on input "No Products Tagged Select" at bounding box center [0, 0] width 0 height 0
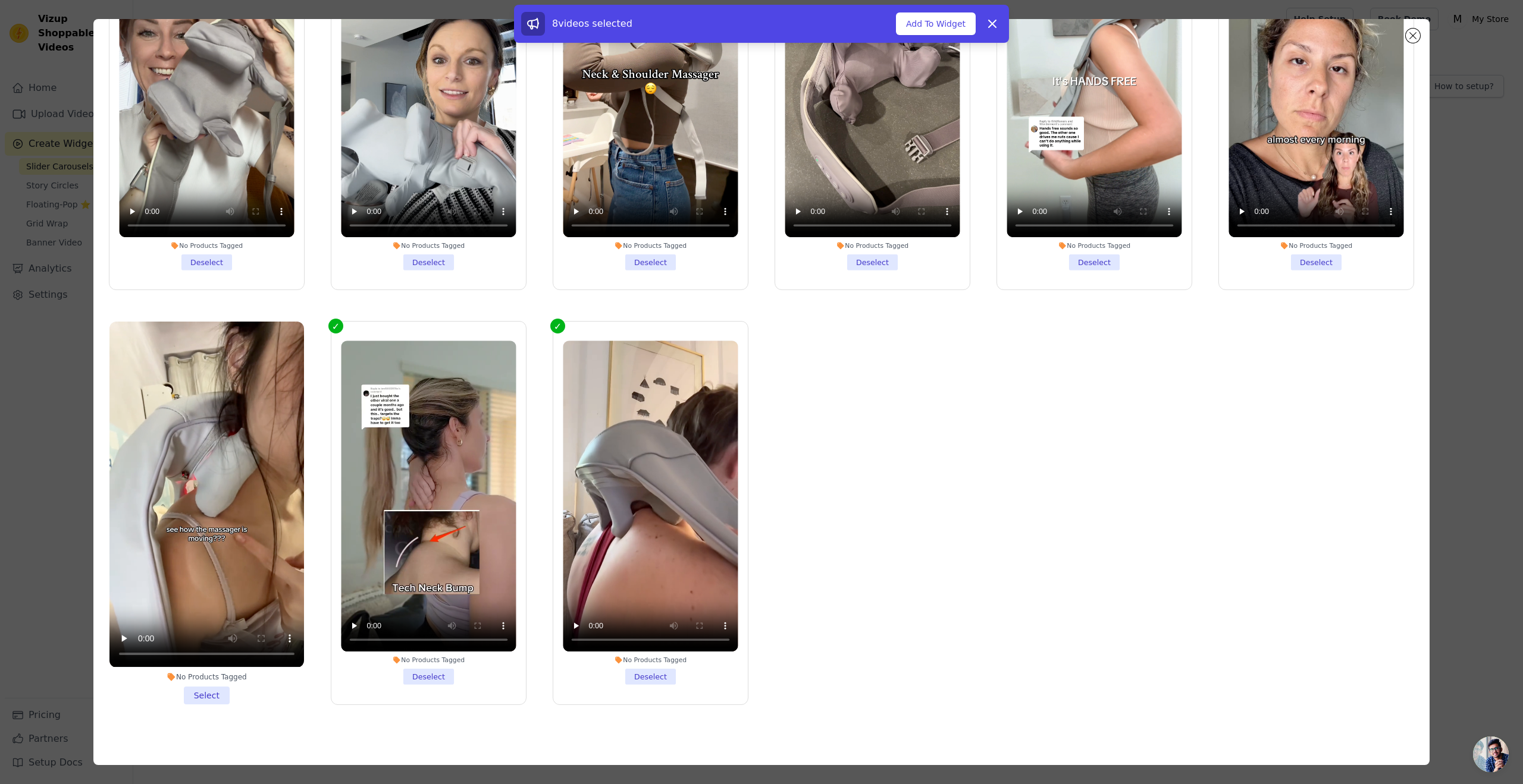
click at [213, 684] on li "No Products Tagged Select" at bounding box center [207, 512] width 194 height 382
click at [0, 0] on input "No Products Tagged Select" at bounding box center [0, 0] width 0 height 0
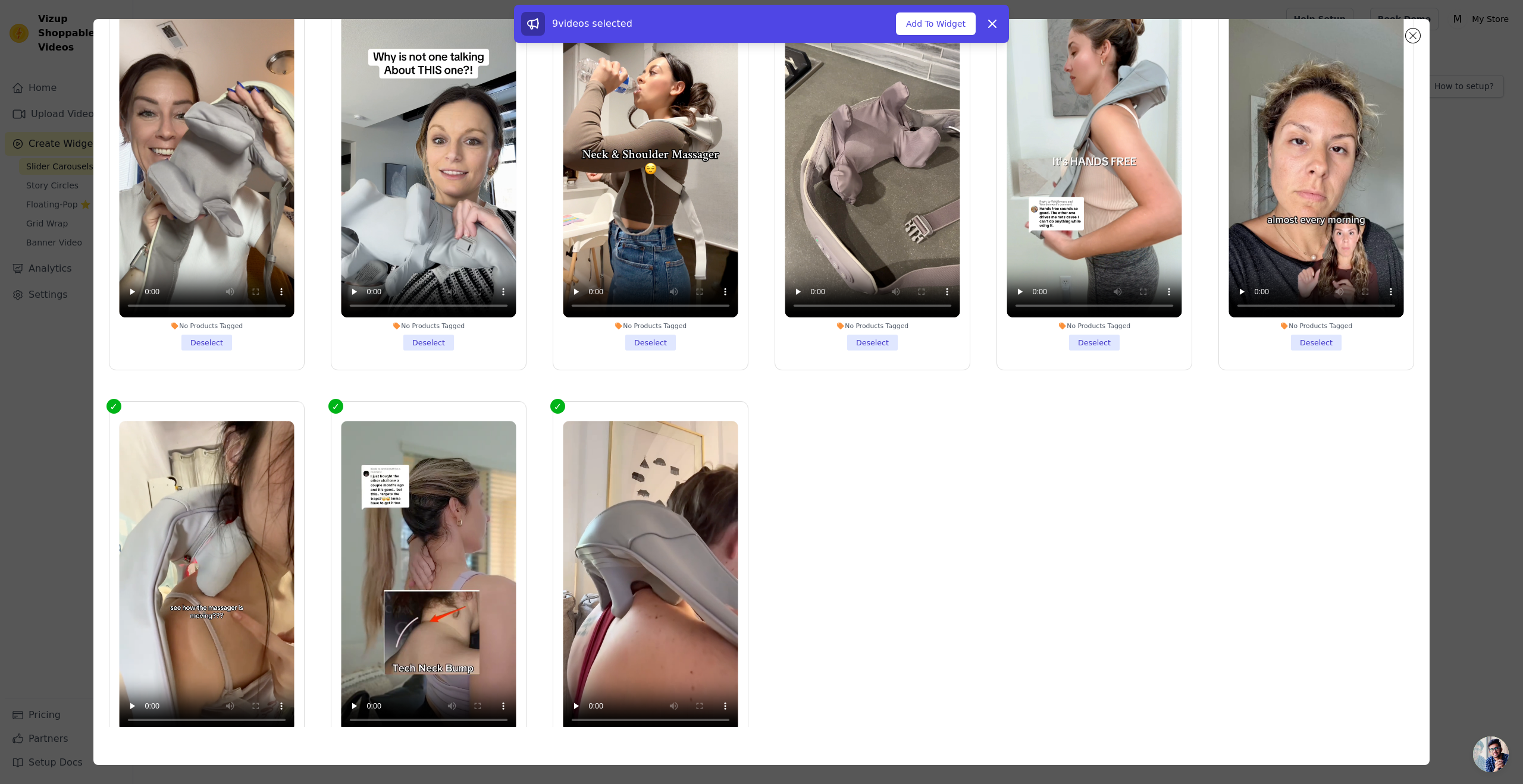
scroll to position [0, 0]
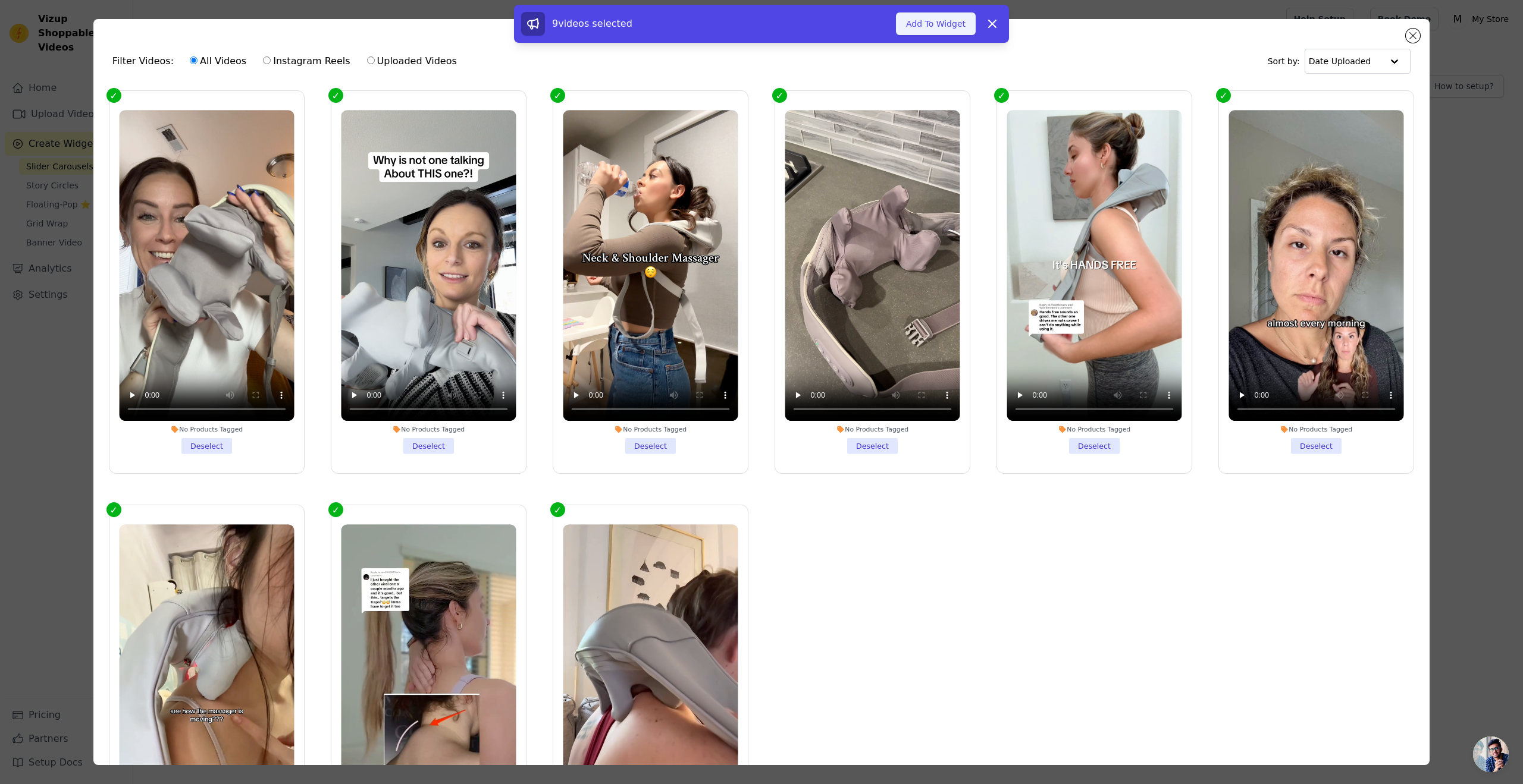
click at [929, 21] on button "Add To Widget" at bounding box center [936, 23] width 79 height 22
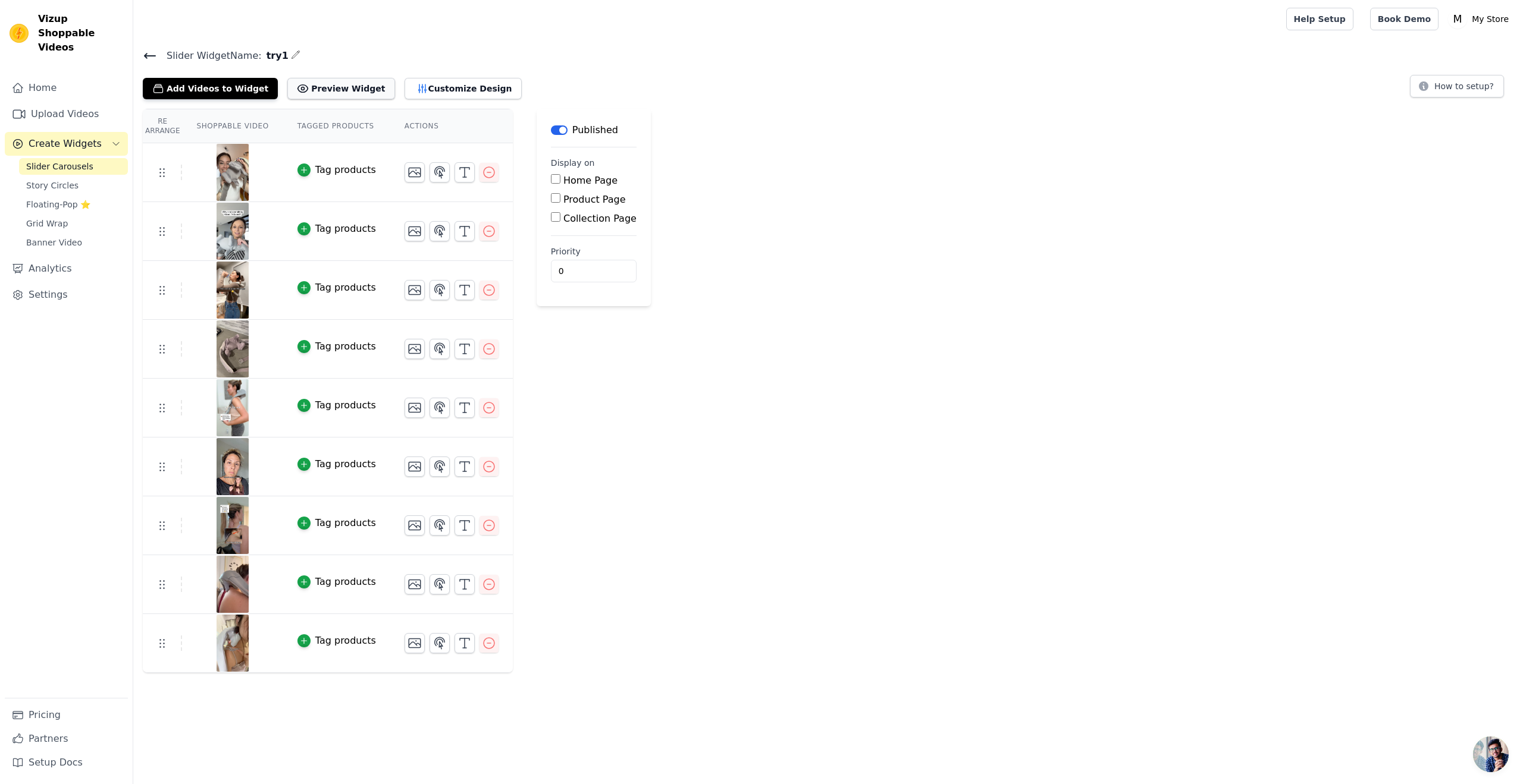
click at [318, 89] on button "Preview Widget" at bounding box center [340, 88] width 108 height 21
click at [314, 93] on button "Preview Widget" at bounding box center [340, 88] width 108 height 21
click at [417, 89] on icon "button" at bounding box center [423, 88] width 12 height 12
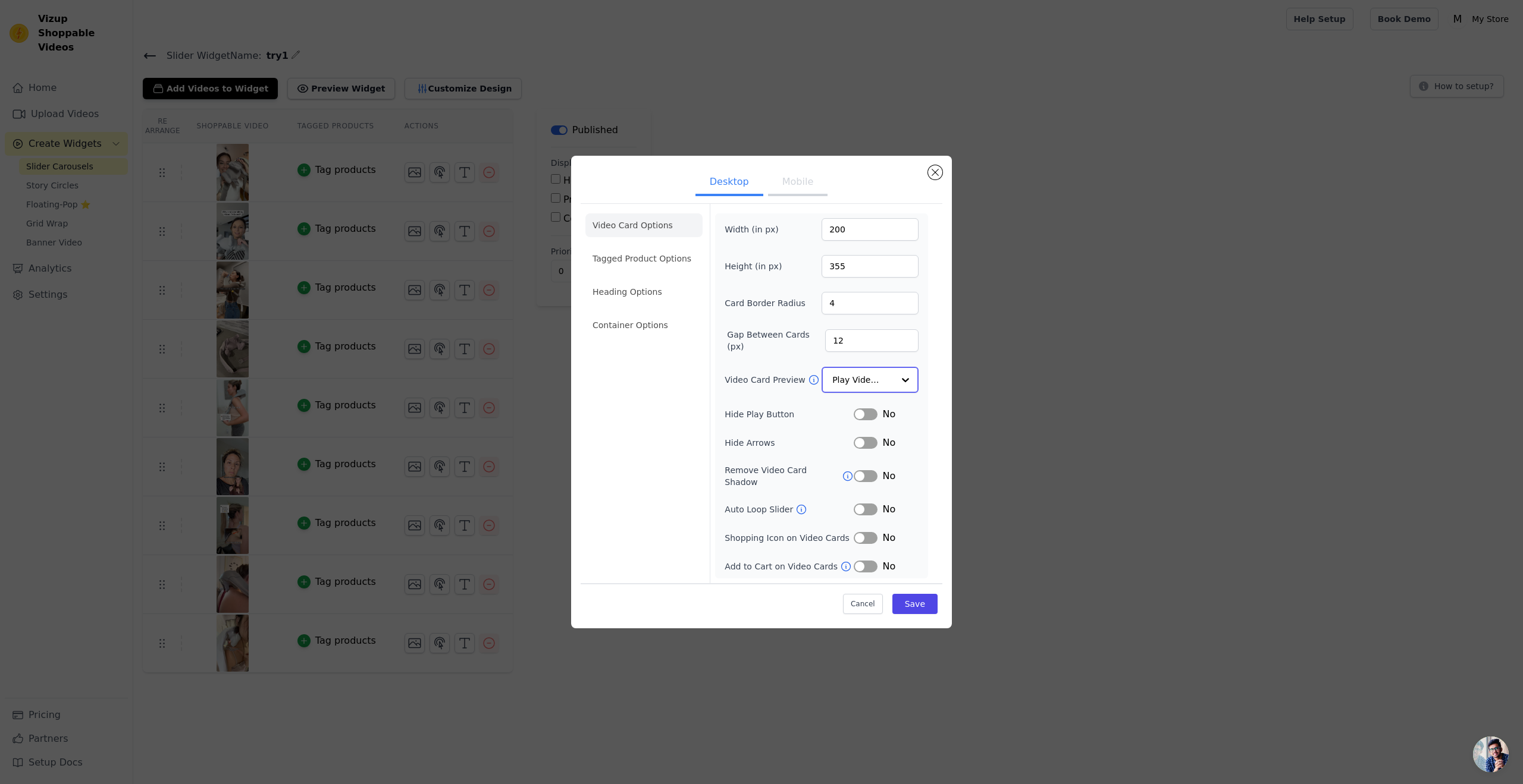
click at [867, 392] on input "Video Card Preview" at bounding box center [863, 379] width 62 height 23
click at [855, 385] on input "Video Card Preview" at bounding box center [863, 379] width 62 height 23
click at [867, 385] on input "Video Card Preview" at bounding box center [863, 379] width 62 height 23
click at [877, 446] on div "Play On Hover" at bounding box center [870, 458] width 97 height 25
click at [842, 476] on icon at bounding box center [848, 476] width 12 height 12
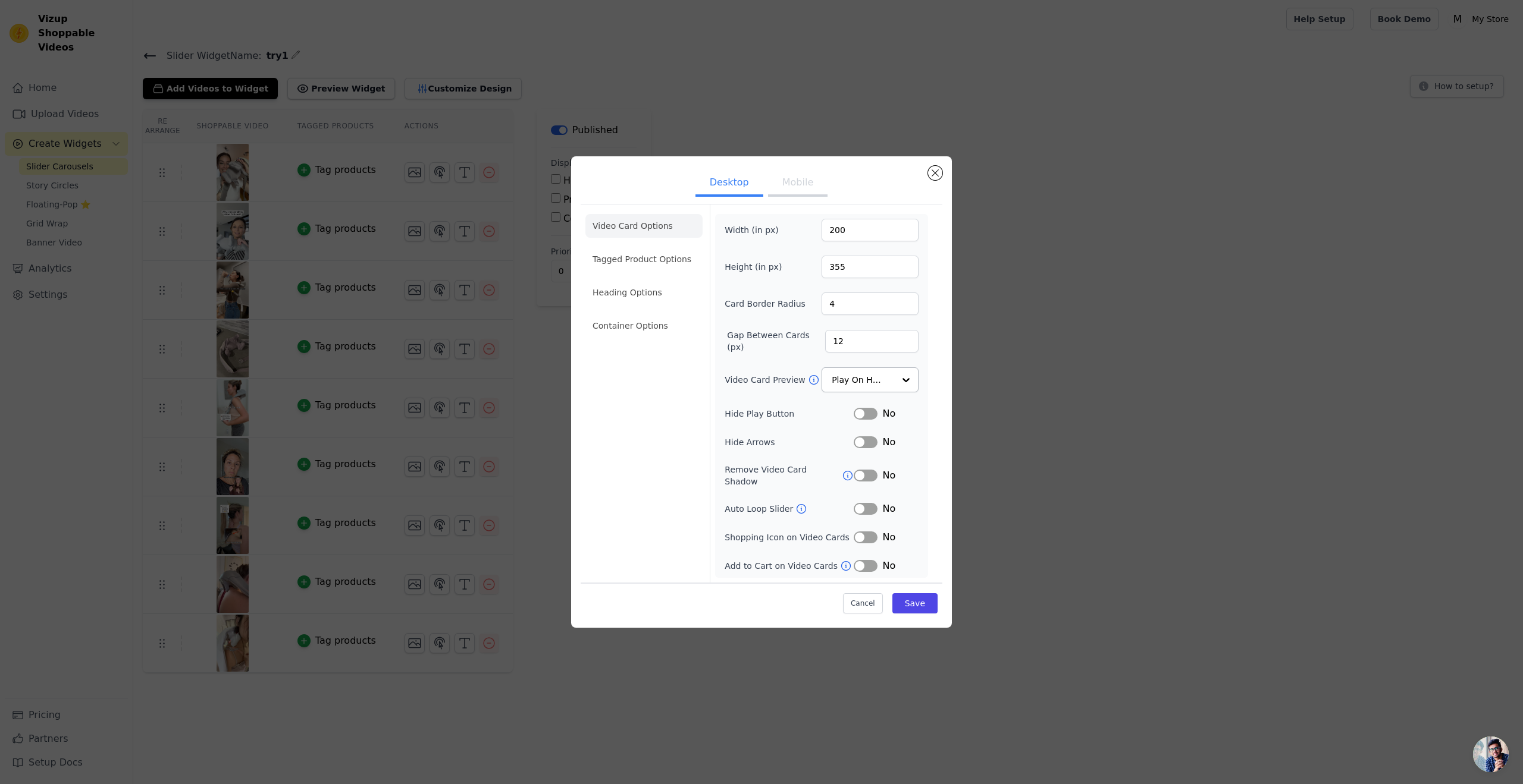
click at [867, 503] on button "Label" at bounding box center [865, 508] width 23 height 12
click at [926, 598] on button "Save" at bounding box center [915, 604] width 45 height 21
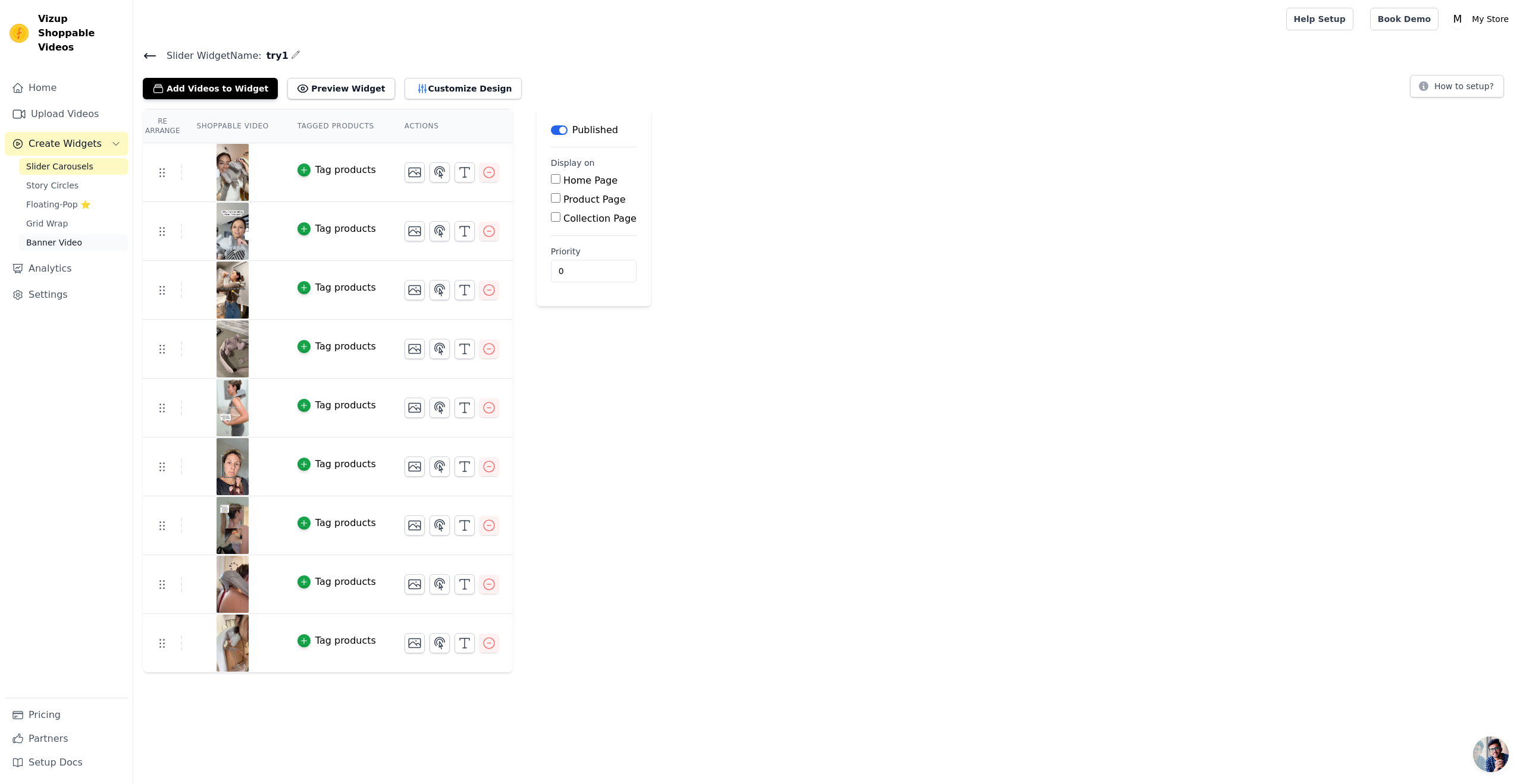
click at [65, 236] on span "Banner Video" at bounding box center [54, 242] width 56 height 12
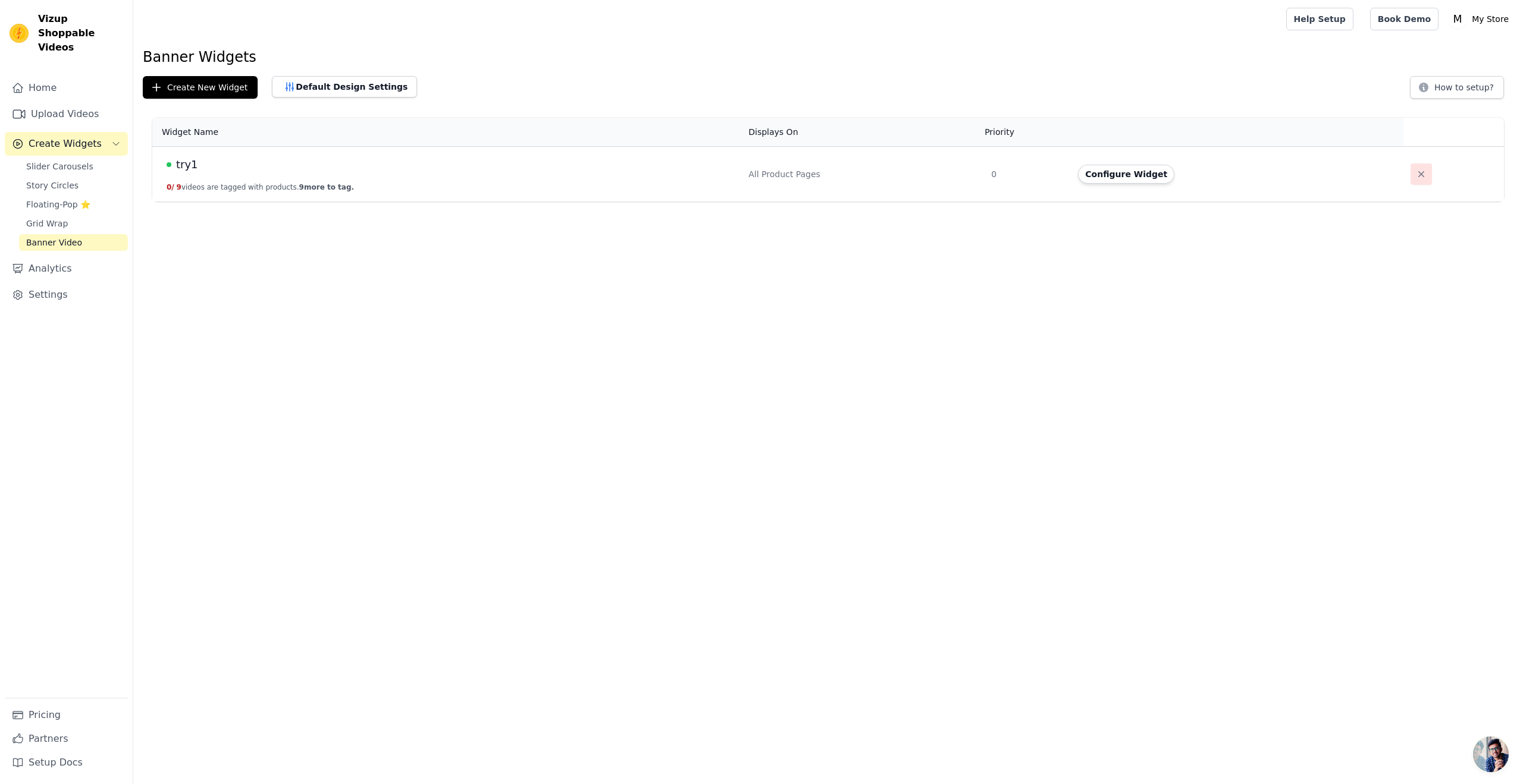
click at [1415, 173] on icon "button" at bounding box center [1421, 174] width 12 height 12
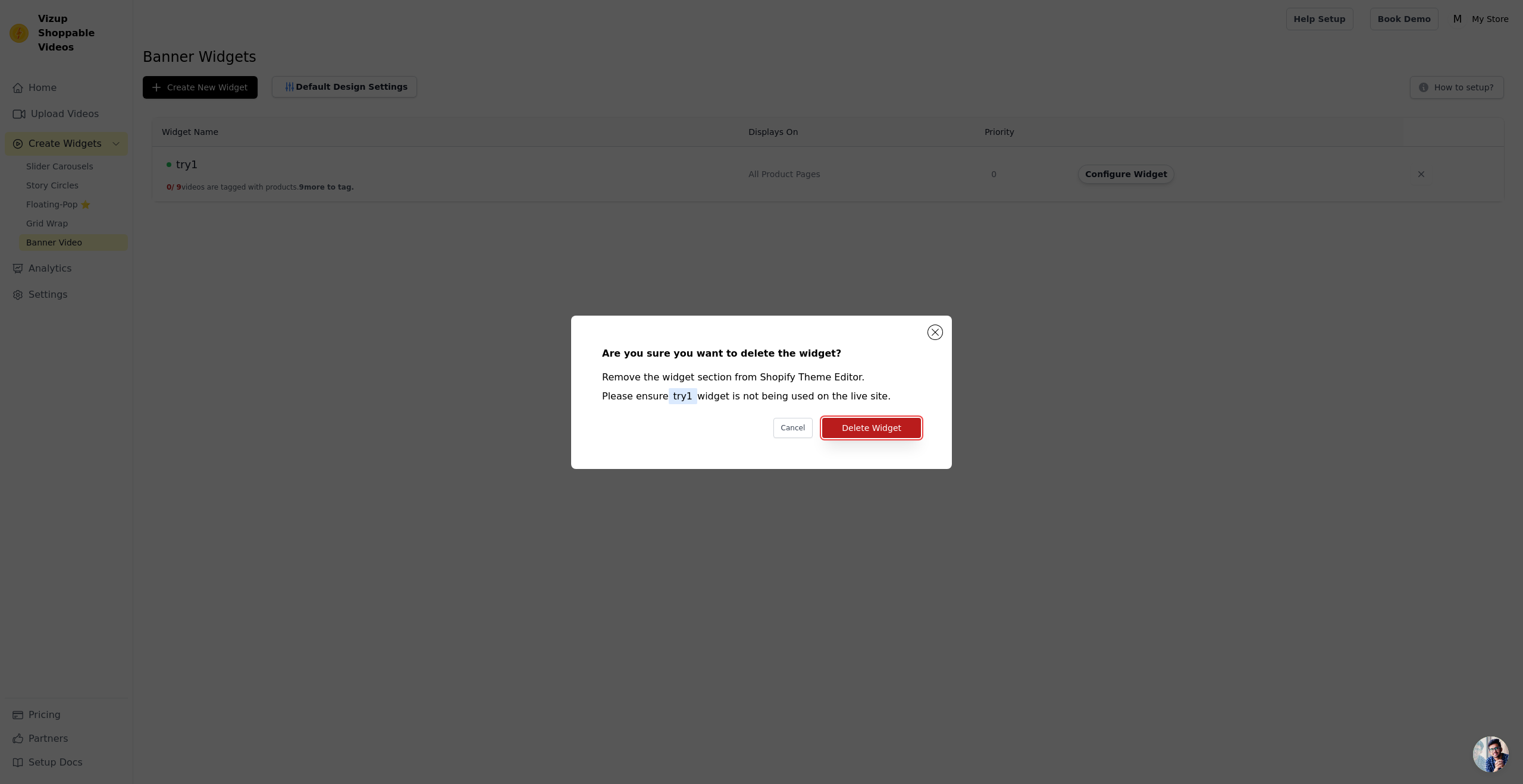
click at [880, 429] on button "Delete Widget" at bounding box center [872, 428] width 99 height 21
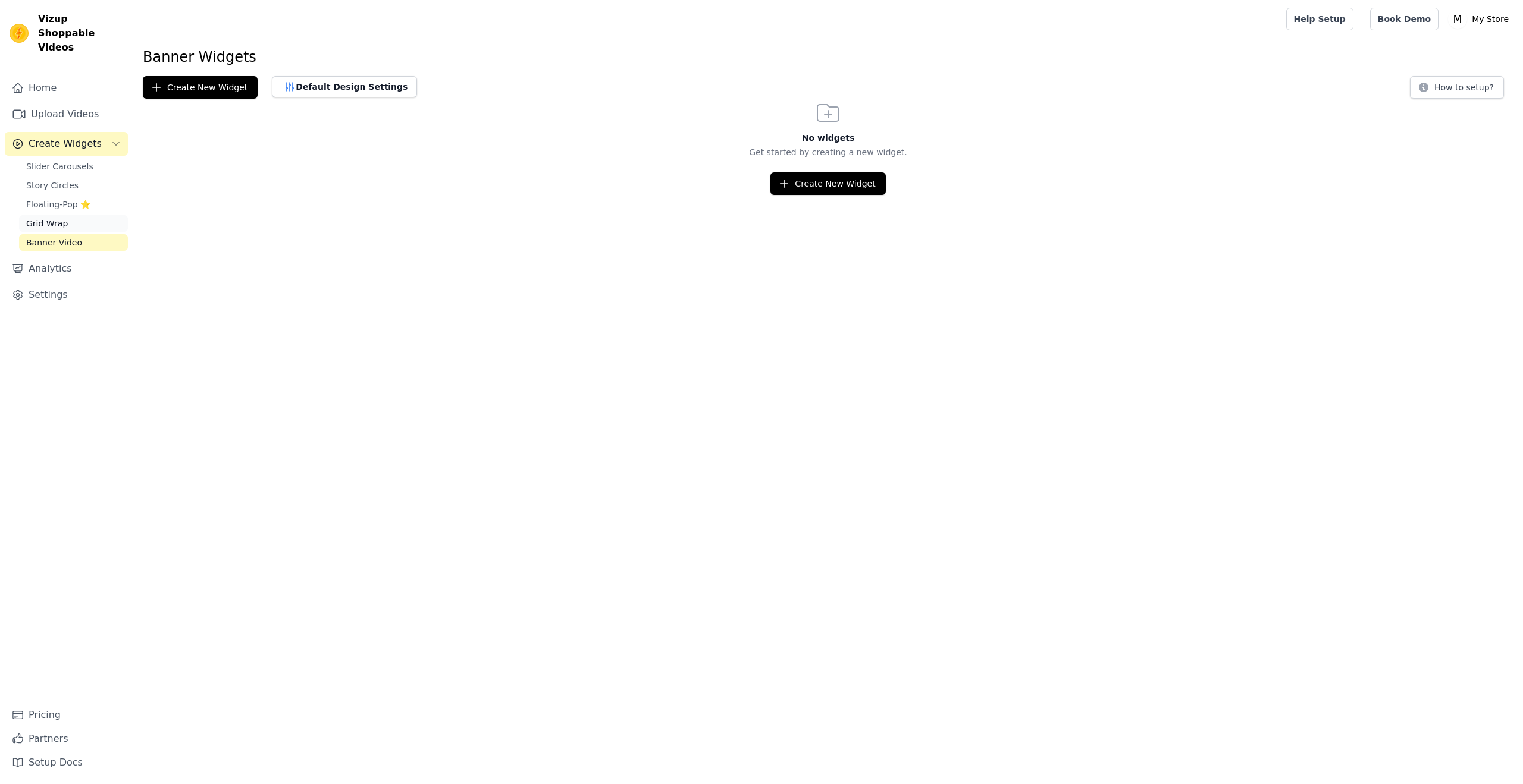
click at [102, 215] on link "Grid Wrap" at bounding box center [73, 223] width 108 height 17
click at [97, 178] on link "Story Circles" at bounding box center [73, 186] width 108 height 17
click at [101, 158] on link "Slider Carousels" at bounding box center [73, 166] width 108 height 17
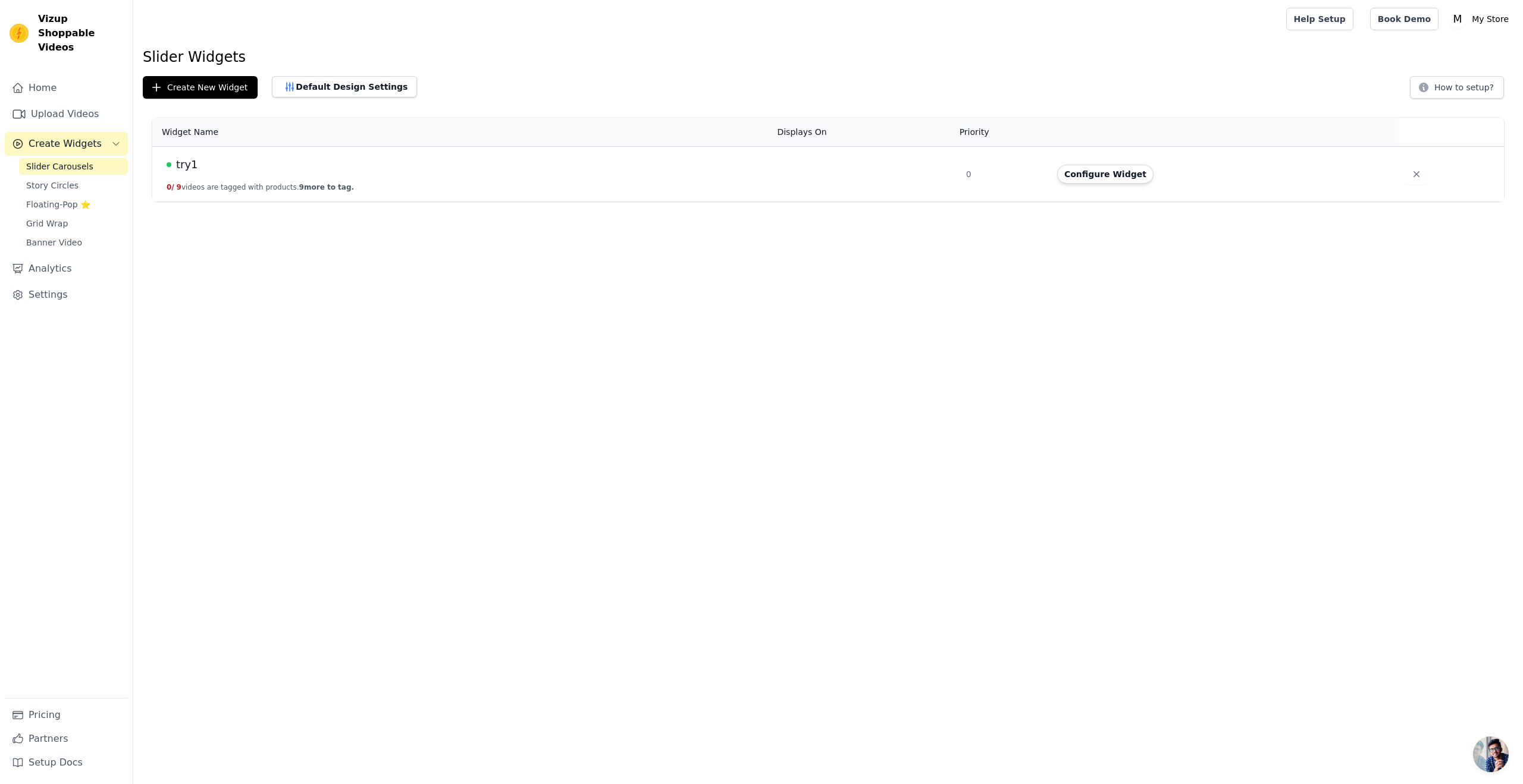
click at [970, 176] on td "0" at bounding box center [1004, 174] width 91 height 55
click at [1074, 176] on button "Configure Widget" at bounding box center [1105, 174] width 96 height 19
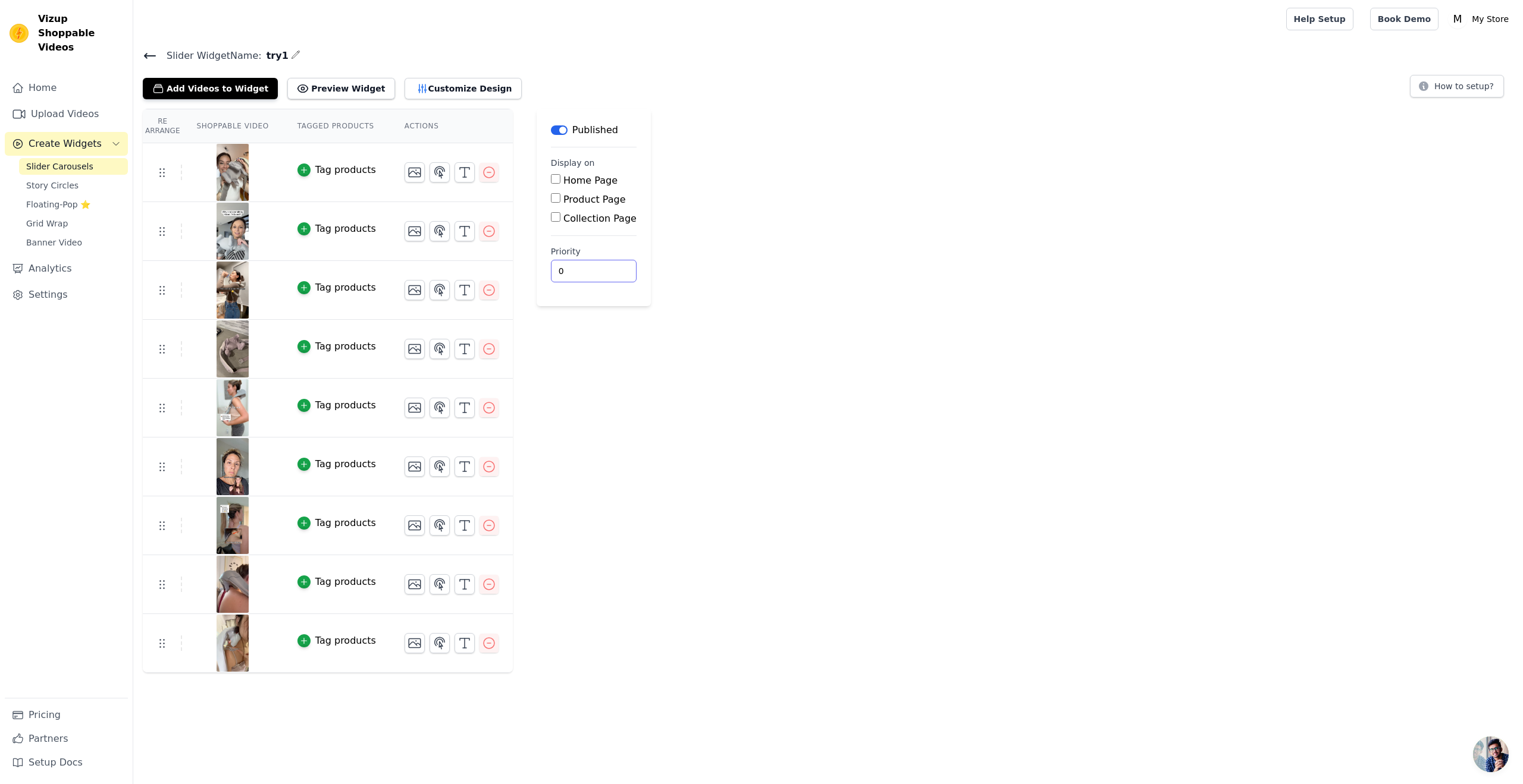
click at [572, 264] on input "0" at bounding box center [594, 271] width 86 height 22
click at [585, 265] on input "1" at bounding box center [594, 271] width 86 height 22
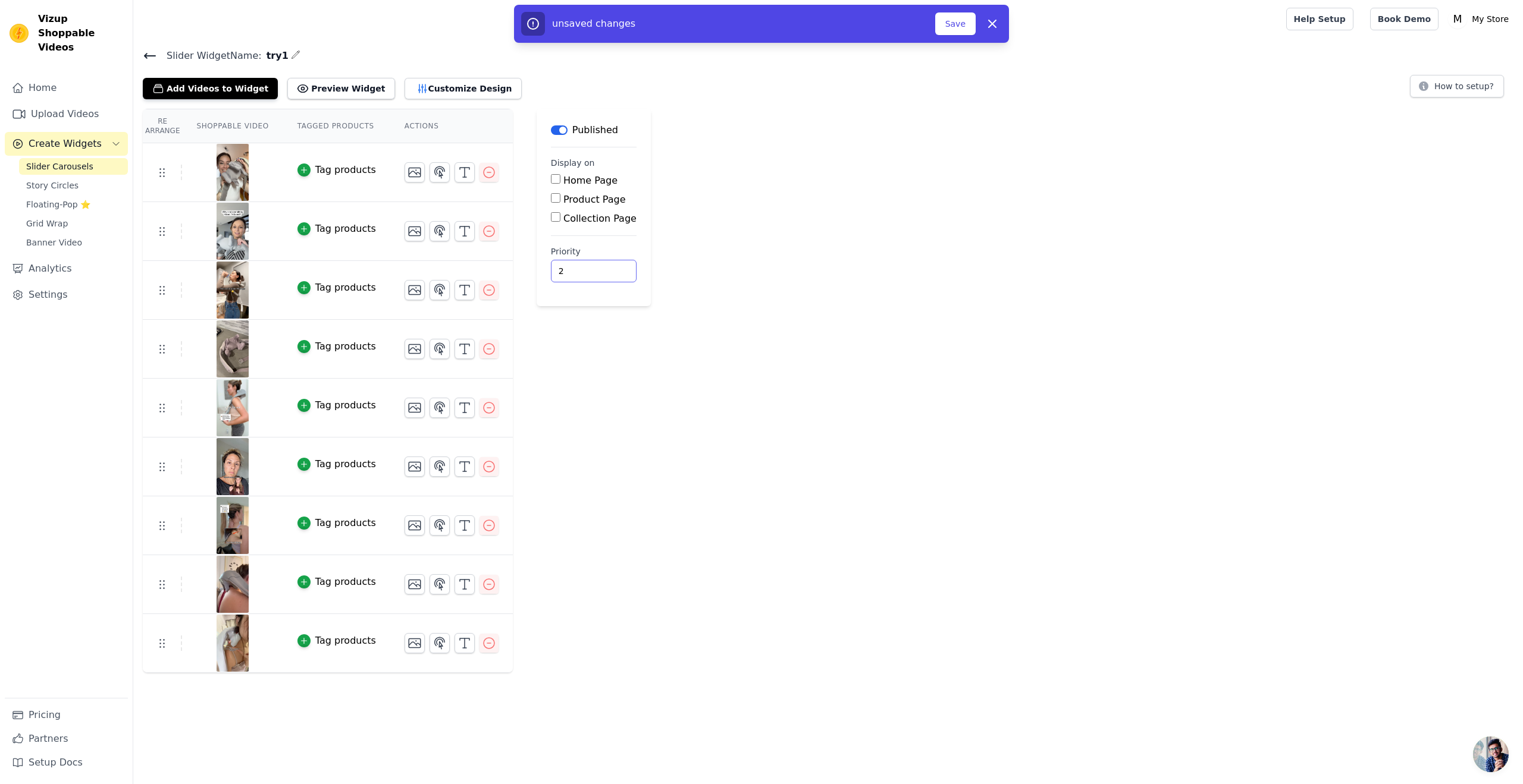
type input "2"
click at [585, 265] on input "2" at bounding box center [594, 271] width 86 height 22
click at [585, 278] on input "2" at bounding box center [594, 271] width 86 height 22
click at [587, 277] on input "2" at bounding box center [594, 271] width 86 height 22
click at [551, 197] on input "Product Page" at bounding box center [555, 198] width 9 height 9
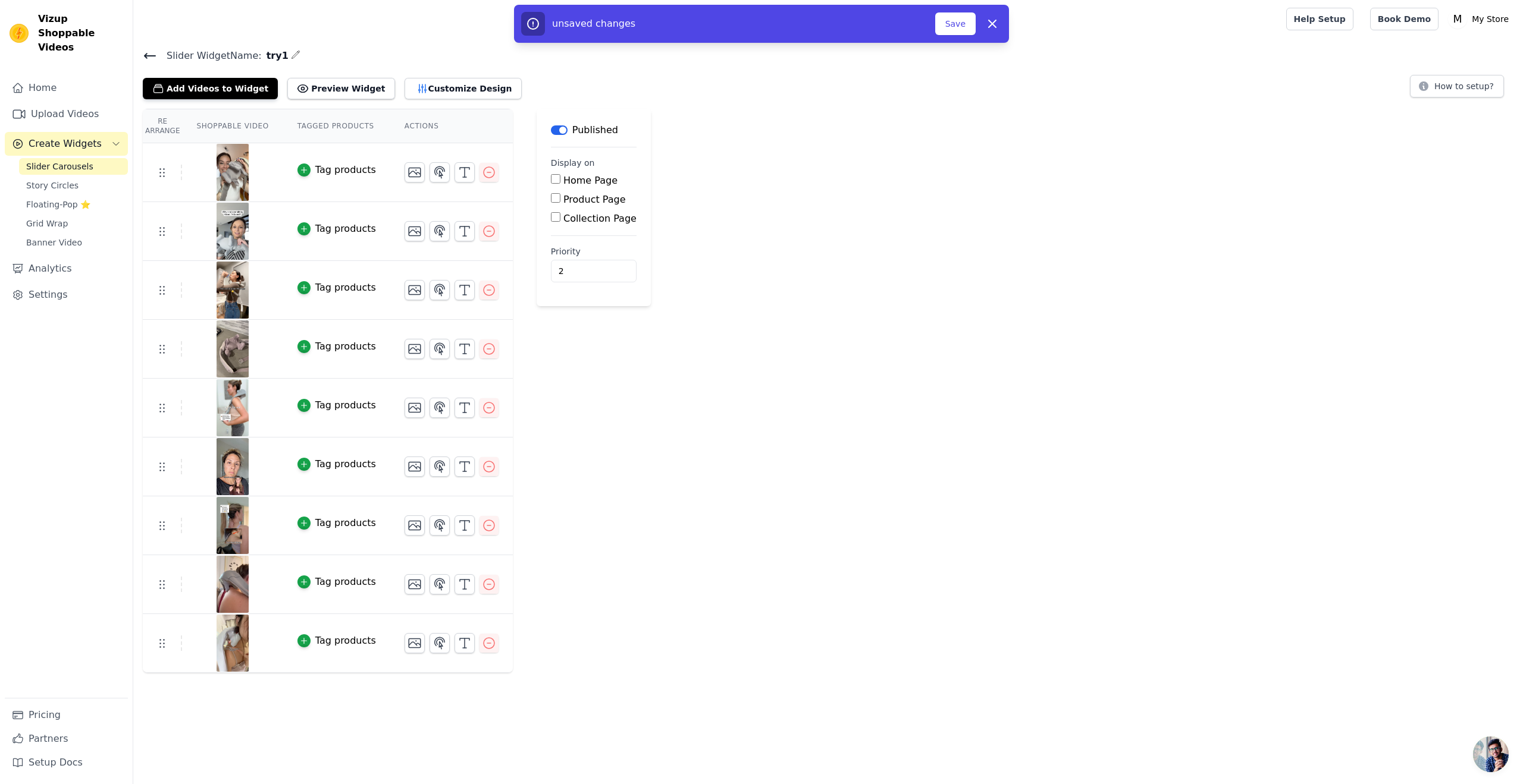
checkbox input "true"
click at [980, 23] on div "unsaved changes Save Dismiss" at bounding box center [762, 23] width 481 height 23
click at [973, 21] on button "Save" at bounding box center [955, 23] width 40 height 22
click at [954, 25] on button "Save" at bounding box center [955, 23] width 40 height 22
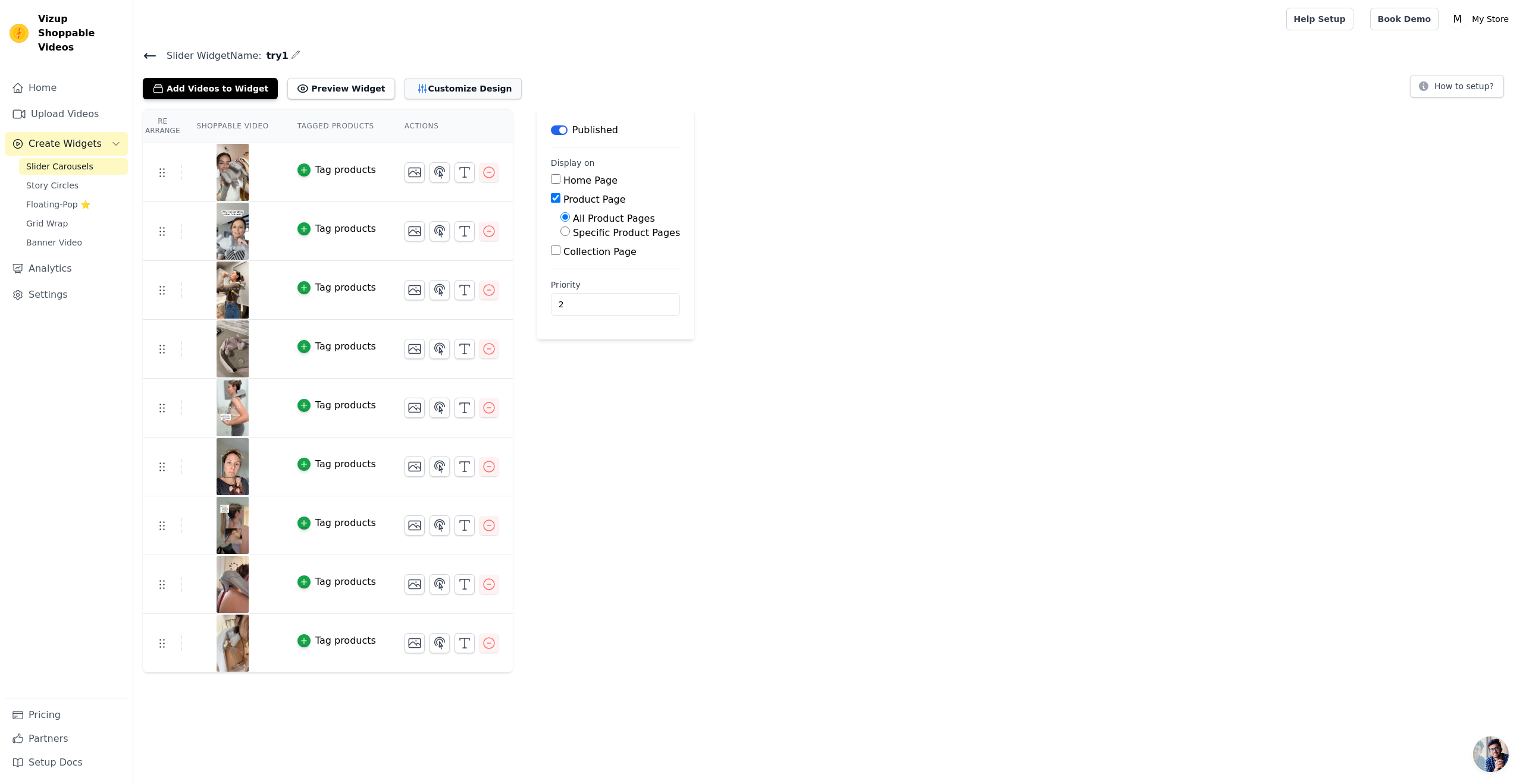
click at [417, 89] on icon "button" at bounding box center [423, 88] width 12 height 12
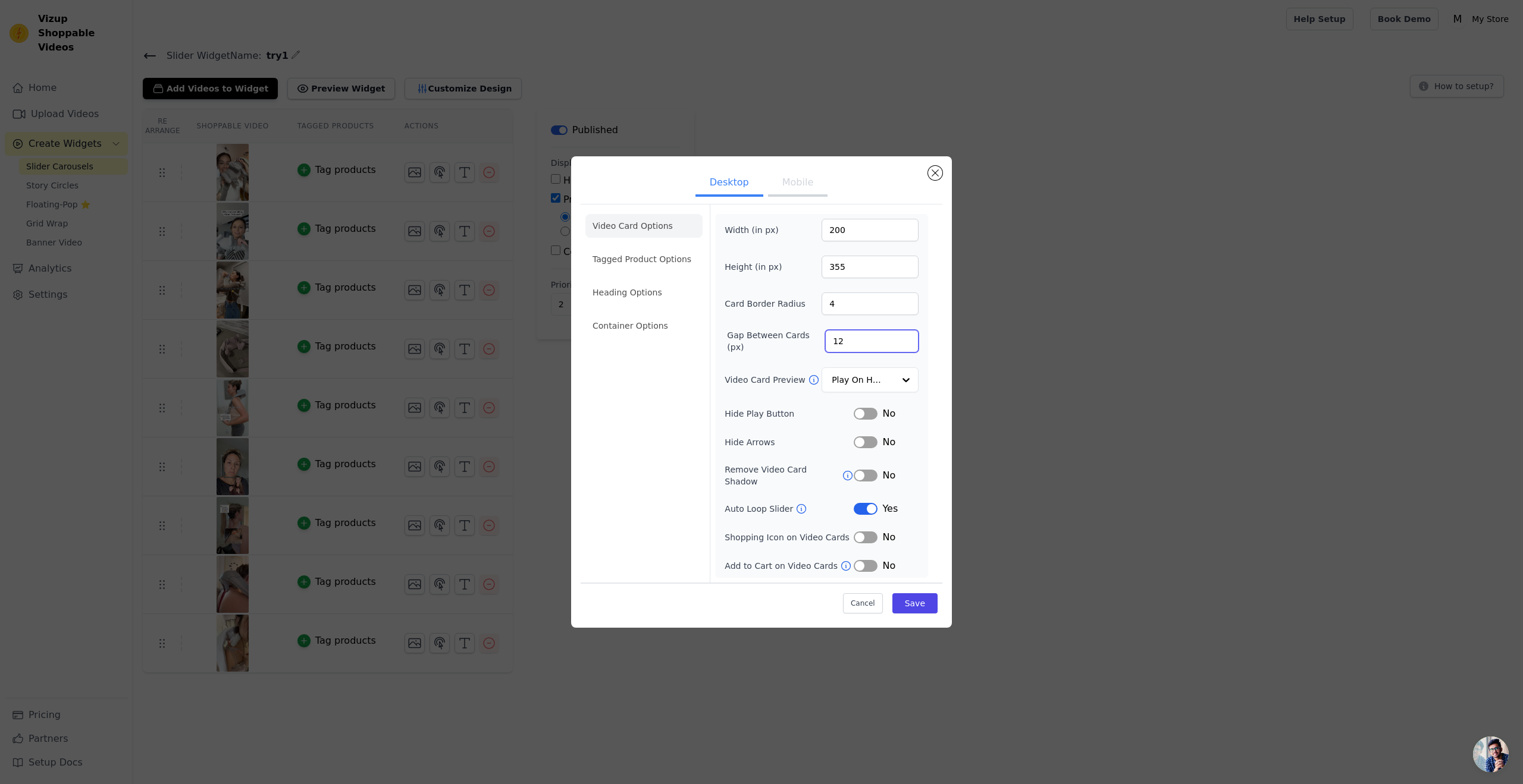
click at [863, 349] on input "12" at bounding box center [872, 341] width 93 height 22
drag, startPoint x: 861, startPoint y: 349, endPoint x: 801, endPoint y: 349, distance: 60.0
click at [801, 349] on div "Gap Between Cards (px) 12" at bounding box center [821, 341] width 194 height 23
click at [863, 383] on input "Video Card Preview" at bounding box center [863, 379] width 62 height 23
click at [867, 380] on input "Video Card Preview" at bounding box center [863, 379] width 62 height 23
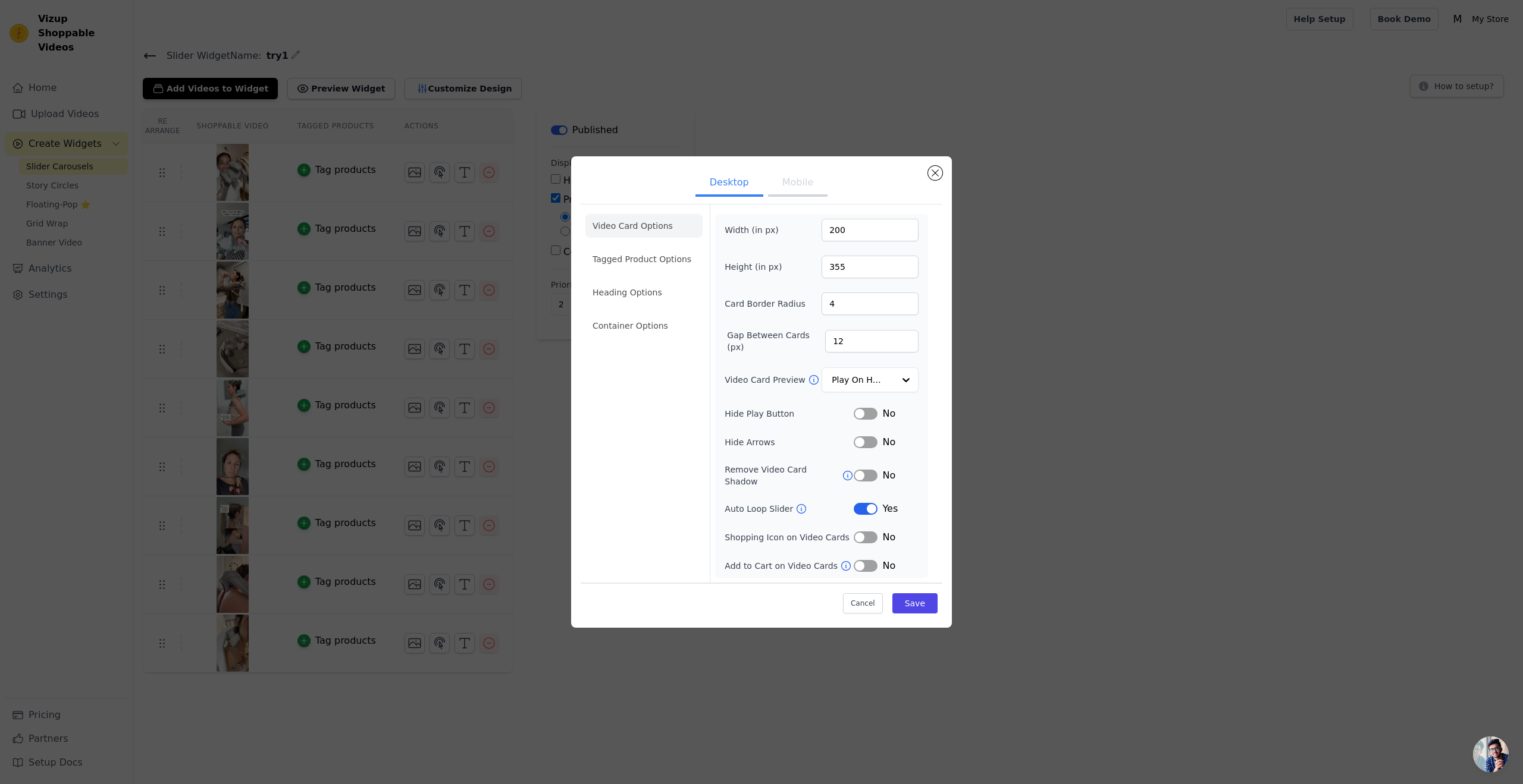
click at [790, 183] on button "Mobile" at bounding box center [798, 184] width 60 height 26
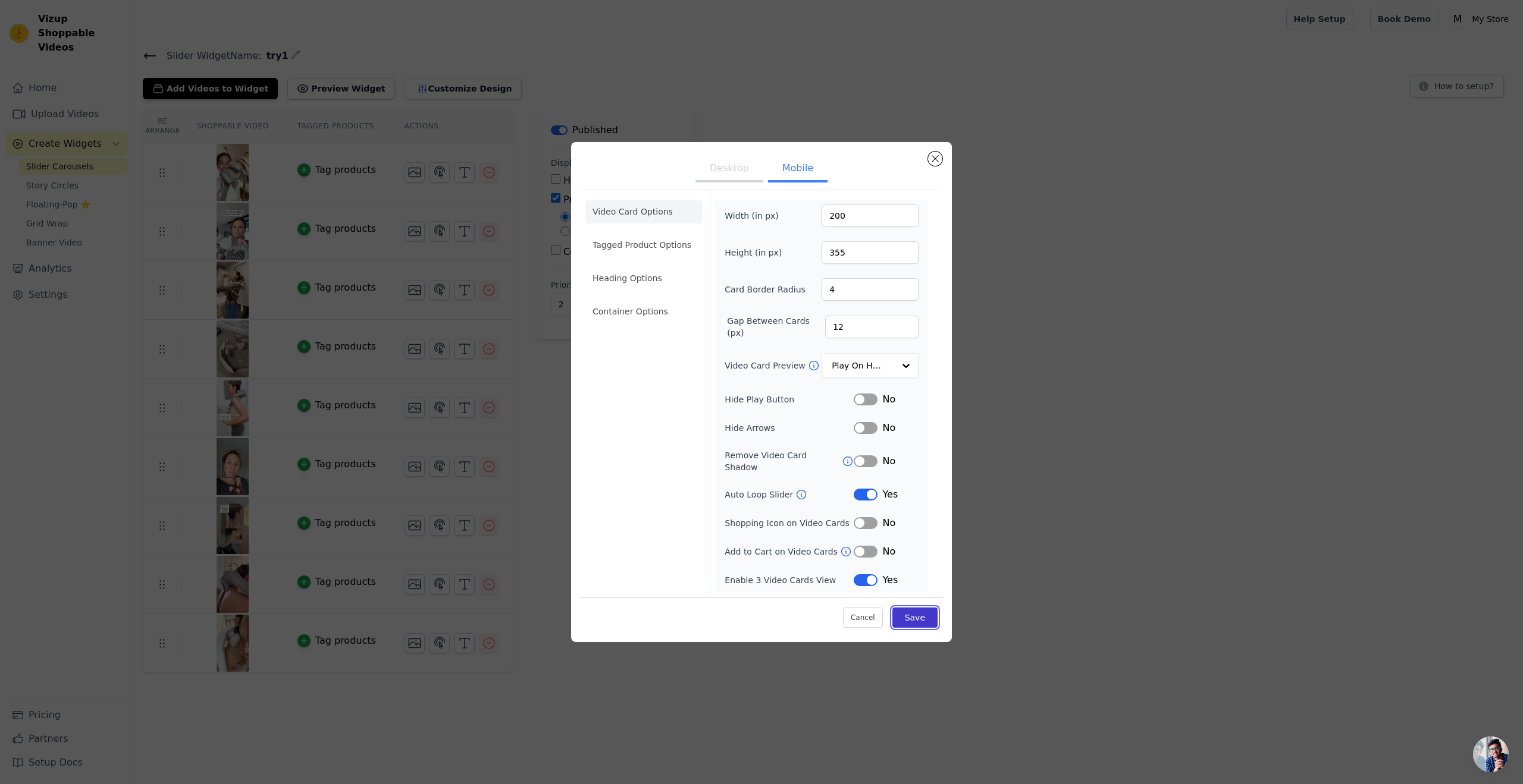
click at [914, 609] on button "Save" at bounding box center [915, 618] width 45 height 21
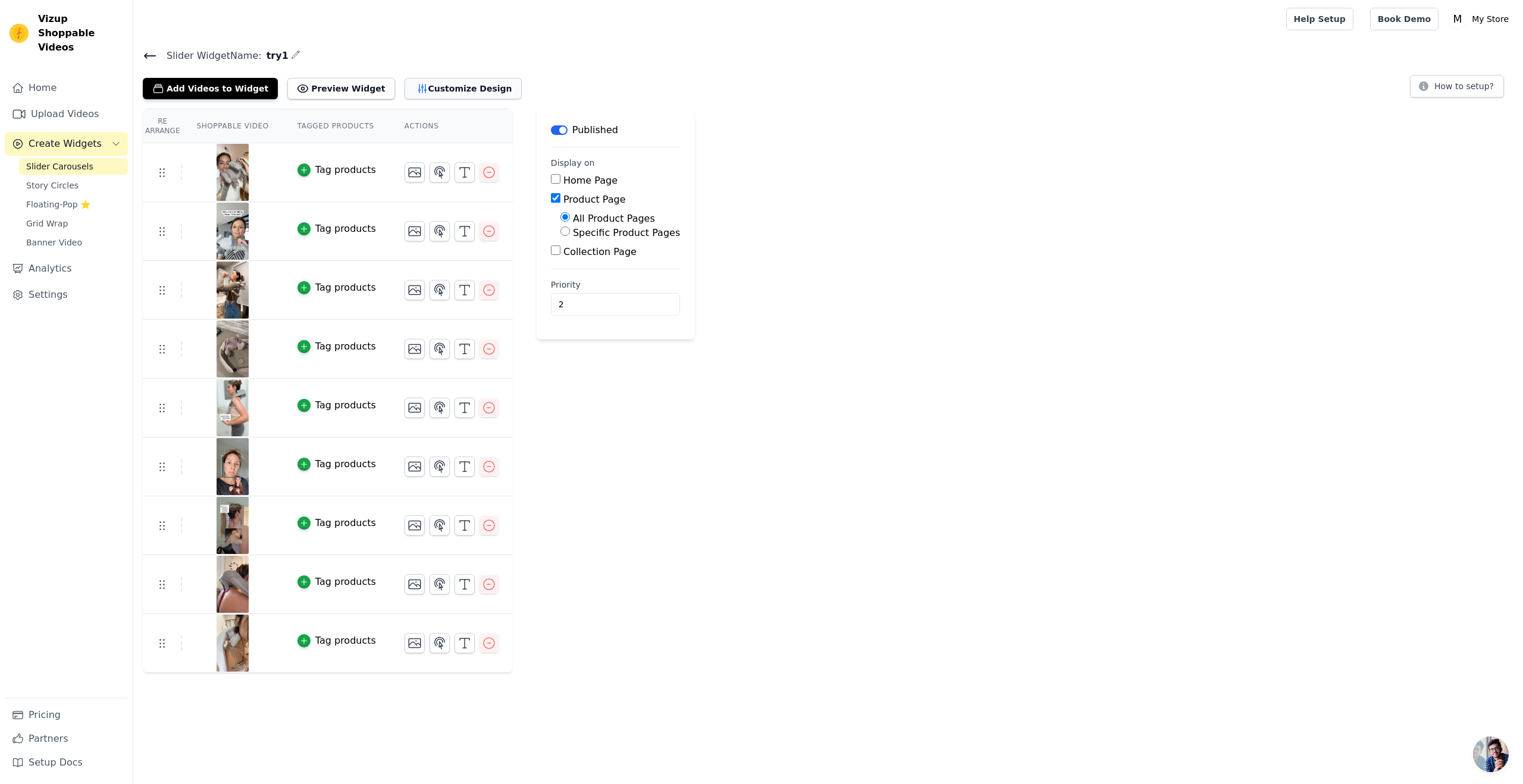
click at [414, 78] on button "Customize Design" at bounding box center [463, 88] width 117 height 21
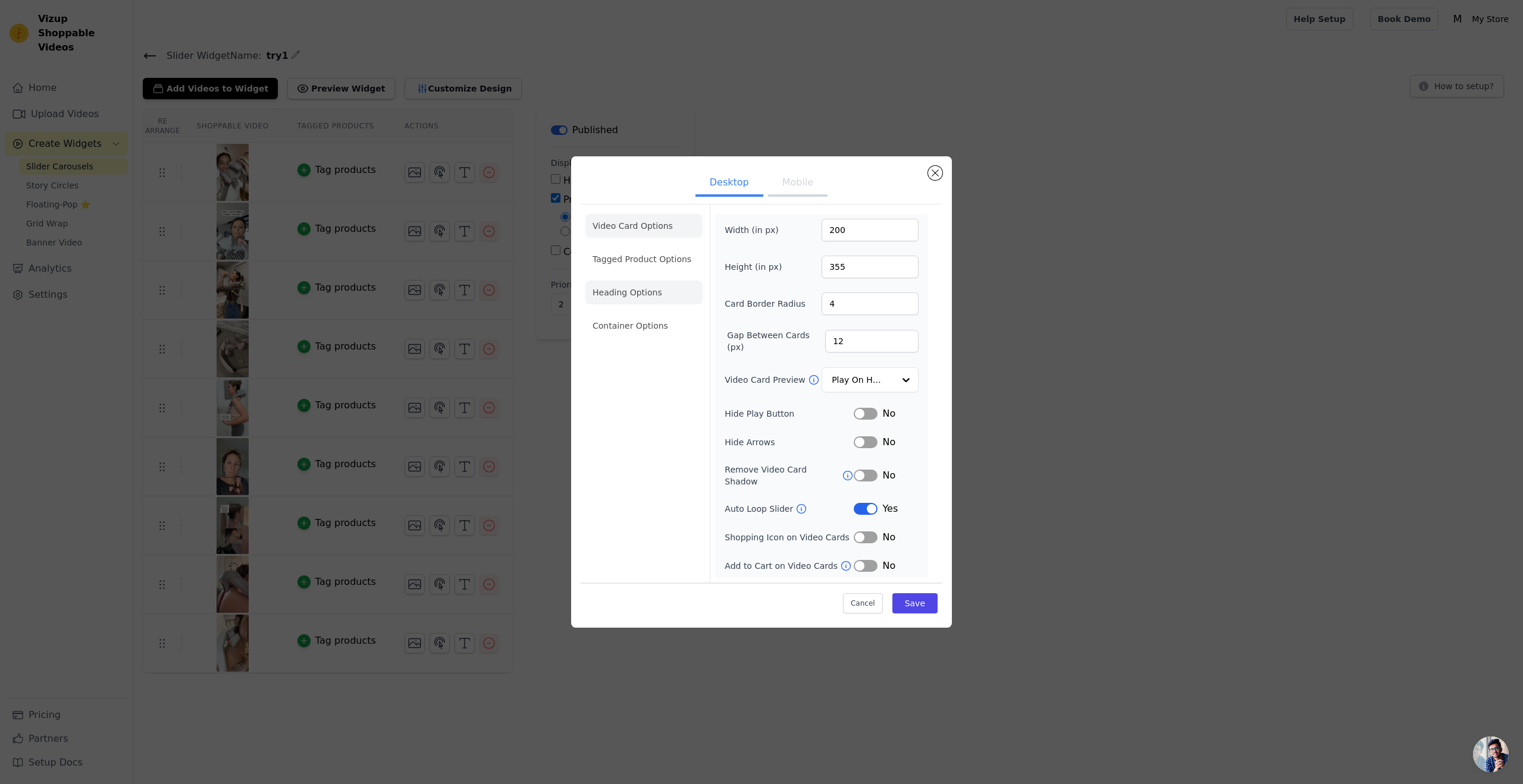
click at [635, 303] on li "Heading Options" at bounding box center [643, 292] width 117 height 23
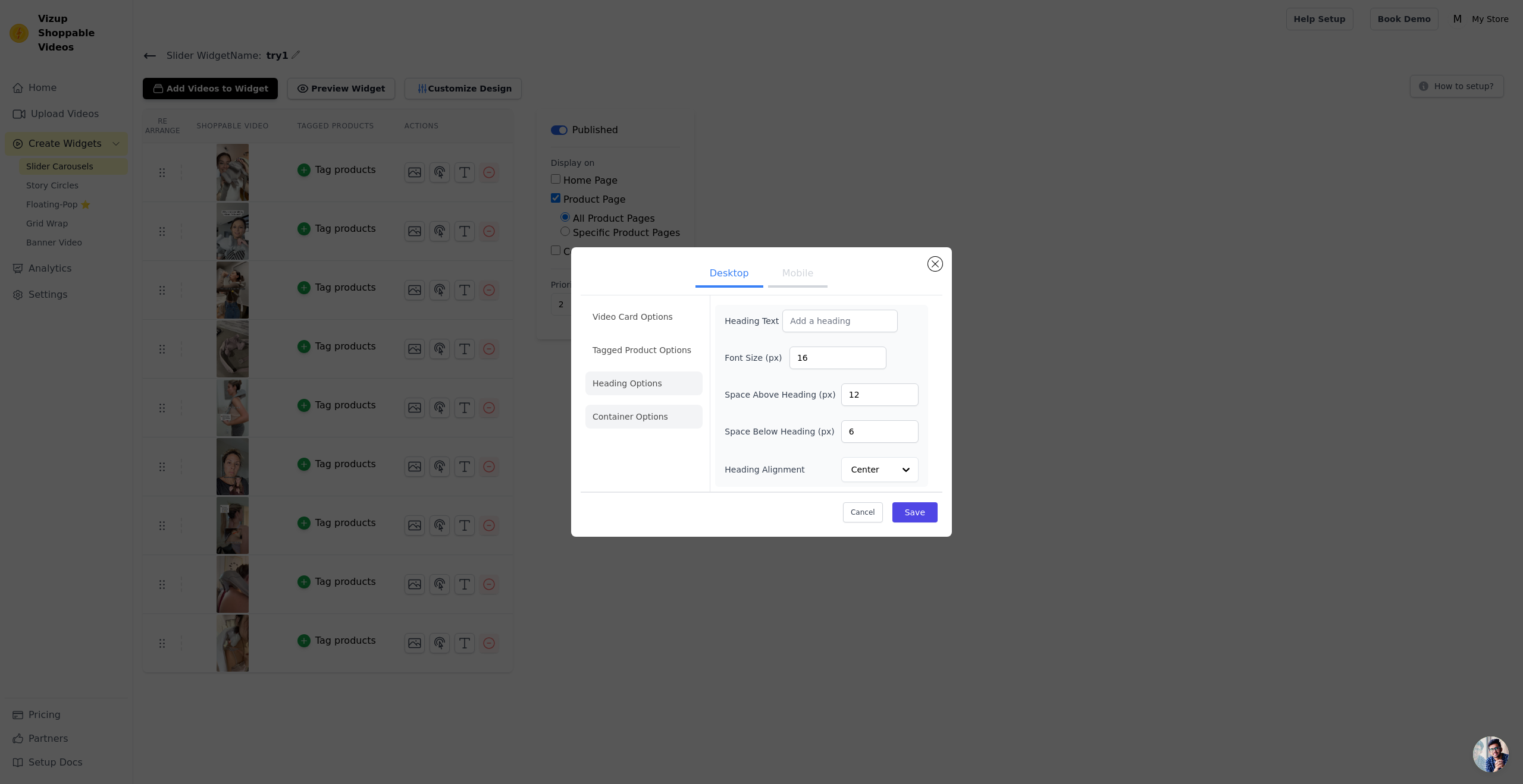
click at [642, 411] on li "Container Options" at bounding box center [643, 416] width 117 height 23
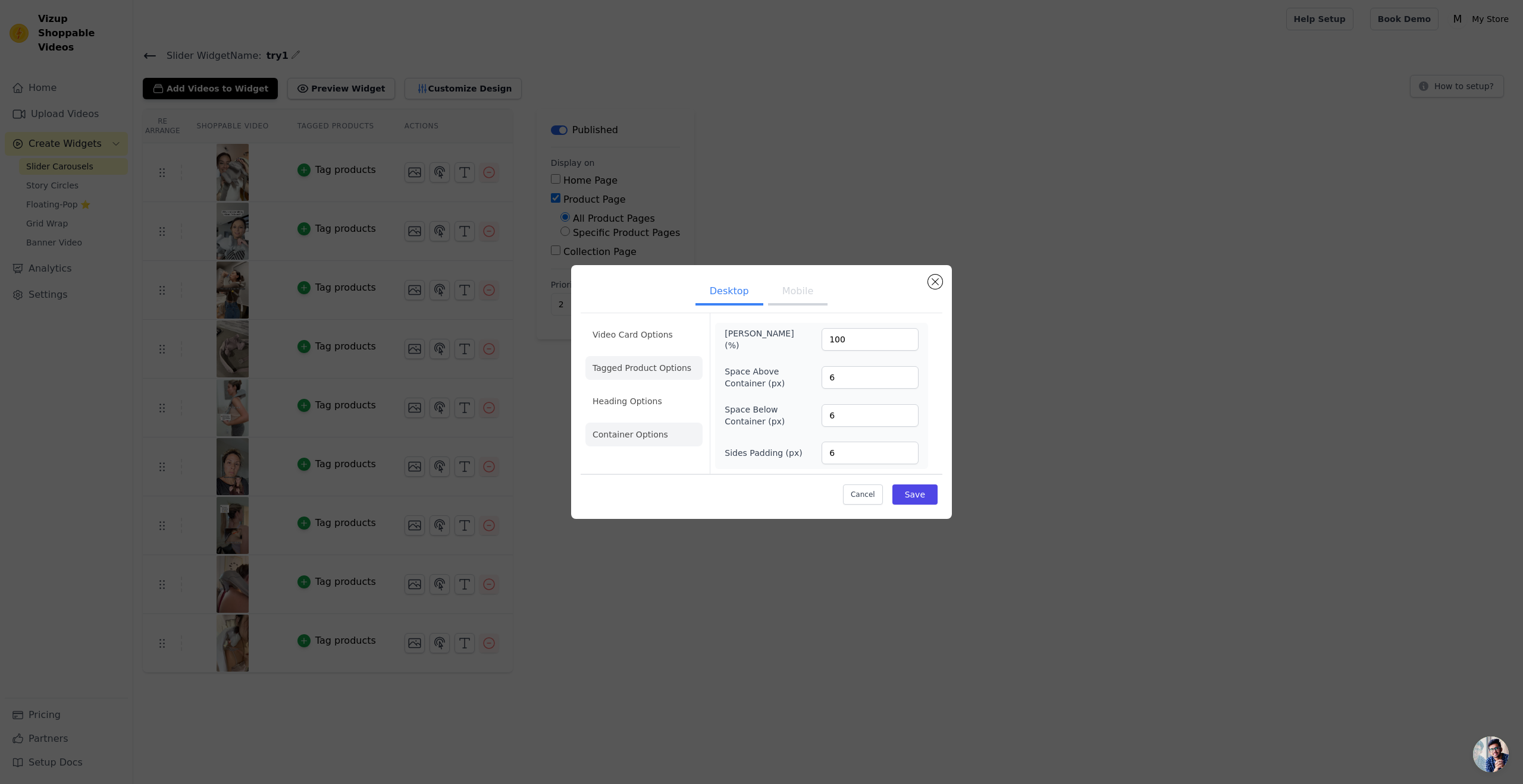
click at [643, 423] on li "Tagged Product Options" at bounding box center [643, 435] width 117 height 23
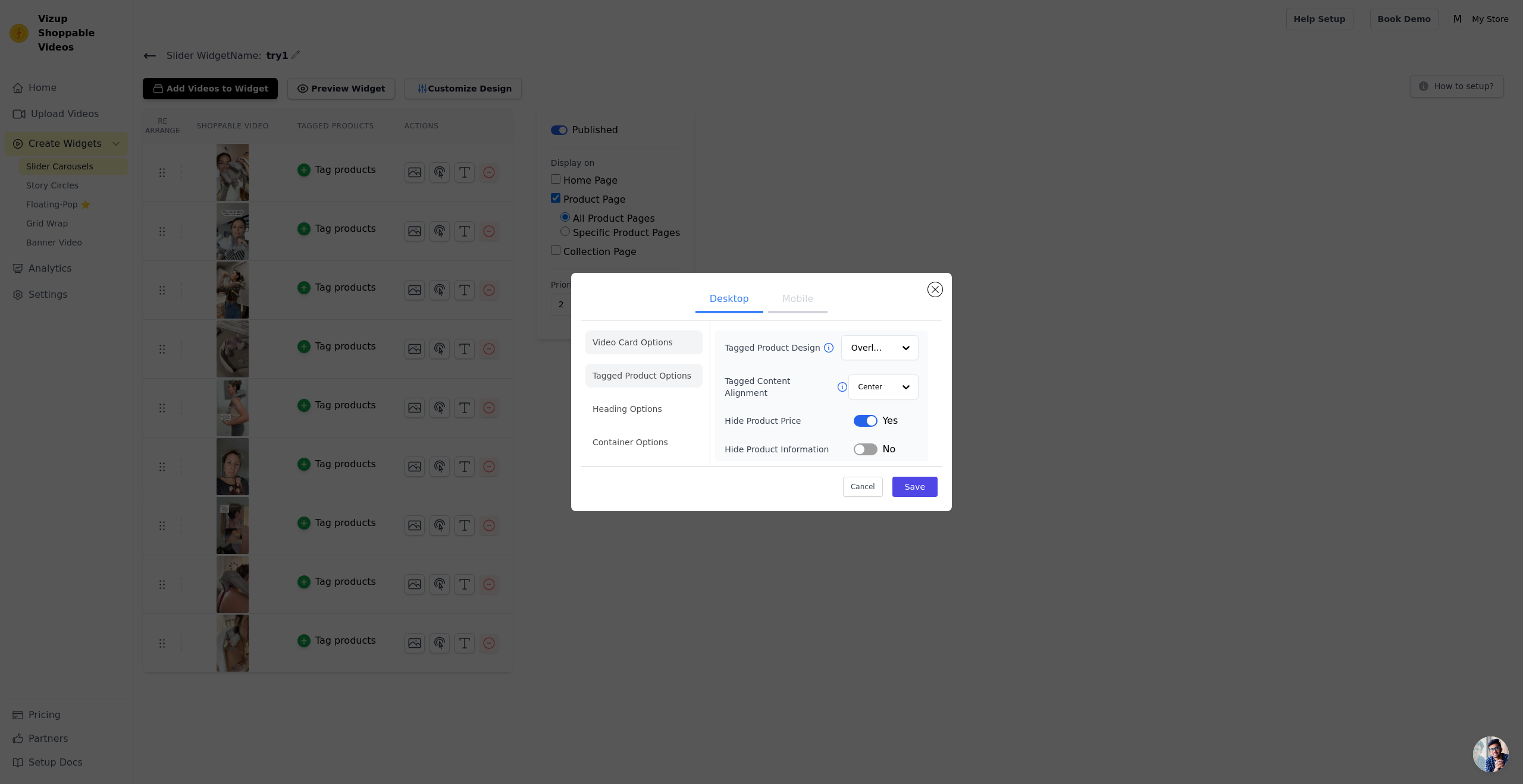
click at [652, 364] on li "Video Card Options" at bounding box center [643, 376] width 117 height 23
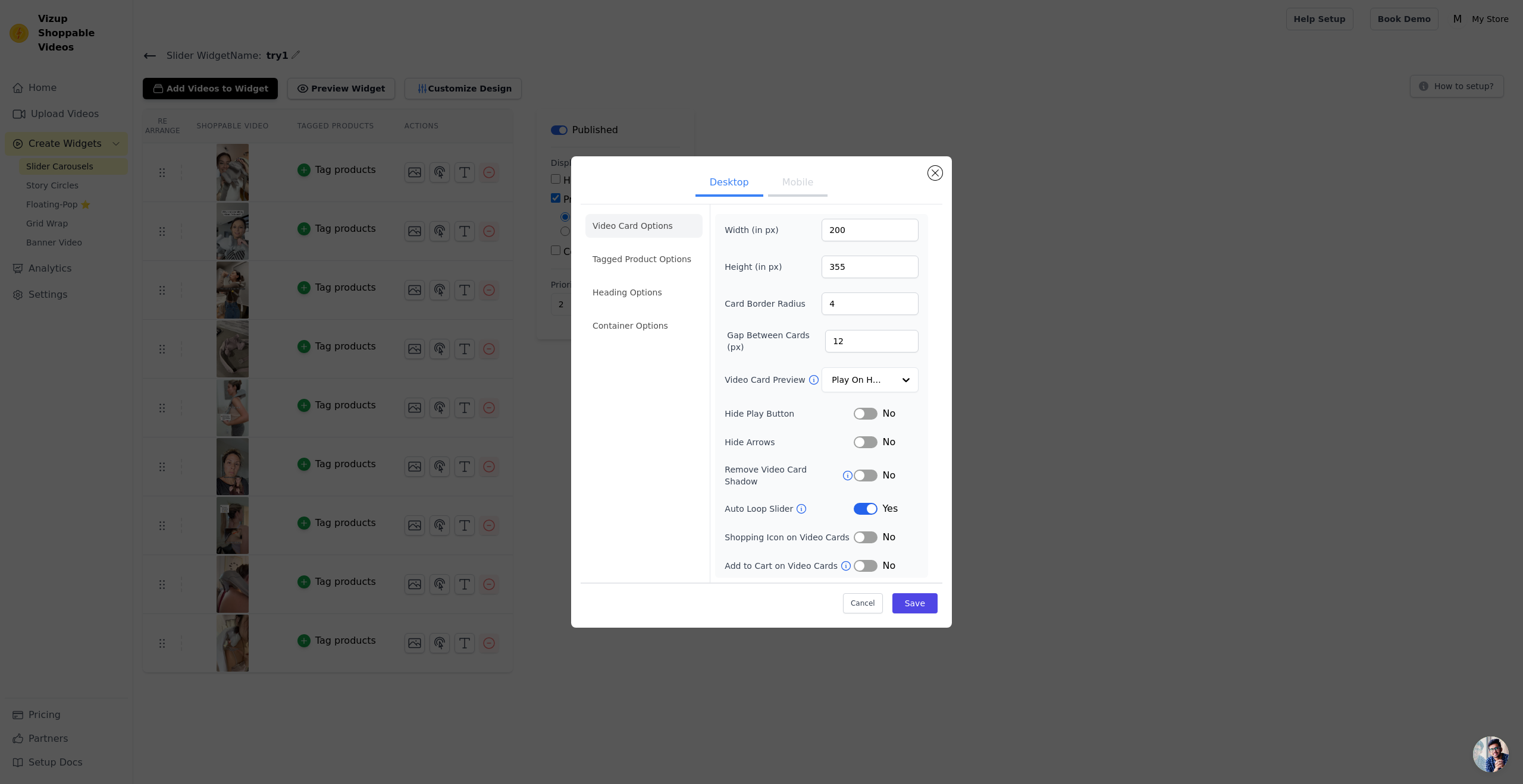
click at [781, 197] on button "Mobile" at bounding box center [798, 184] width 60 height 26
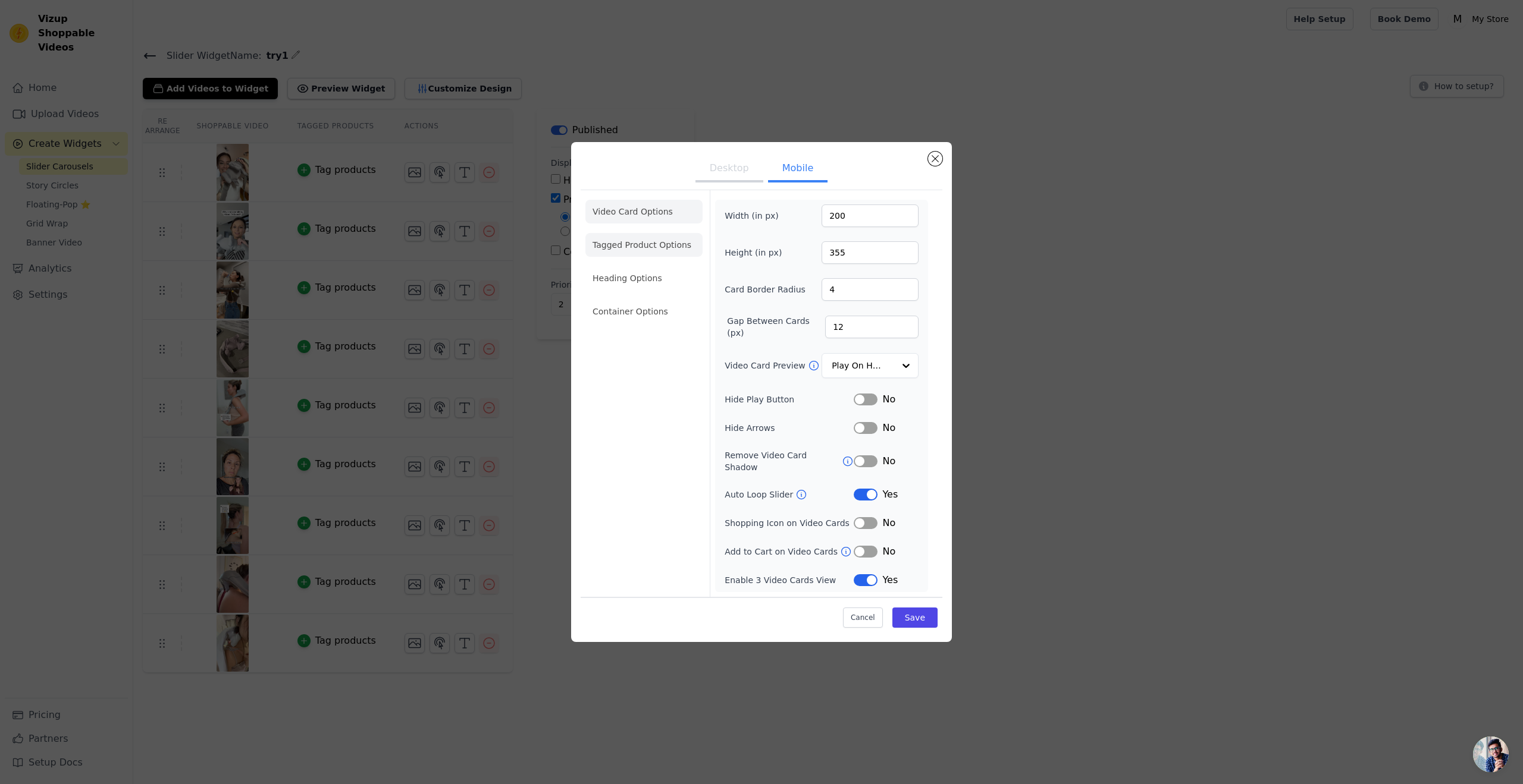
click at [655, 300] on li "Tagged Product Options" at bounding box center [643, 311] width 117 height 23
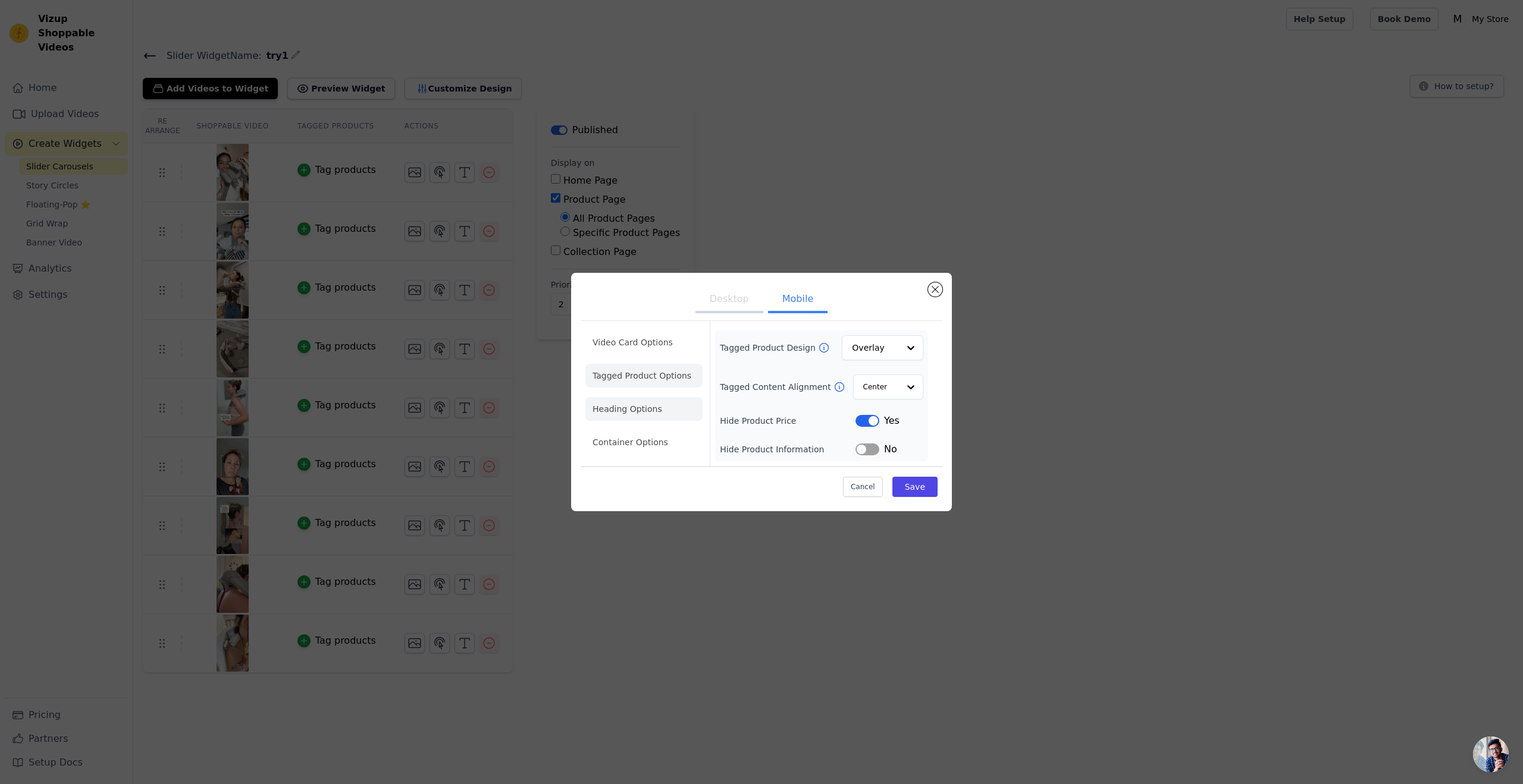
click at [654, 413] on li "Heading Options" at bounding box center [643, 408] width 117 height 23
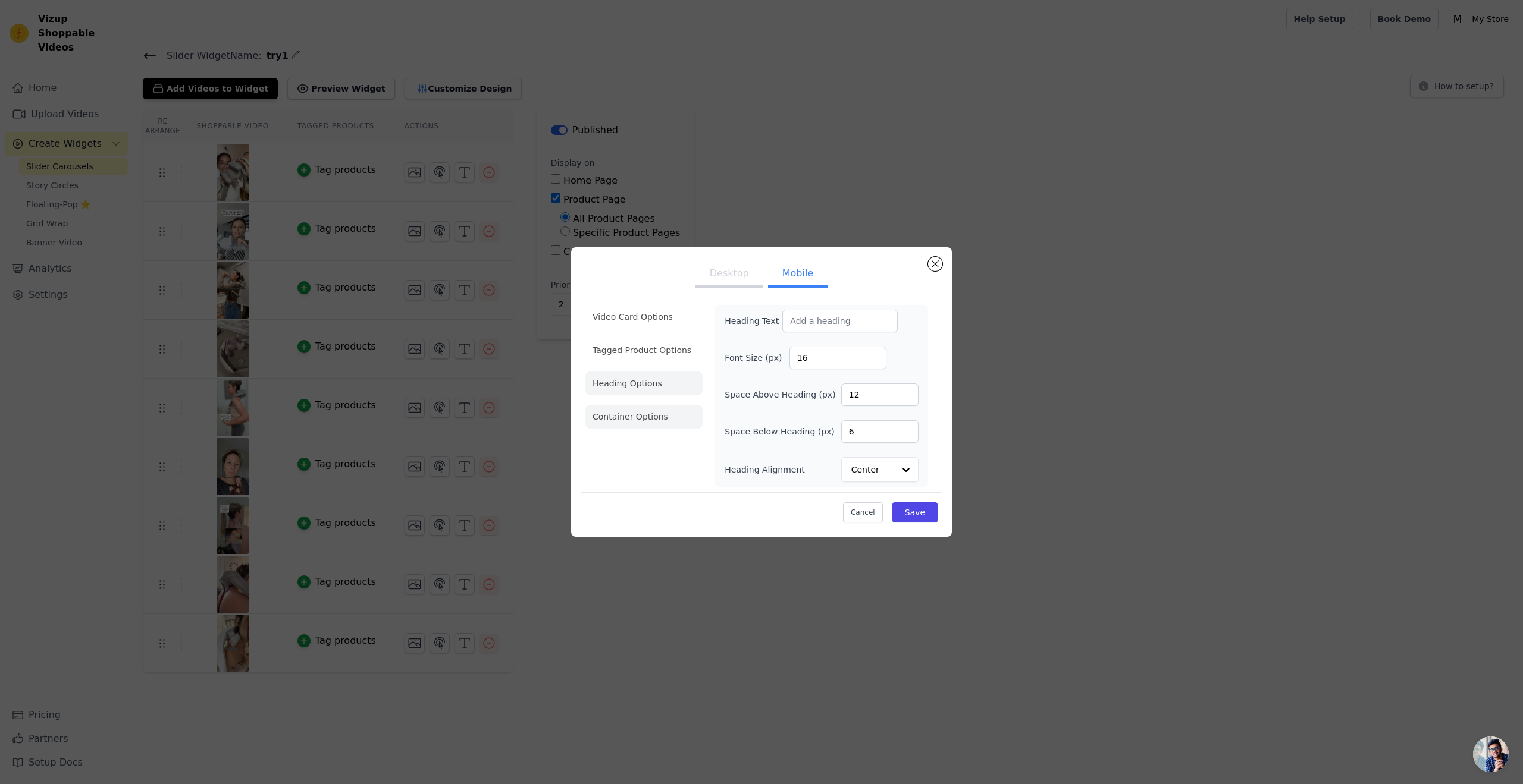
click at [649, 425] on li "Container Options" at bounding box center [643, 416] width 117 height 23
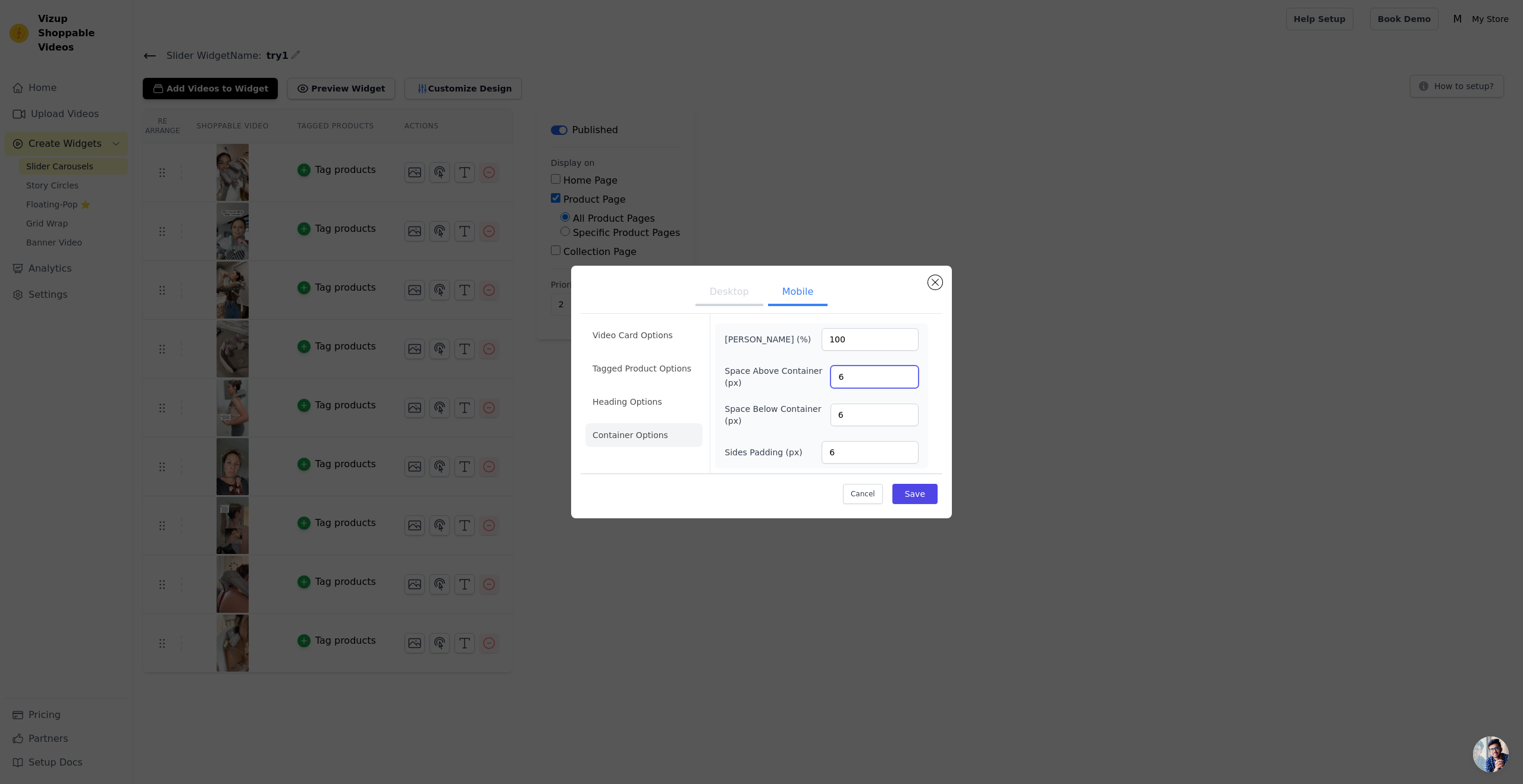
click at [860, 378] on input "6" at bounding box center [874, 377] width 88 height 22
drag, startPoint x: 856, startPoint y: 375, endPoint x: 805, endPoint y: 378, distance: 51.1
click at [806, 378] on div "Space Above Container (px) 6" at bounding box center [821, 377] width 194 height 23
type input "10"
drag, startPoint x: 873, startPoint y: 411, endPoint x: 793, endPoint y: 405, distance: 80.2
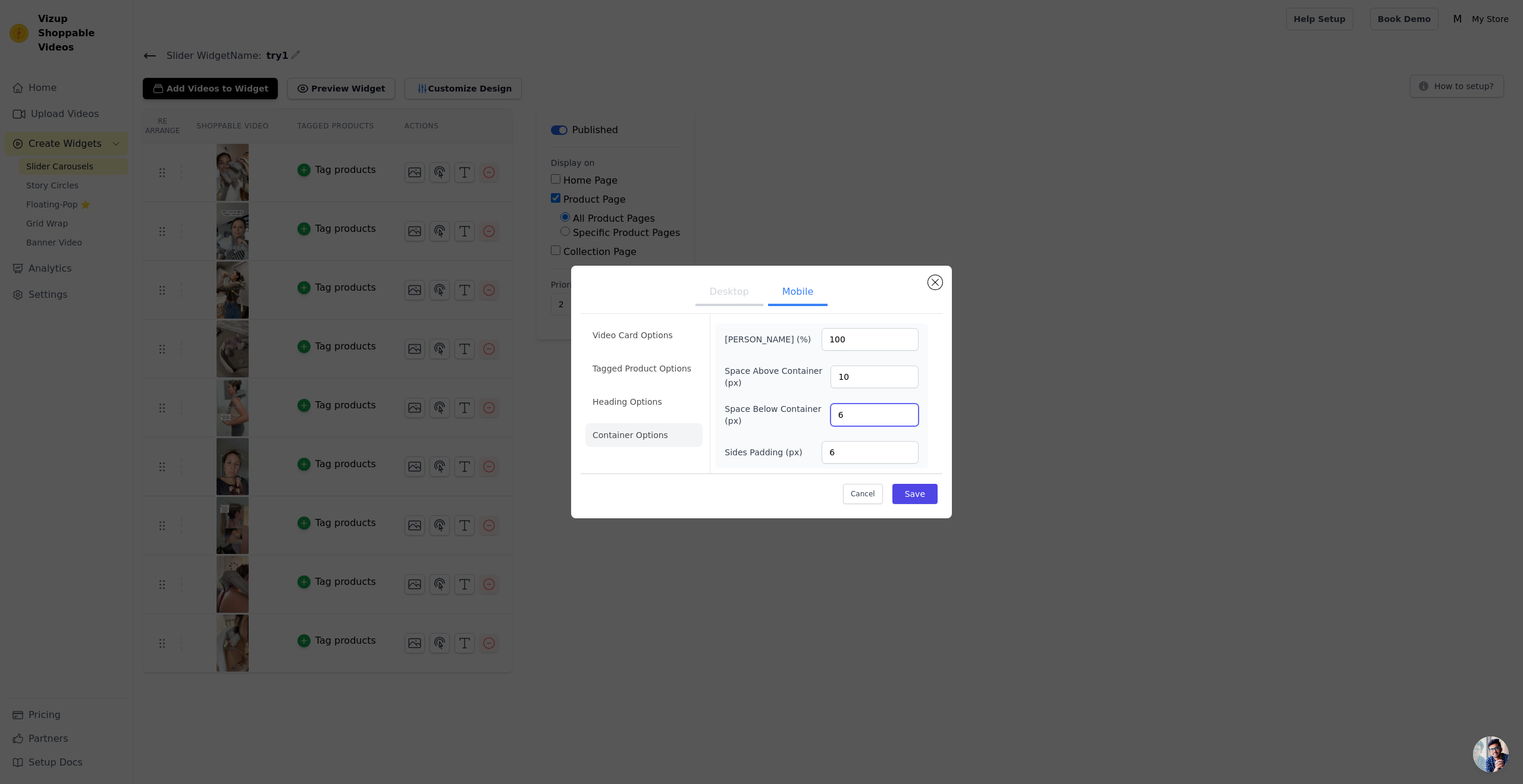
click at [795, 406] on div "Space Below Container (px) 6" at bounding box center [821, 415] width 194 height 23
type input "10"
drag, startPoint x: 849, startPoint y: 452, endPoint x: 792, endPoint y: 452, distance: 57.0
click at [792, 452] on div "Sides Padding (px) 6" at bounding box center [821, 452] width 194 height 22
type input "10"
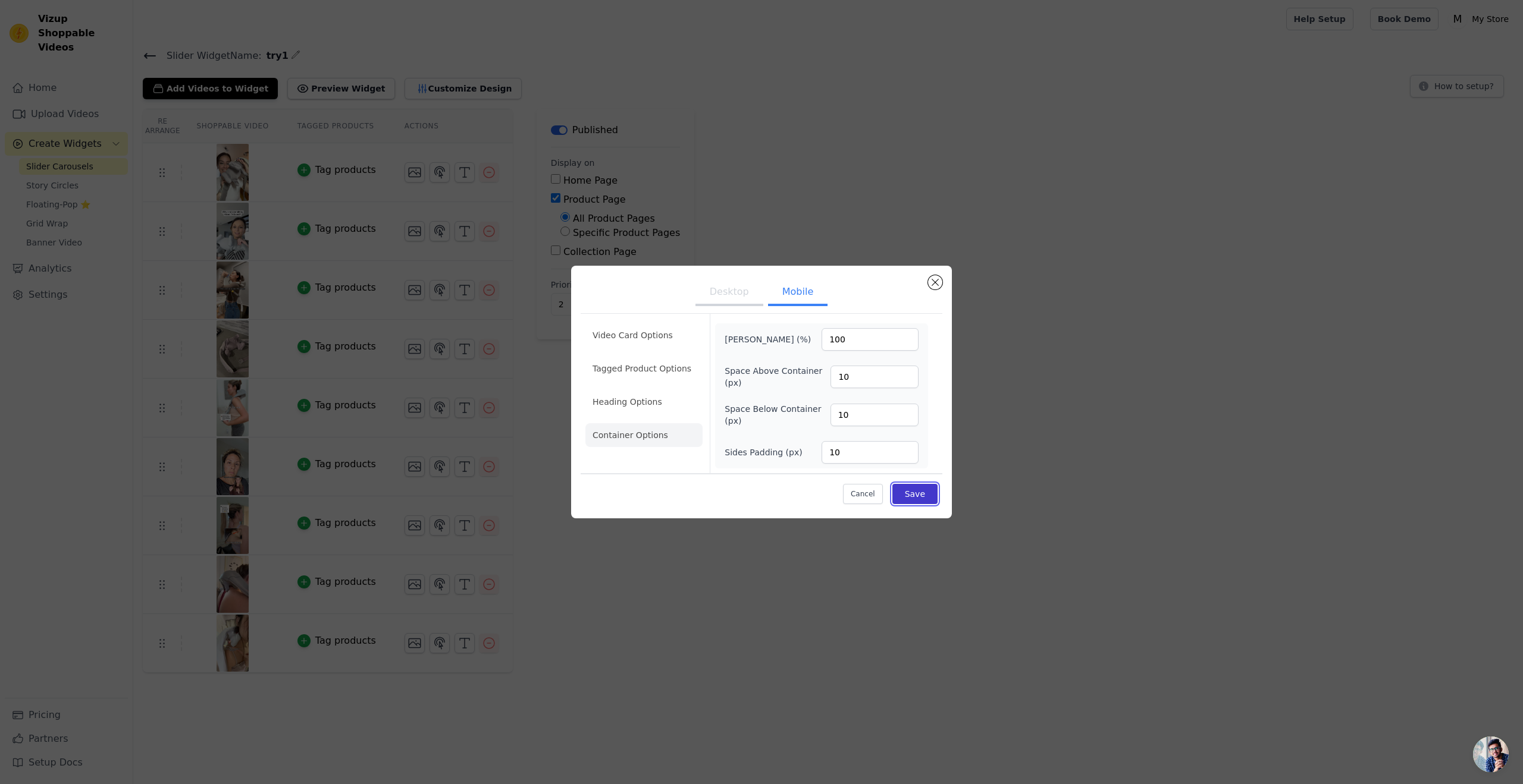
click at [926, 493] on button "Save" at bounding box center [915, 494] width 45 height 21
